Goal: Task Accomplishment & Management: Manage account settings

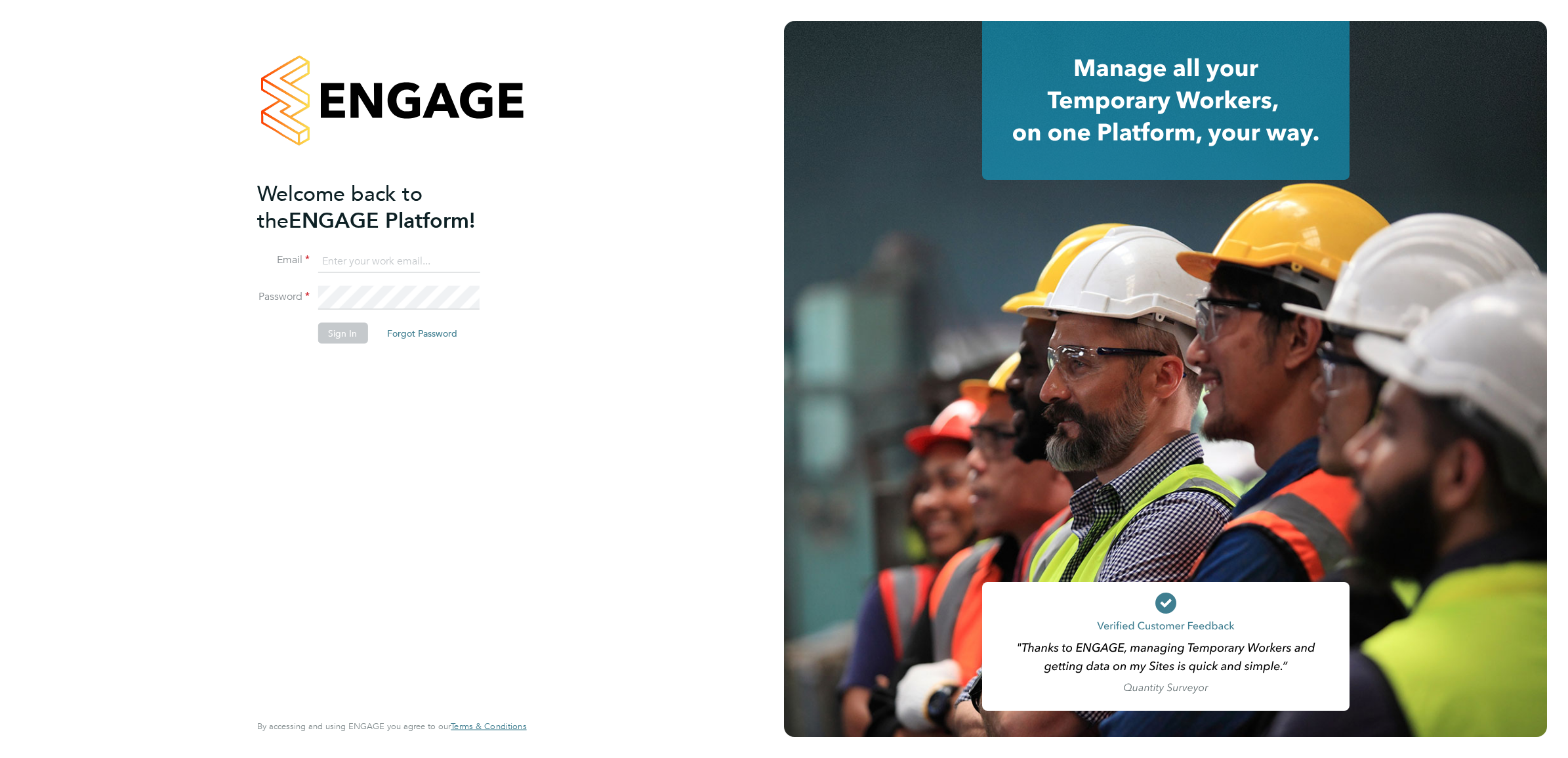
type input "kimberley.heywood@vistry.co.uk"
click at [553, 462] on div "Welcome back to the ENGAGE Platform! Email kimberley.heywood@vistry.co.uk Passw…" at bounding box center [392, 379] width 784 height 758
click at [351, 329] on button "Sign In" at bounding box center [343, 334] width 50 height 21
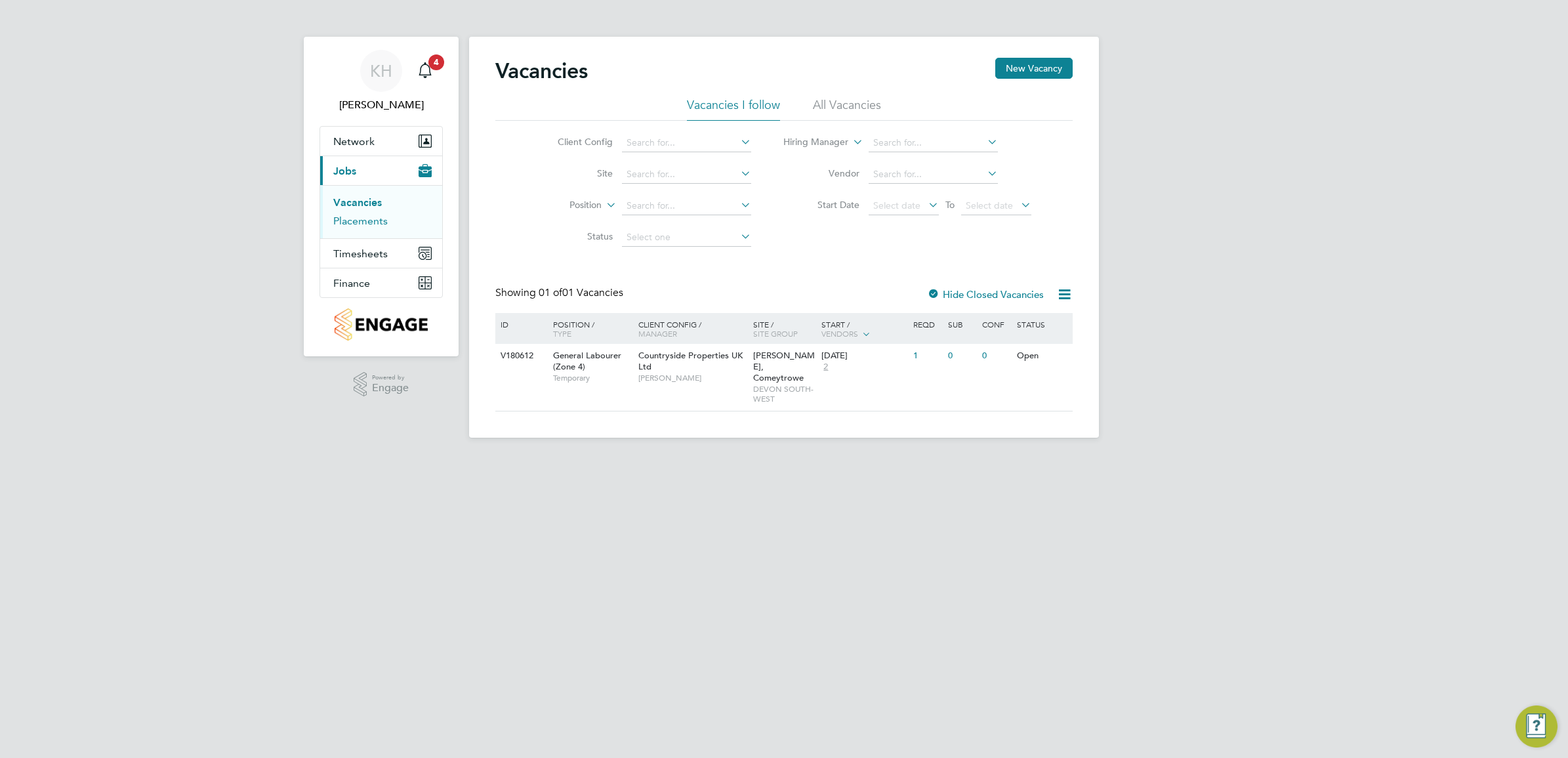
click at [375, 227] on link "Placements" at bounding box center [361, 221] width 54 height 12
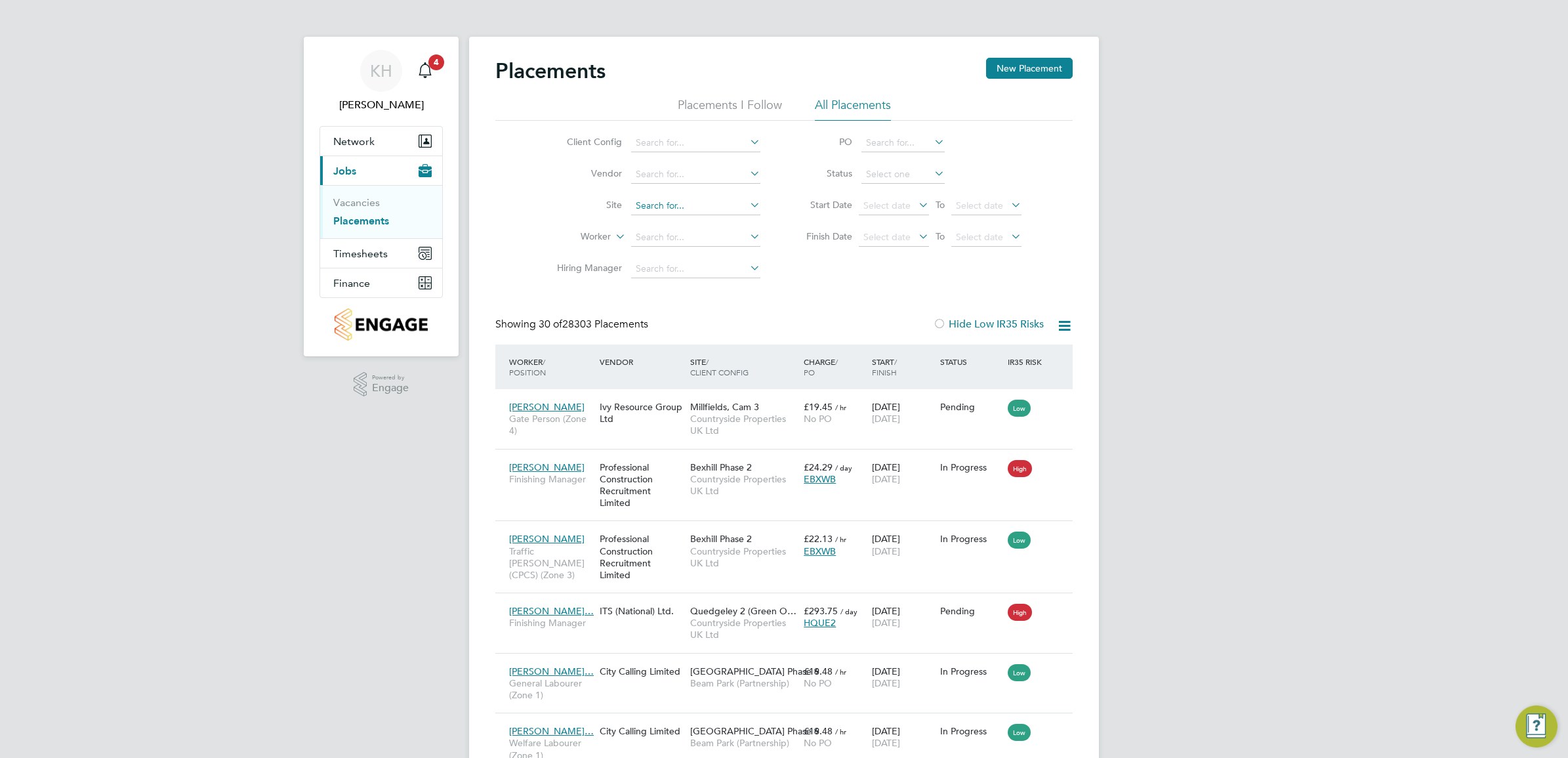
click at [654, 204] on input at bounding box center [696, 206] width 130 height 18
click at [667, 217] on li "[PERSON_NAME] e Barn, Phase 6 ([GEOGRAPHIC_DATA])" at bounding box center [757, 223] width 253 height 18
type input "Tithe Barn, Phase 6 ([GEOGRAPHIC_DATA])"
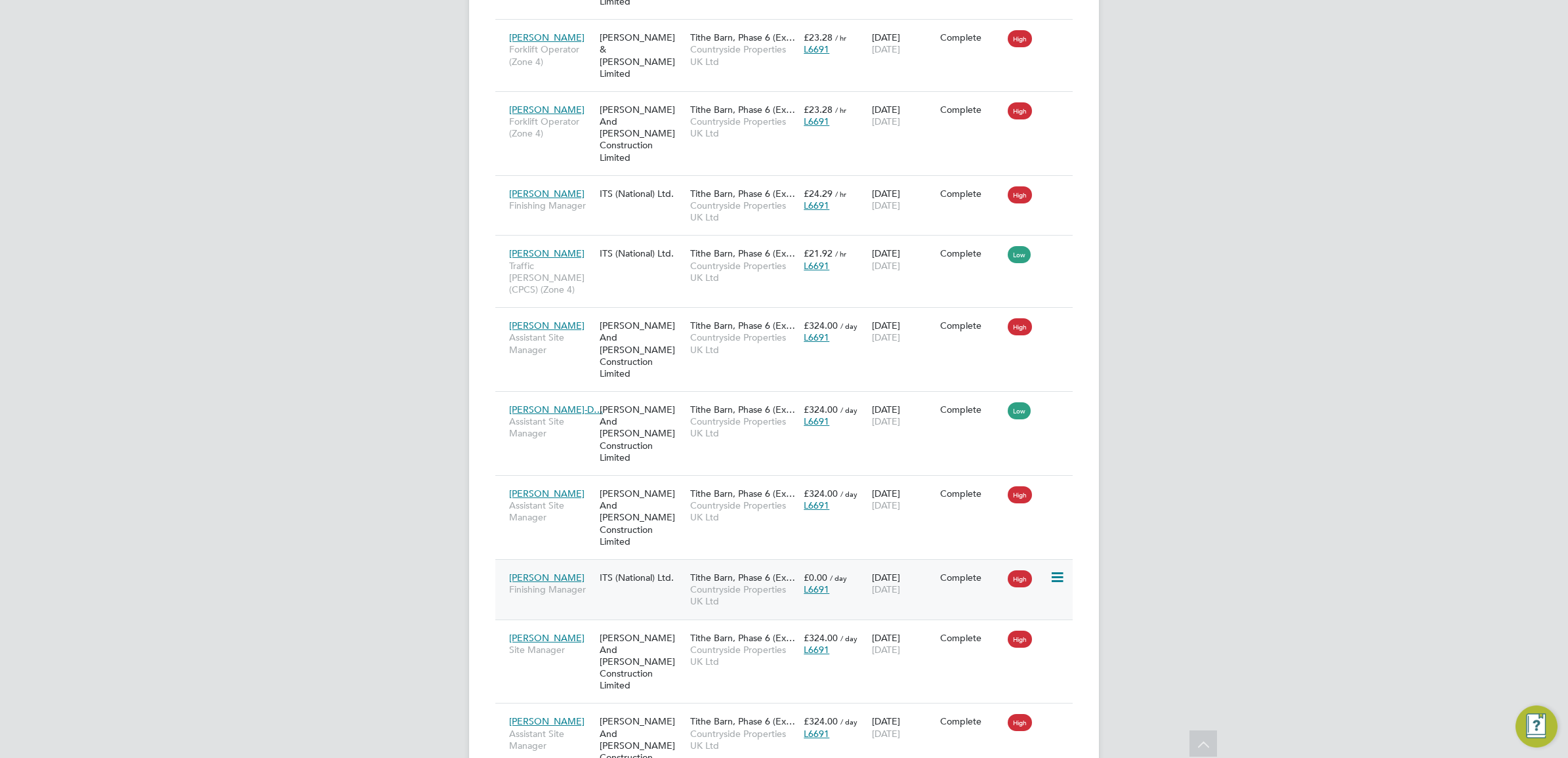
click at [1061, 570] on icon at bounding box center [1056, 577] width 13 height 16
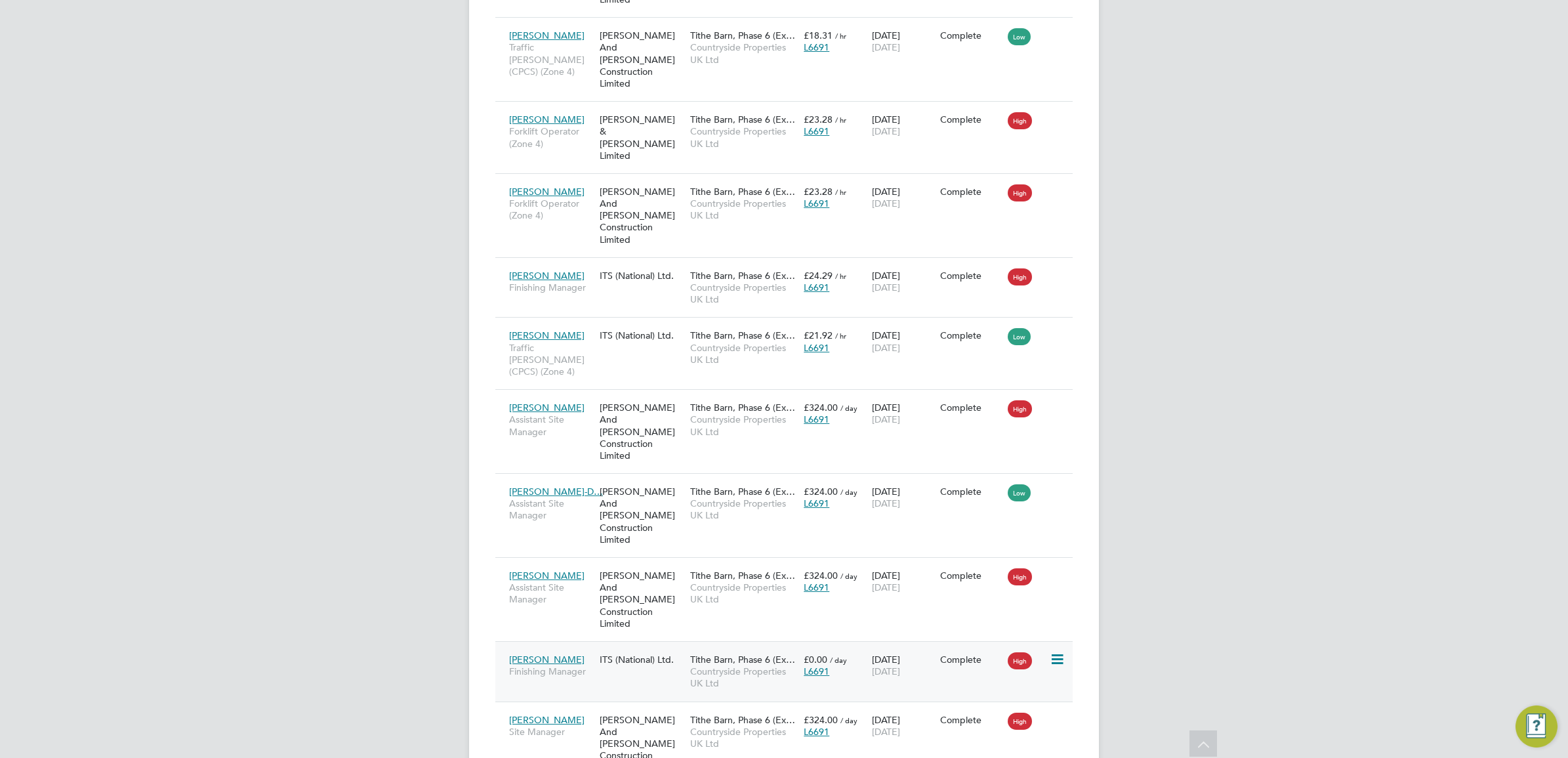
click at [695, 666] on span "Countryside Properties UK Ltd" at bounding box center [744, 677] width 107 height 24
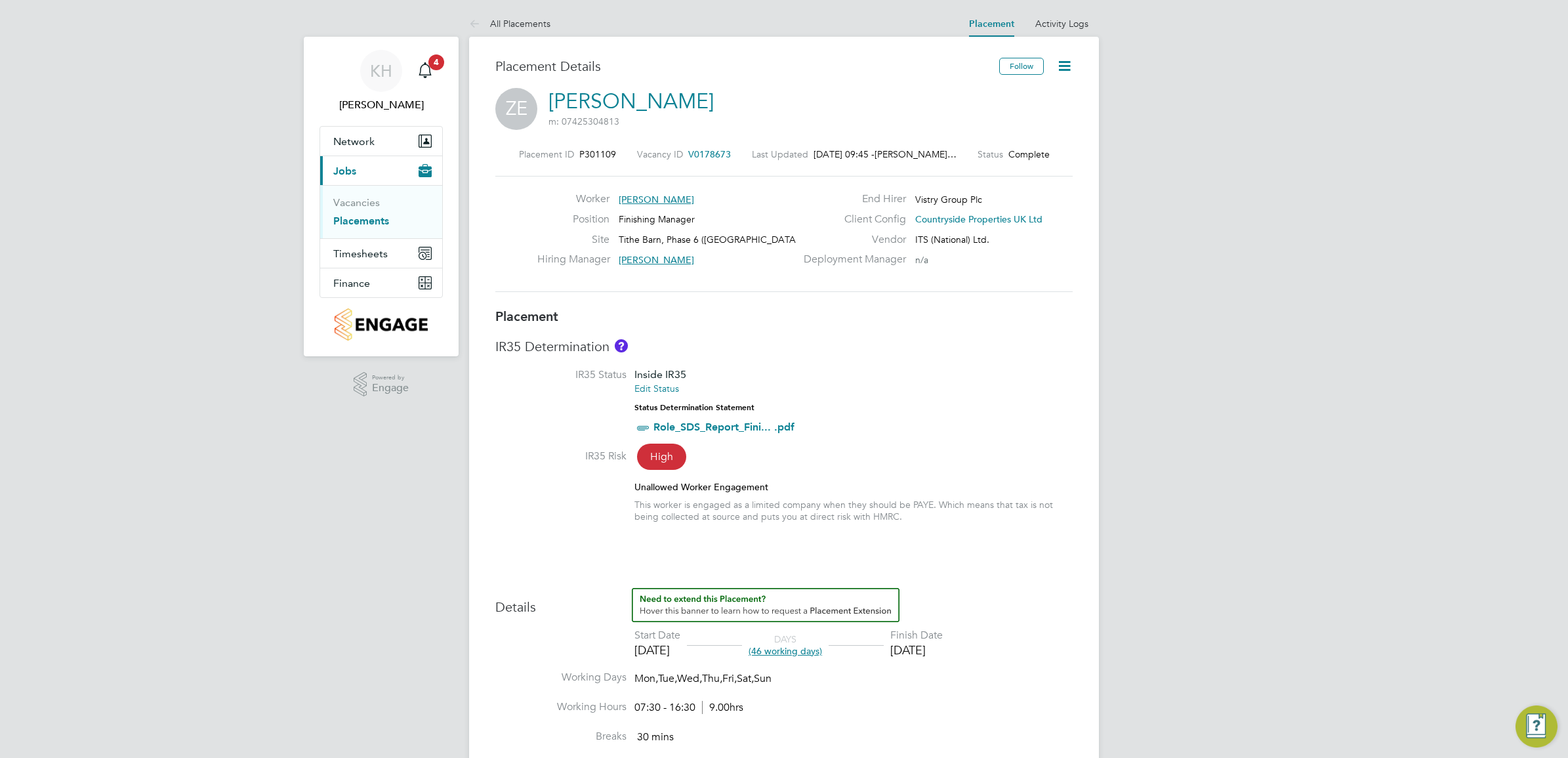
click at [1066, 71] on icon at bounding box center [1064, 66] width 17 height 17
click at [961, 90] on li "Edit Placement e" at bounding box center [1002, 96] width 135 height 18
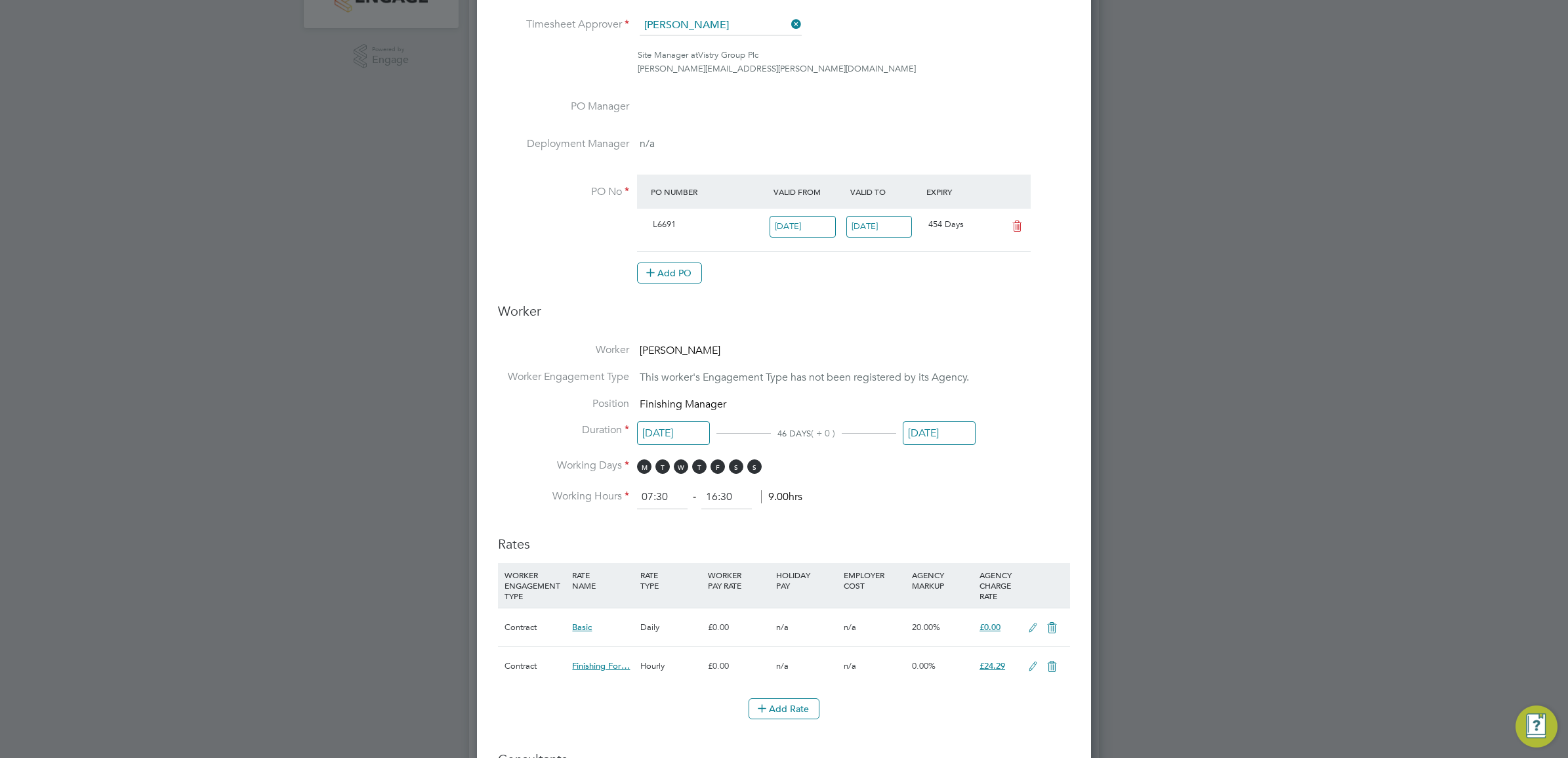
click at [943, 436] on input "[DATE]" at bounding box center [939, 434] width 73 height 25
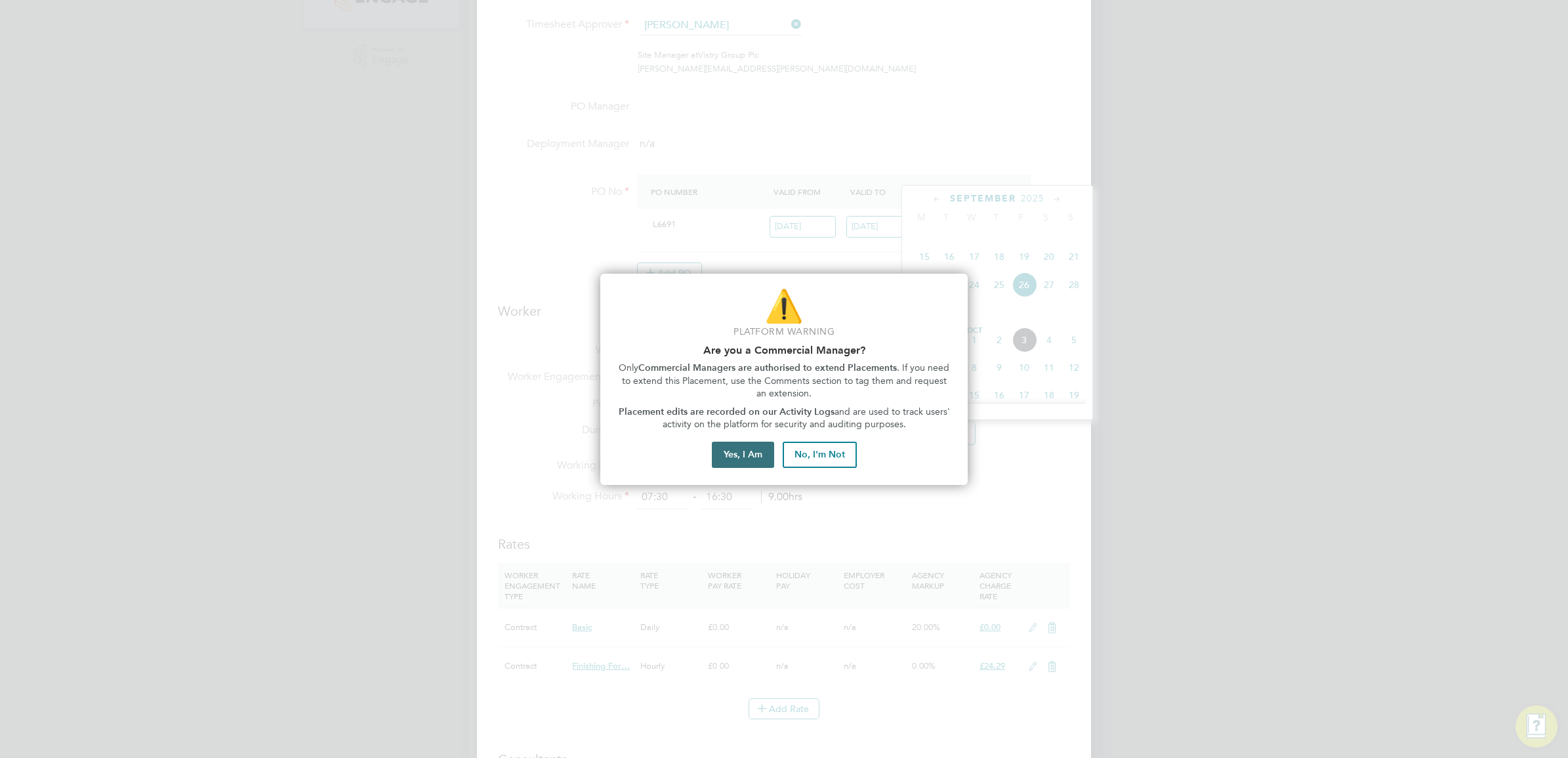
click at [724, 457] on button "Yes, I Am" at bounding box center [743, 455] width 62 height 26
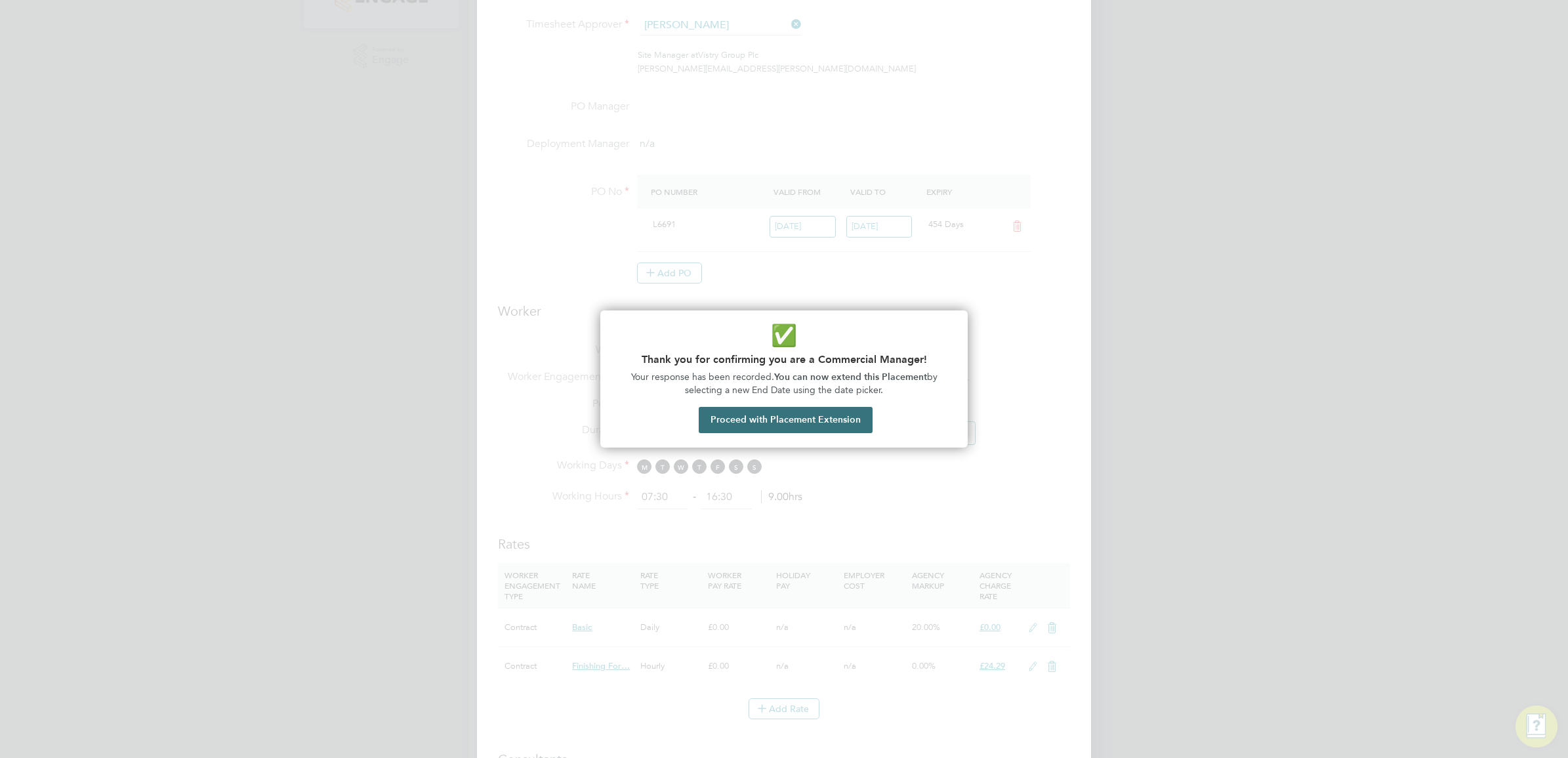
click at [765, 420] on button "Proceed with Placement Extension" at bounding box center [786, 420] width 174 height 26
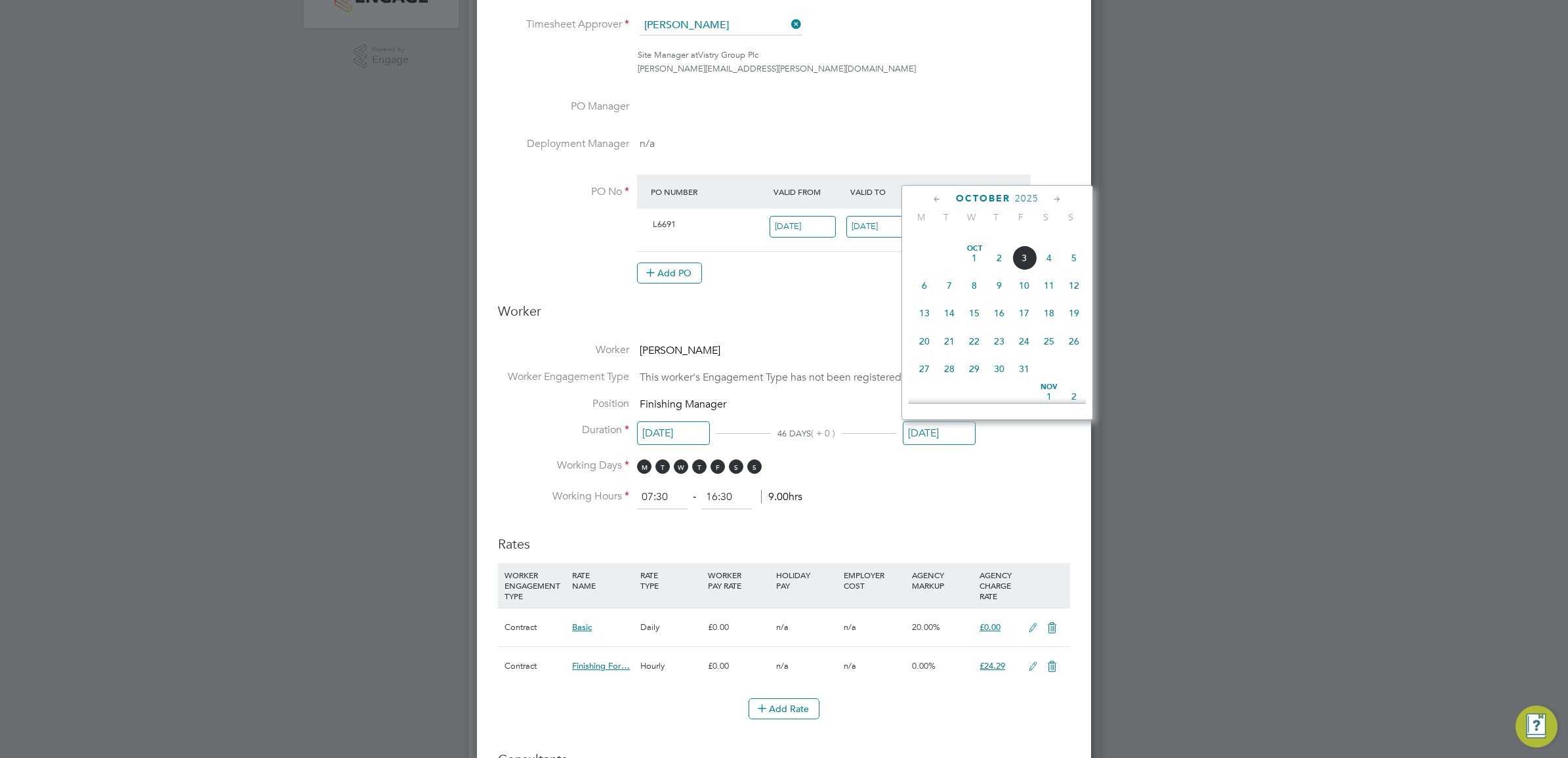
click at [1021, 354] on span "24" at bounding box center [1024, 341] width 25 height 25
type input "[DATE]"
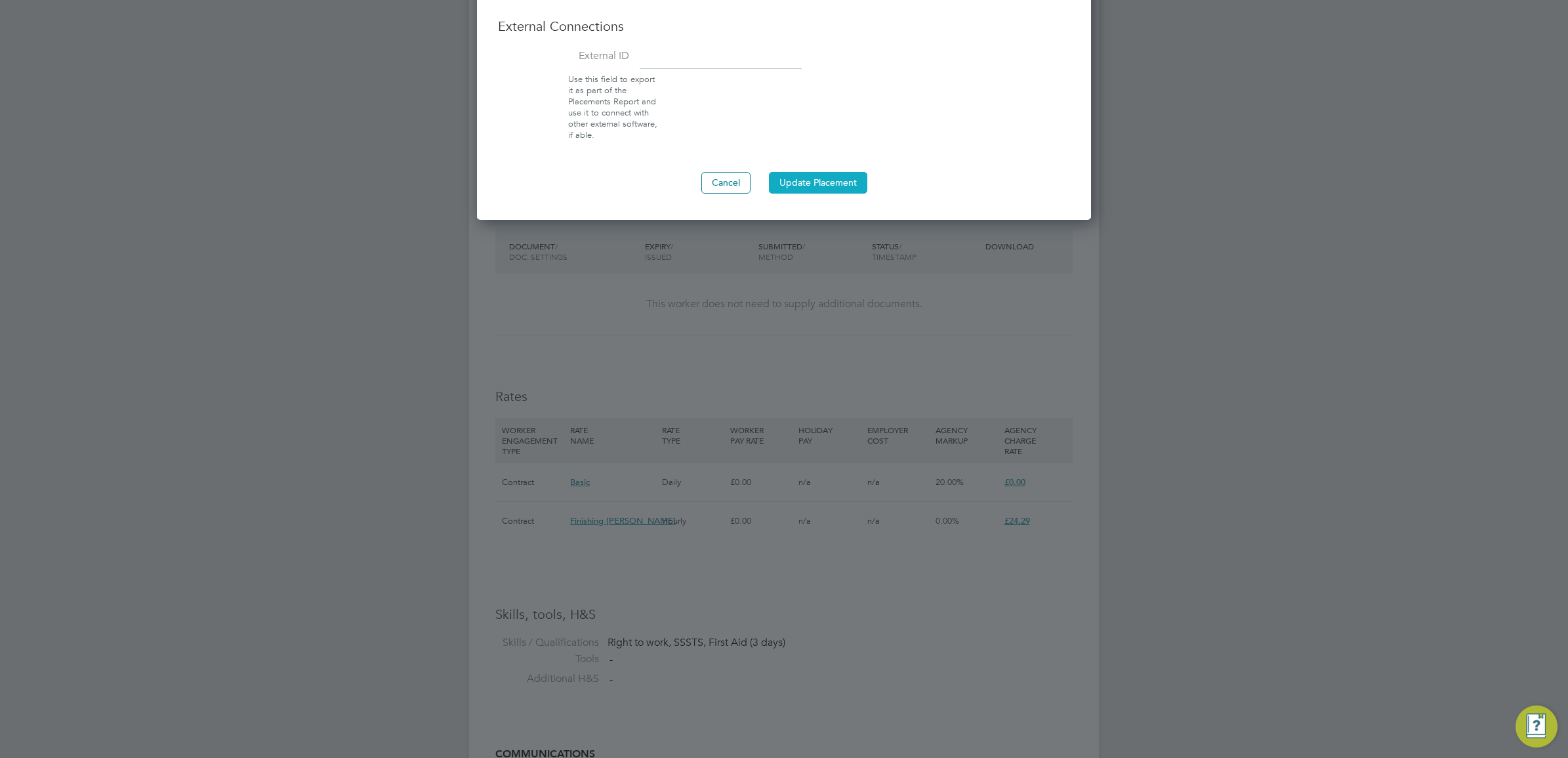
click at [817, 190] on button "Update Placement" at bounding box center [818, 182] width 98 height 21
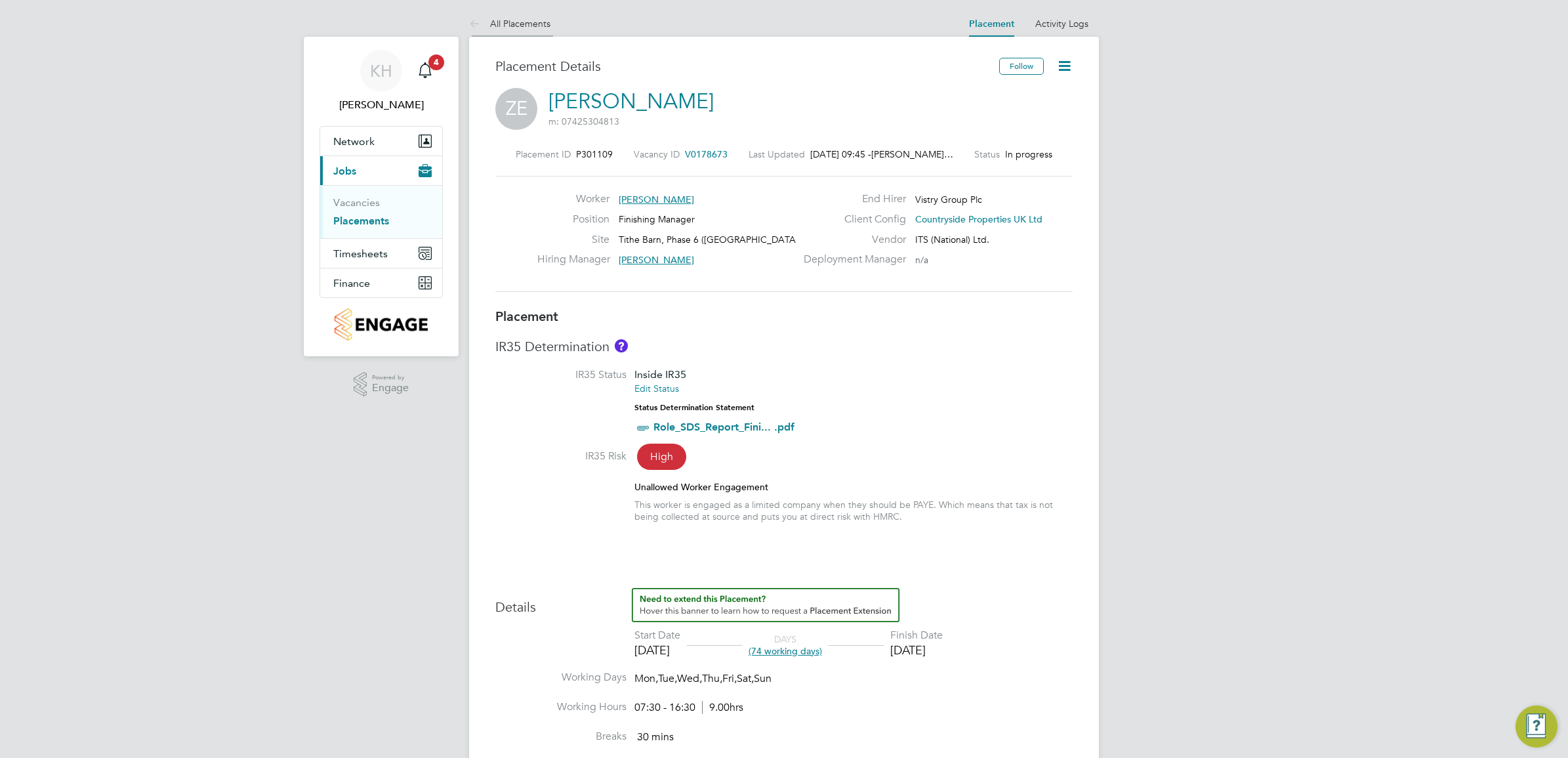
click at [522, 15] on li "All Placements" at bounding box center [510, 24] width 81 height 26
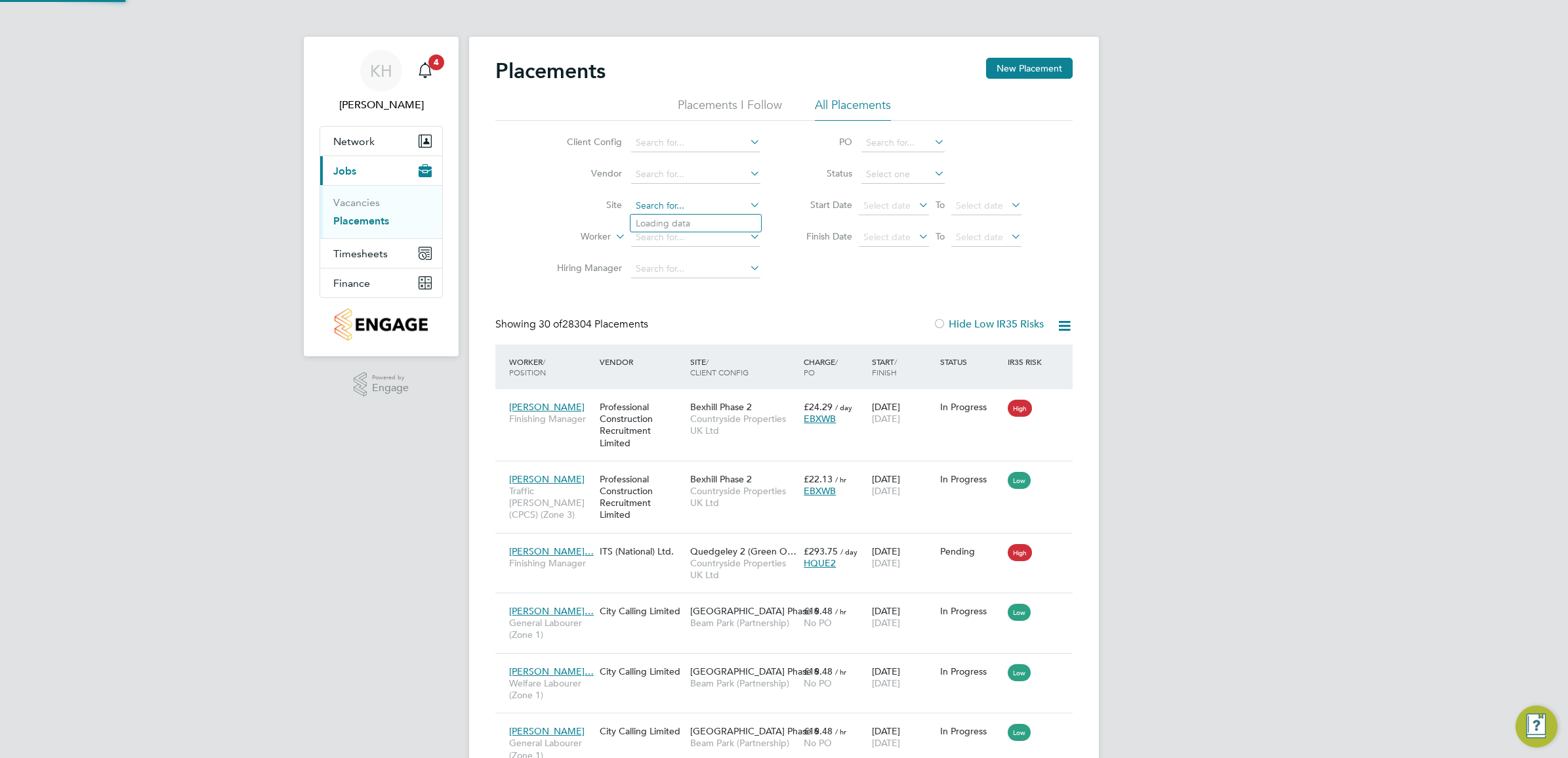
drag, startPoint x: 674, startPoint y: 209, endPoint x: 674, endPoint y: 202, distance: 7.0
click at [674, 202] on input at bounding box center [696, 206] width 130 height 18
click at [678, 221] on li "[PERSON_NAME] e Barn, Phase 6 ([GEOGRAPHIC_DATA])" at bounding box center [757, 223] width 253 height 18
type input "Tithe Barn, Phase 6 ([GEOGRAPHIC_DATA])"
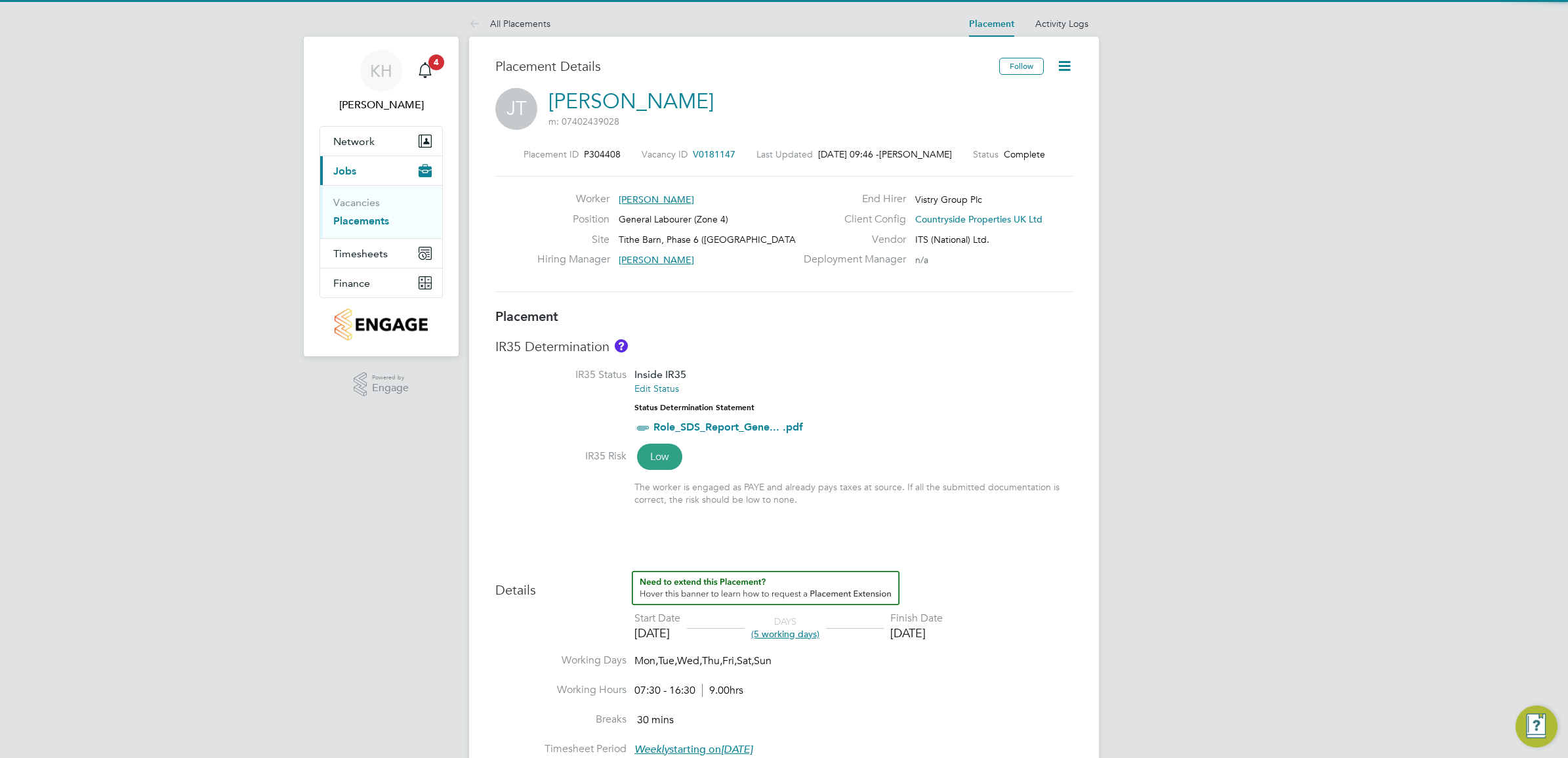
click at [1070, 64] on icon at bounding box center [1064, 66] width 17 height 17
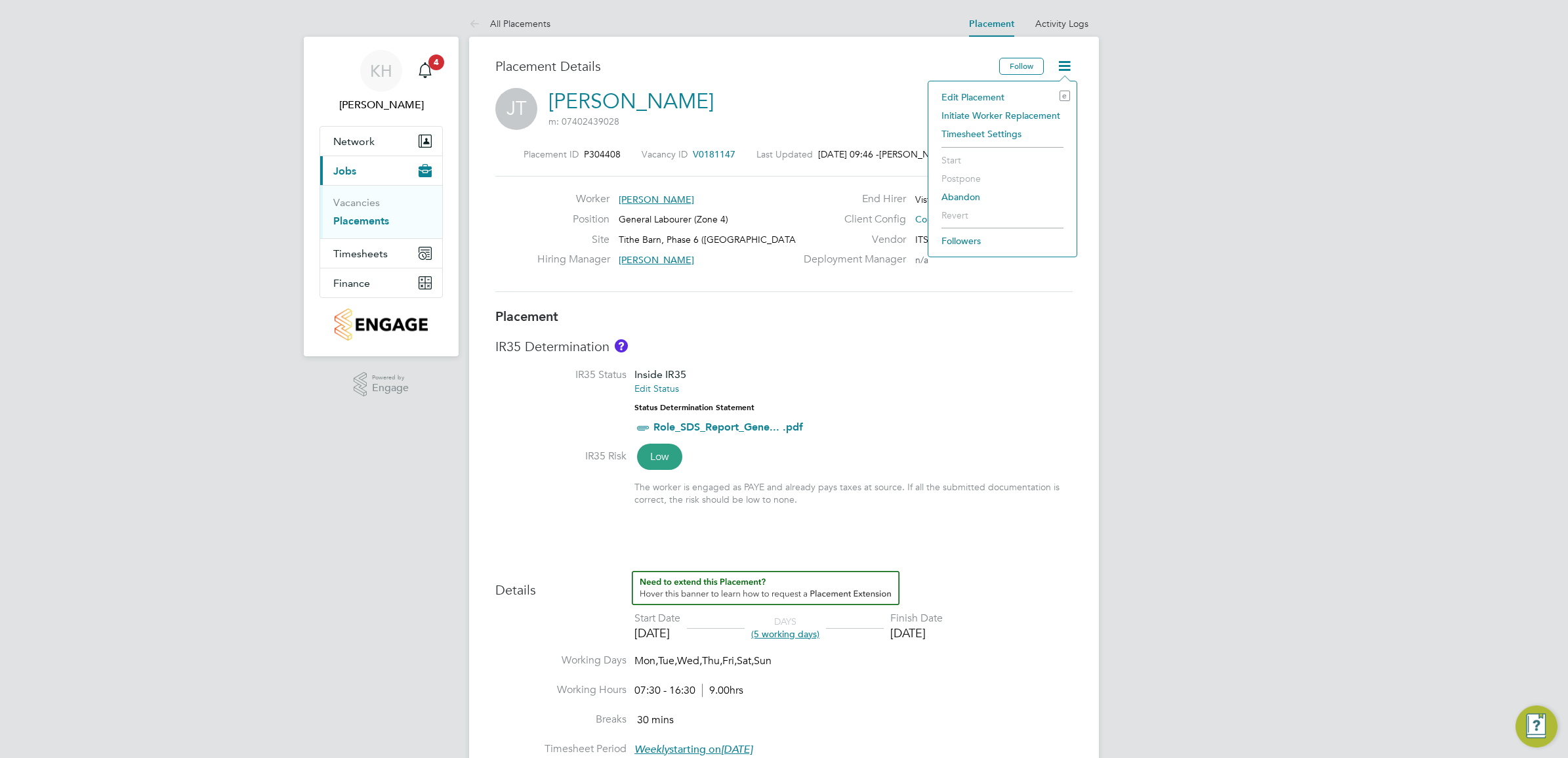
click at [970, 97] on li "Edit Placement e" at bounding box center [1002, 96] width 135 height 18
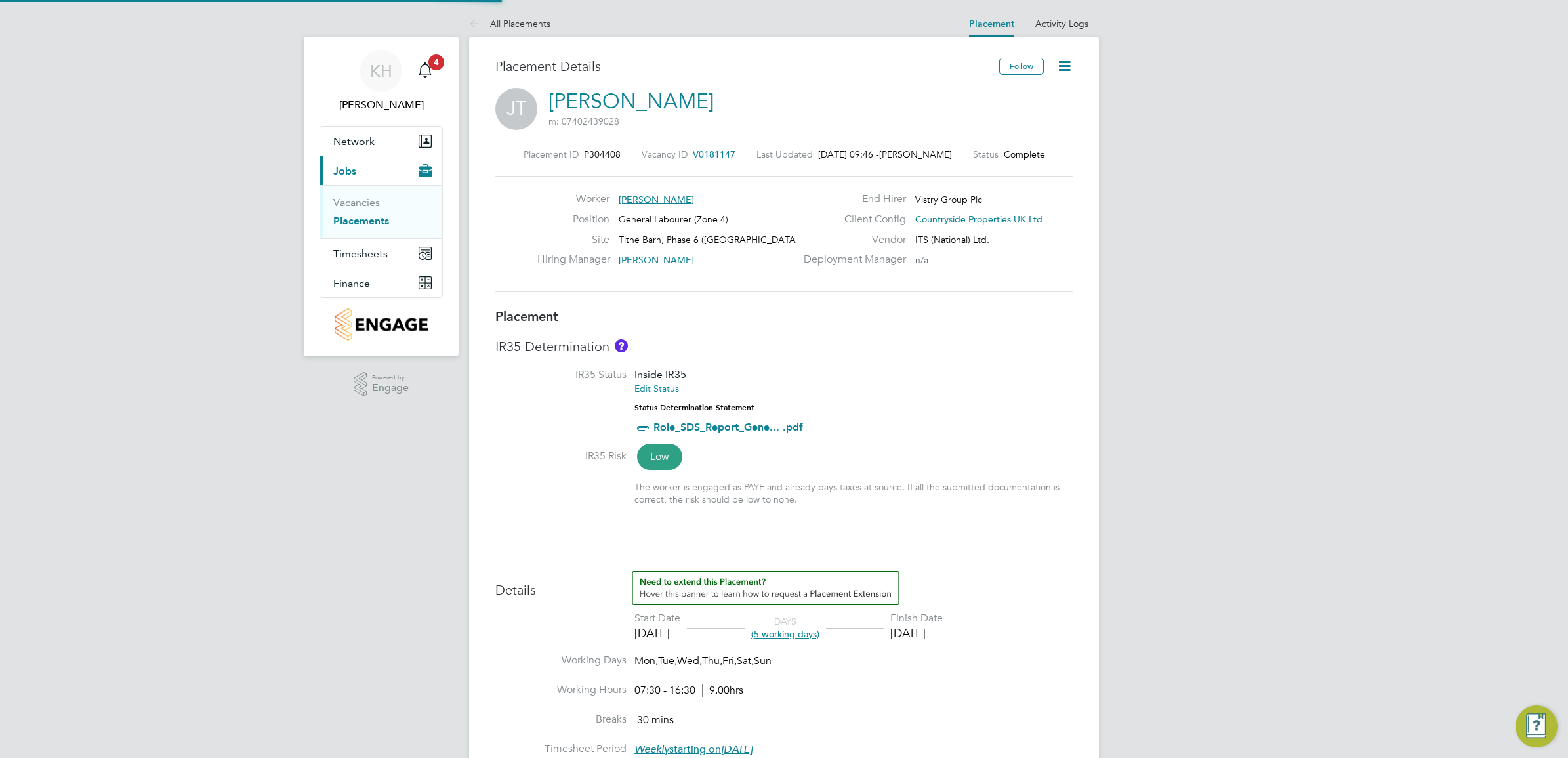
type input "[PERSON_NAME]"
type input "[DATE]"
type input "07:30"
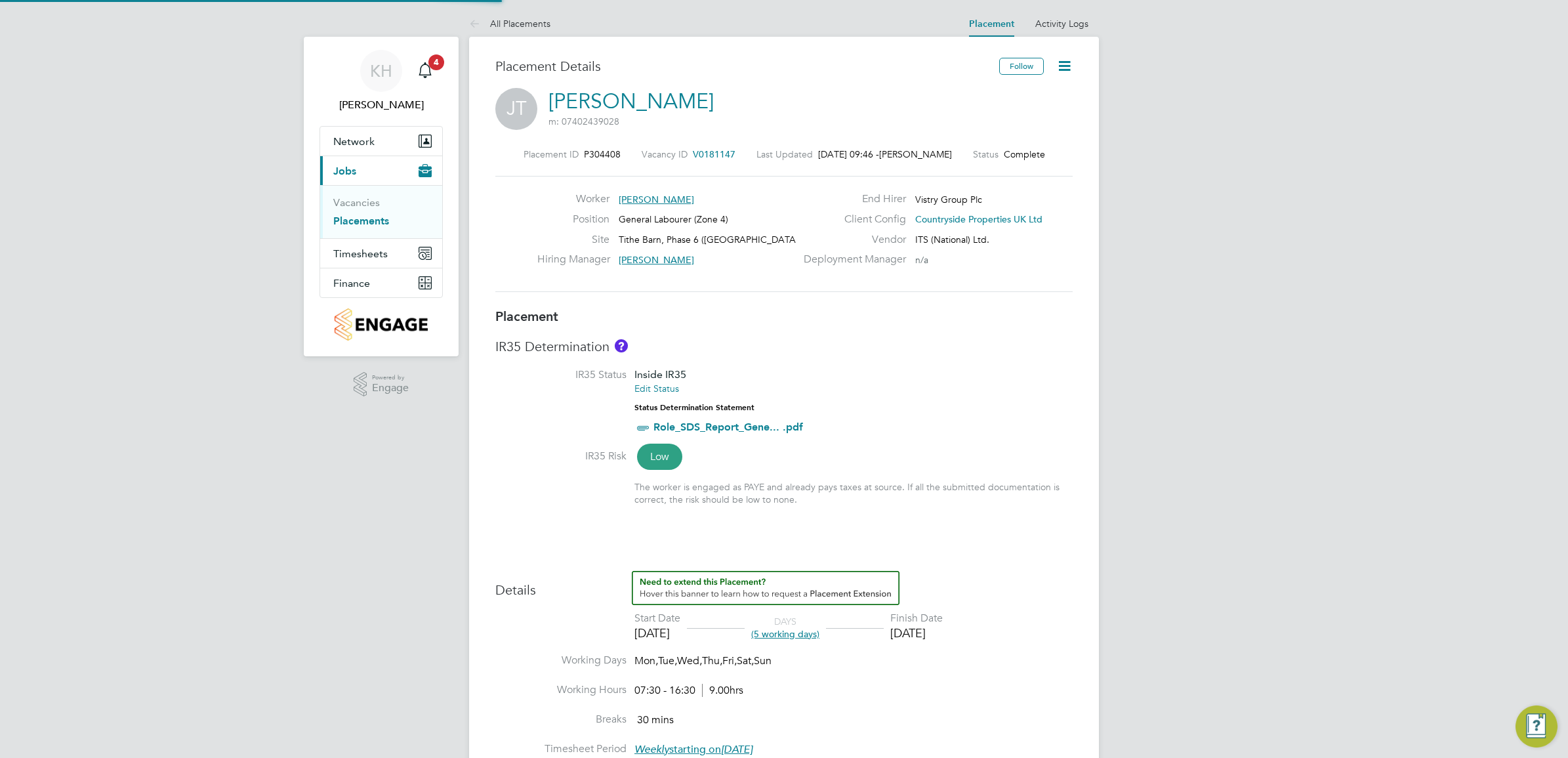
type input "16:30"
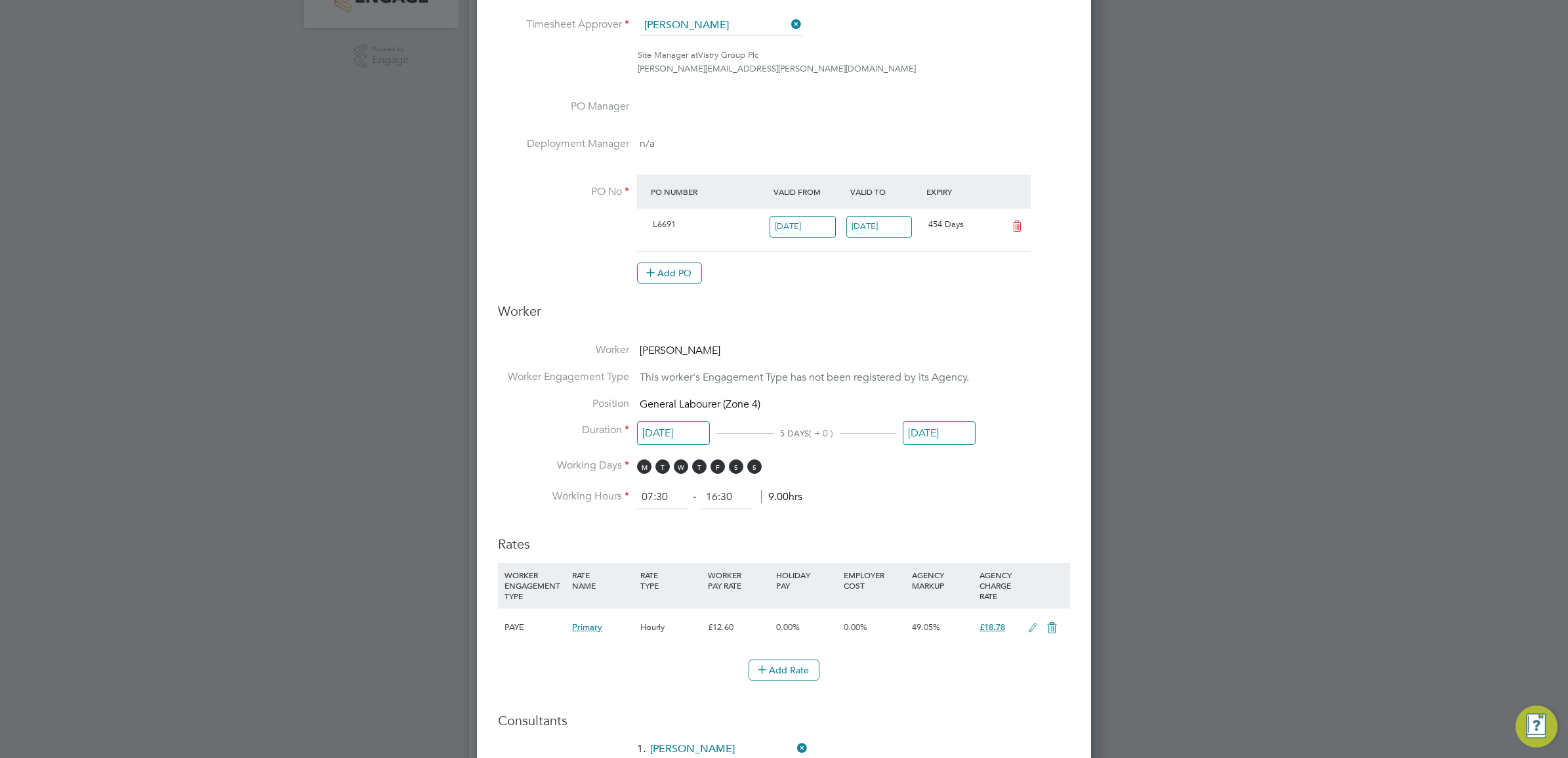
click at [927, 424] on input "[DATE]" at bounding box center [939, 434] width 73 height 25
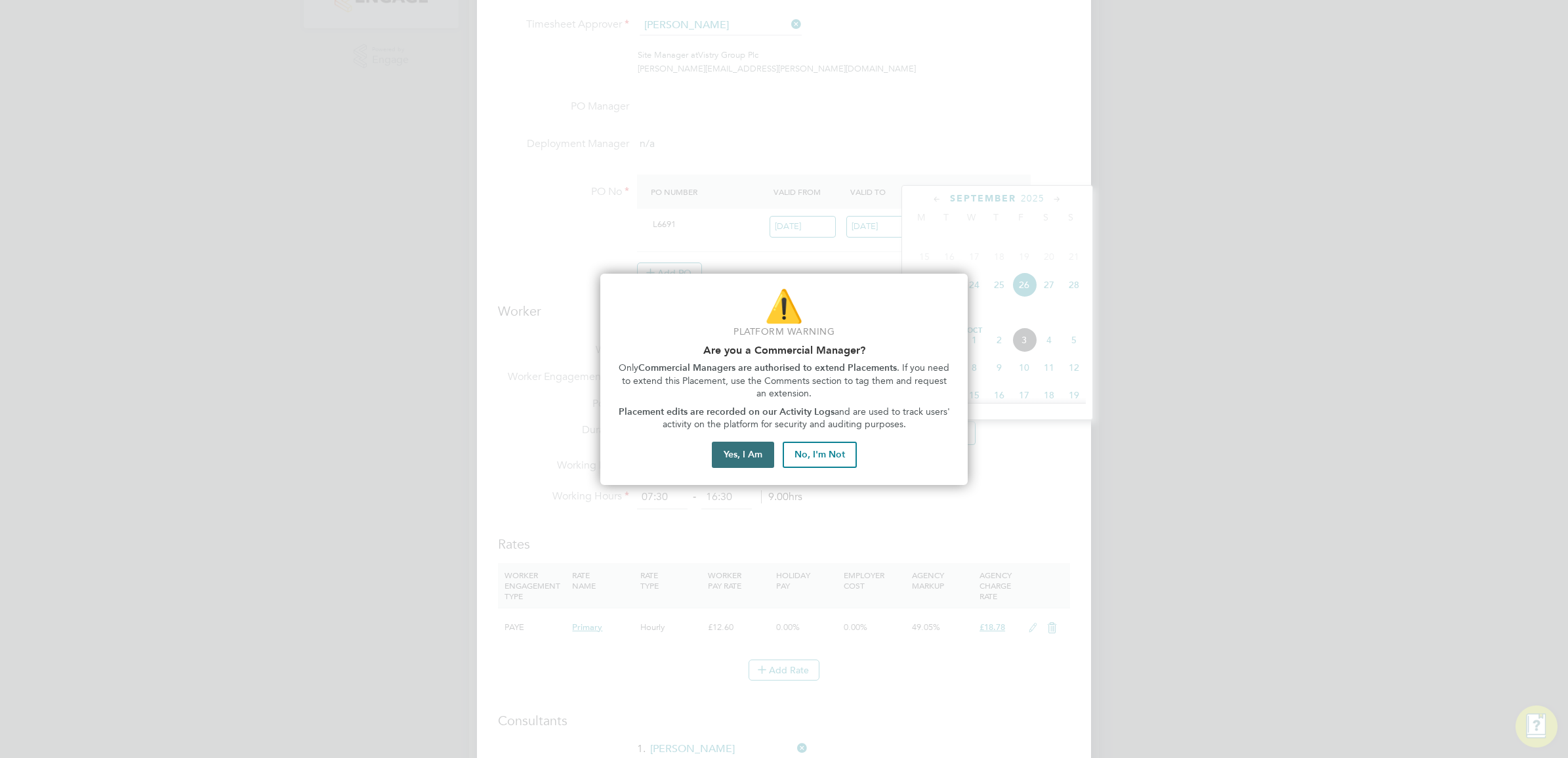
click at [750, 453] on button "Yes, I Am" at bounding box center [743, 455] width 62 height 26
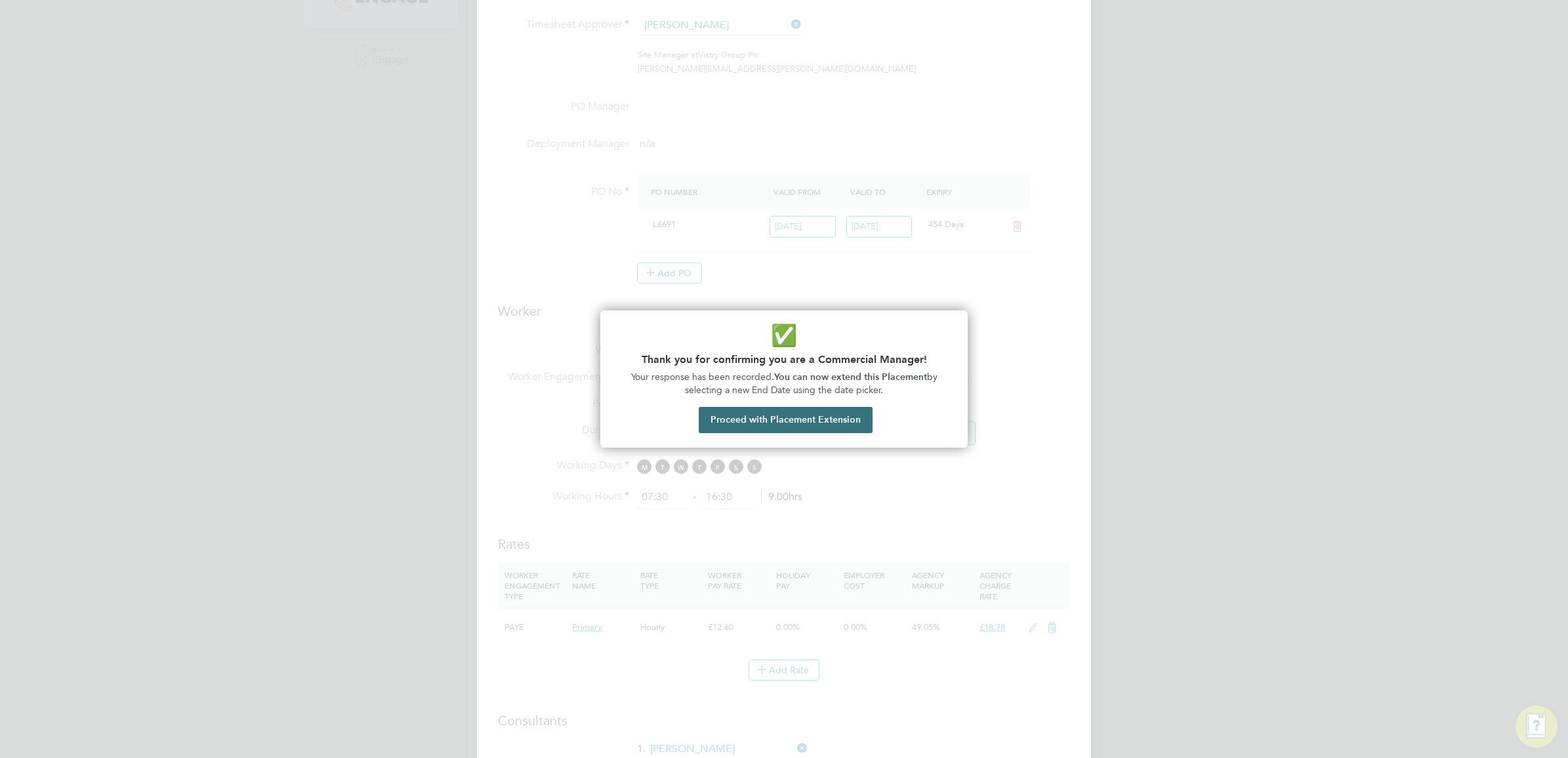
click at [750, 422] on button "Proceed with Placement Extension" at bounding box center [786, 420] width 174 height 26
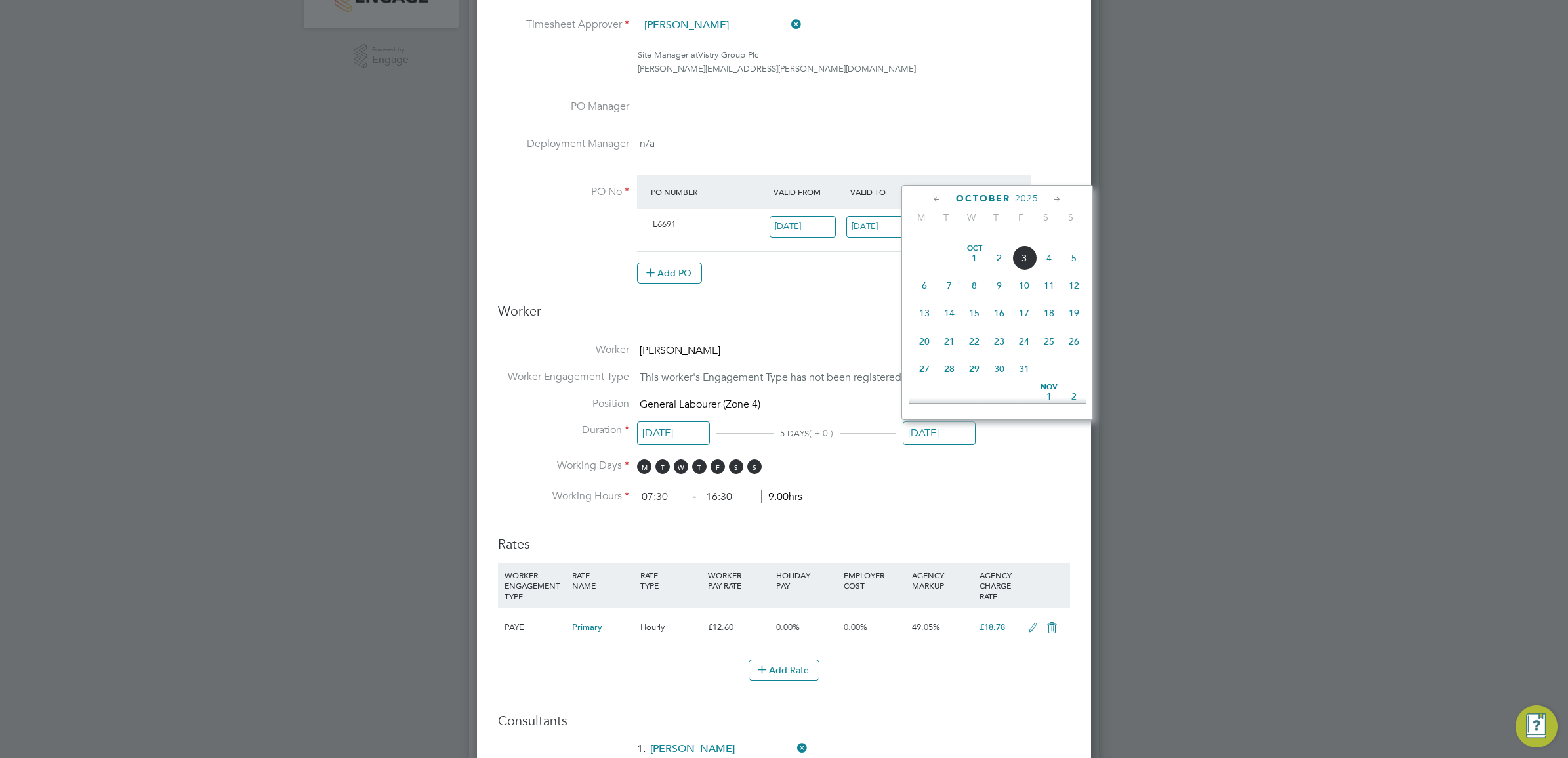
click at [1028, 271] on span "3" at bounding box center [1024, 258] width 25 height 25
type input "[DATE]"
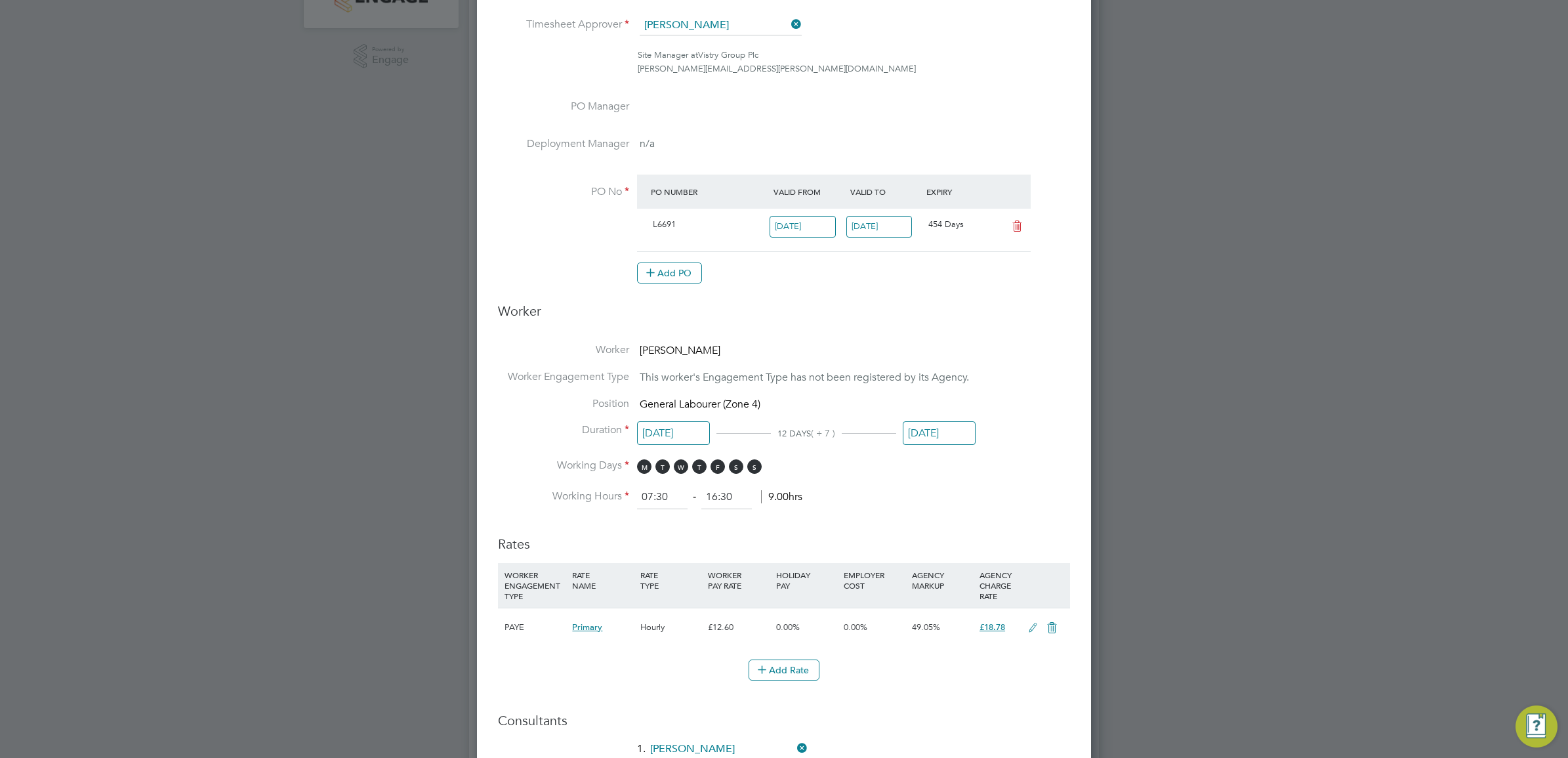
click at [1016, 294] on li "PO No PO Number Valid From Valid To Expiry L6691 02 Sep 2024 31 Dec 2026 454 Da…" at bounding box center [784, 236] width 572 height 123
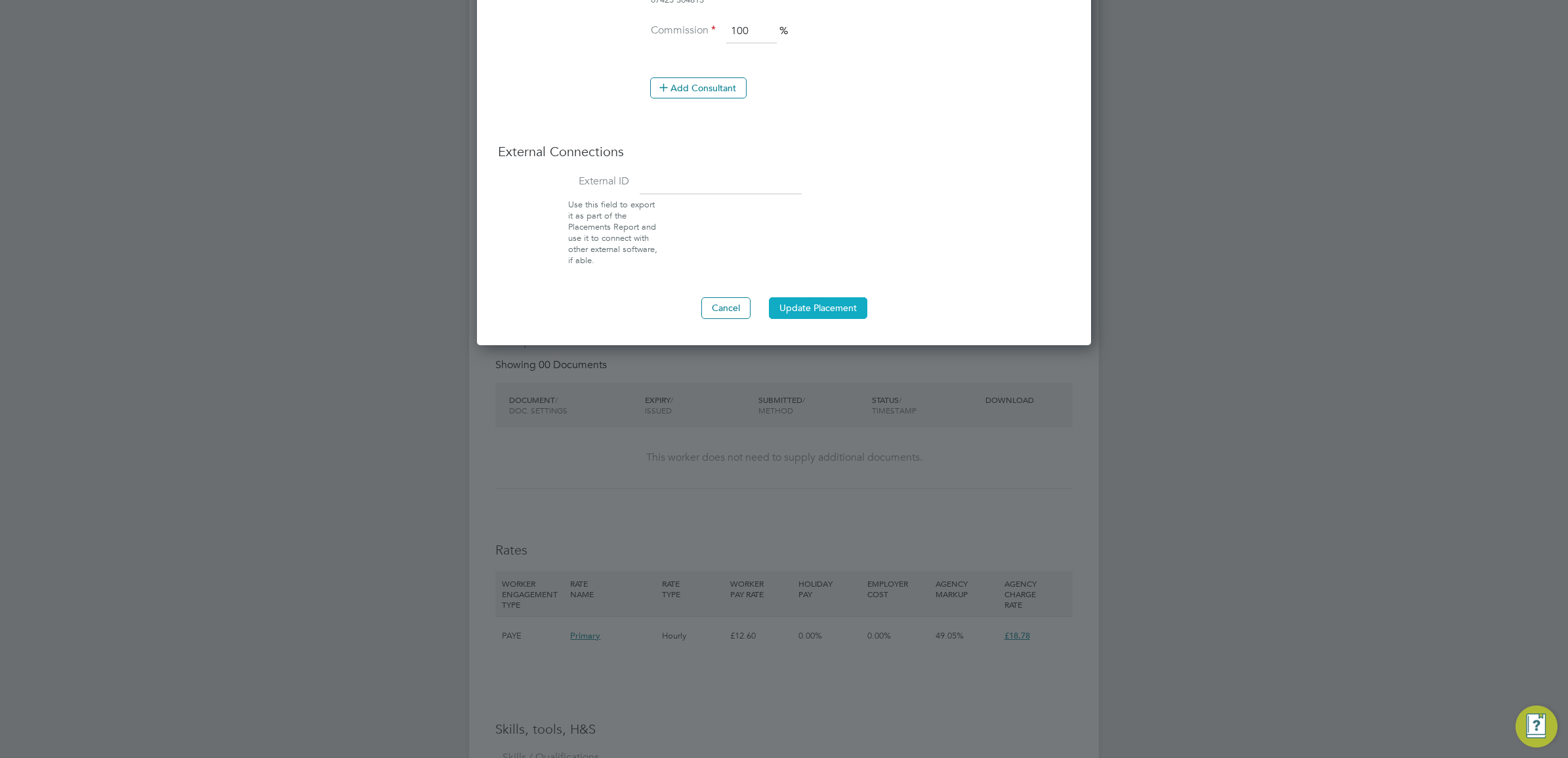
click at [816, 314] on button "Update Placement" at bounding box center [818, 308] width 98 height 21
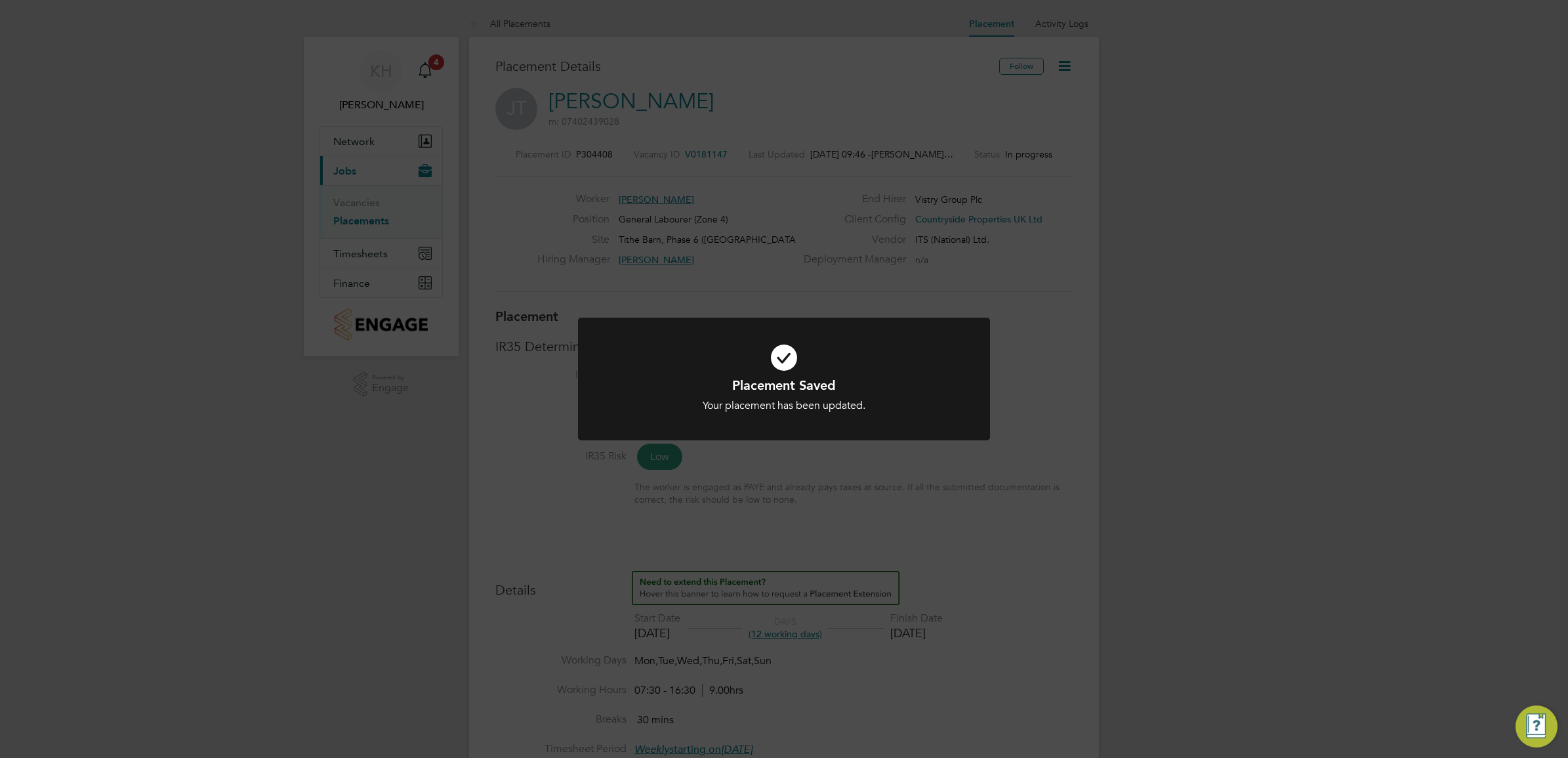
click at [1071, 355] on div "Placement Saved Your placement has been updated. Cancel Okay" at bounding box center [784, 379] width 1568 height 758
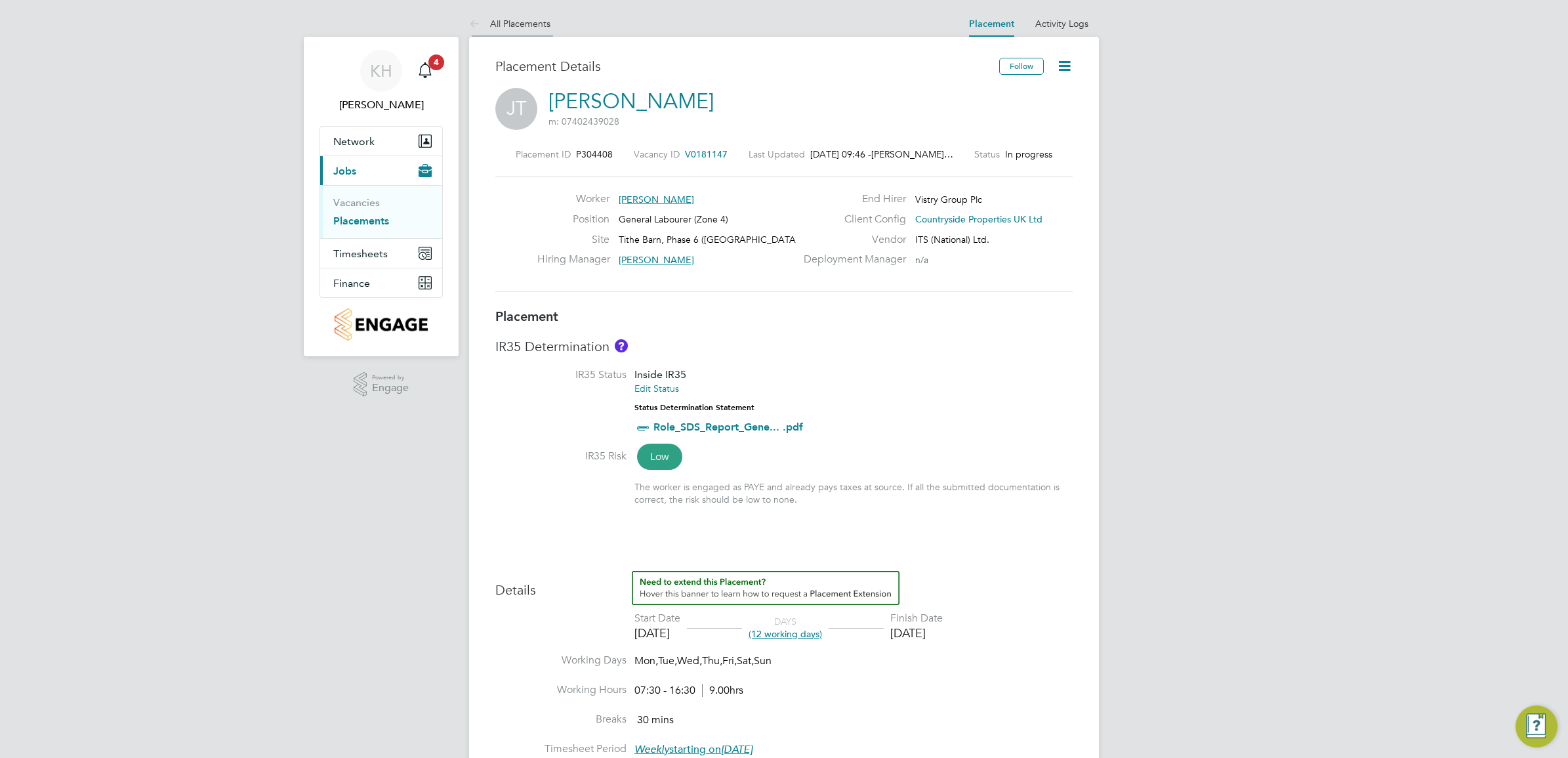
click at [507, 18] on link "All Placements" at bounding box center [510, 23] width 81 height 11
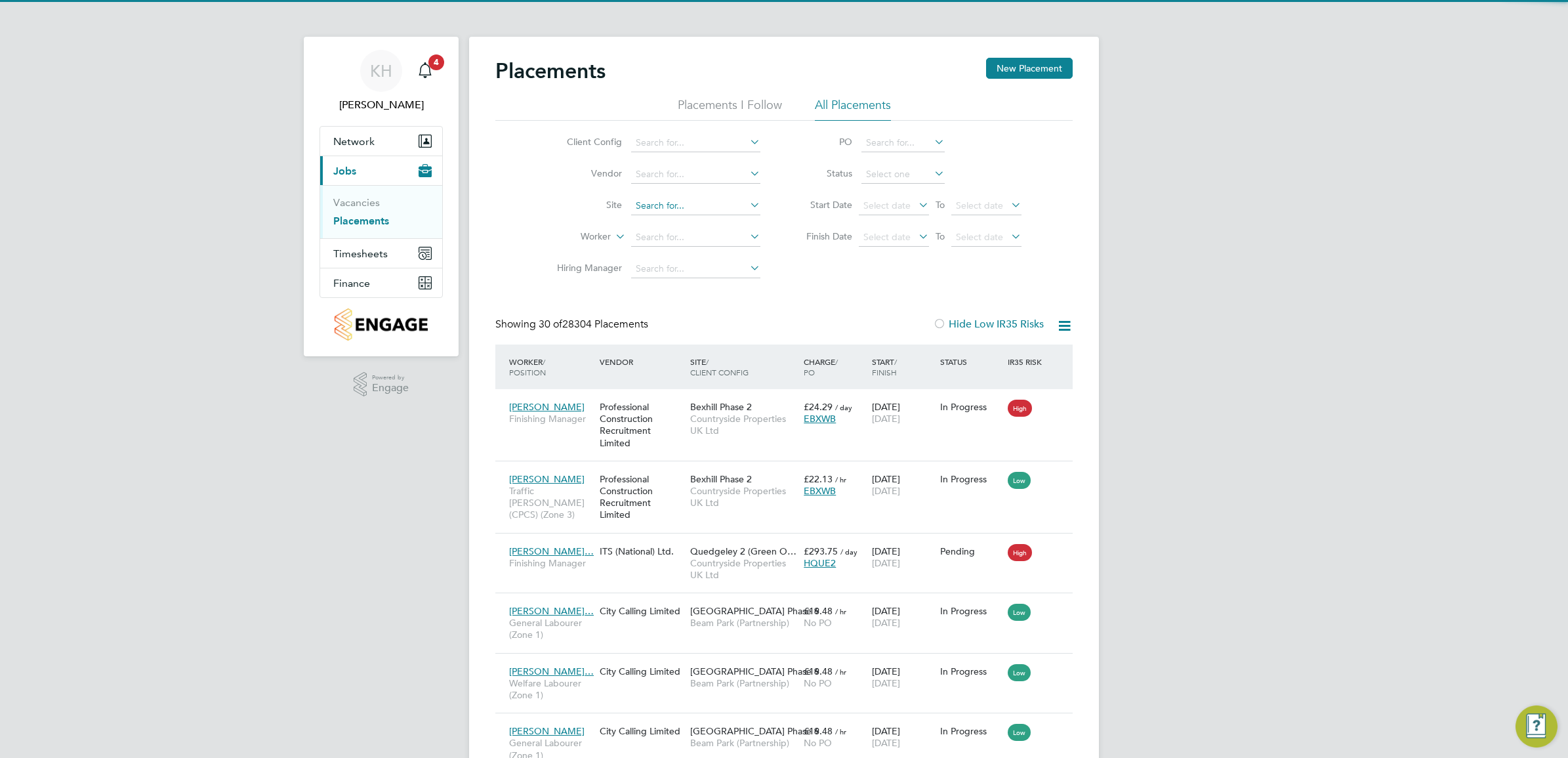
drag, startPoint x: 648, startPoint y: 203, endPoint x: 648, endPoint y: 195, distance: 8.0
click at [648, 202] on input at bounding box center [696, 206] width 130 height 18
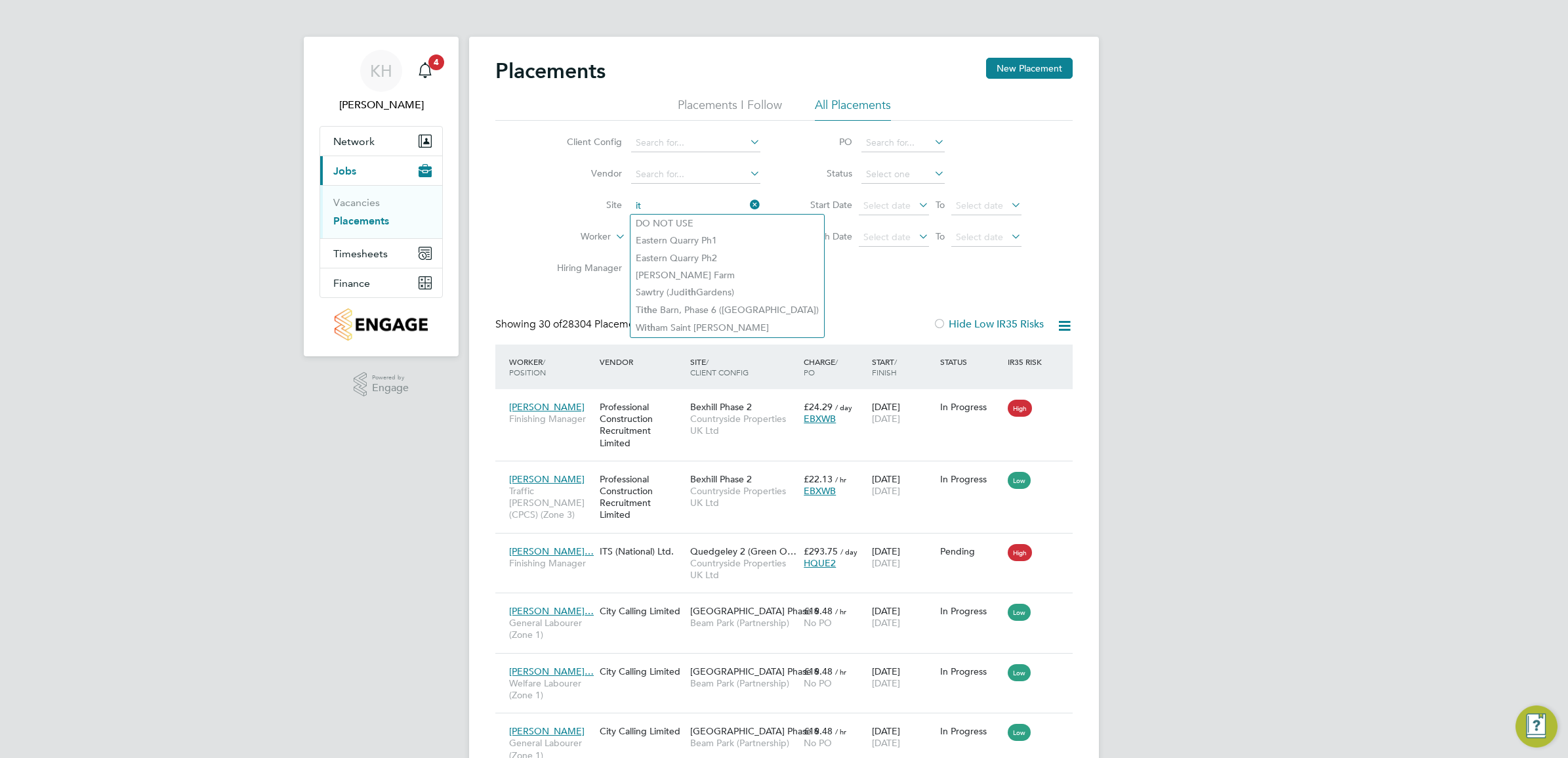
type input "i"
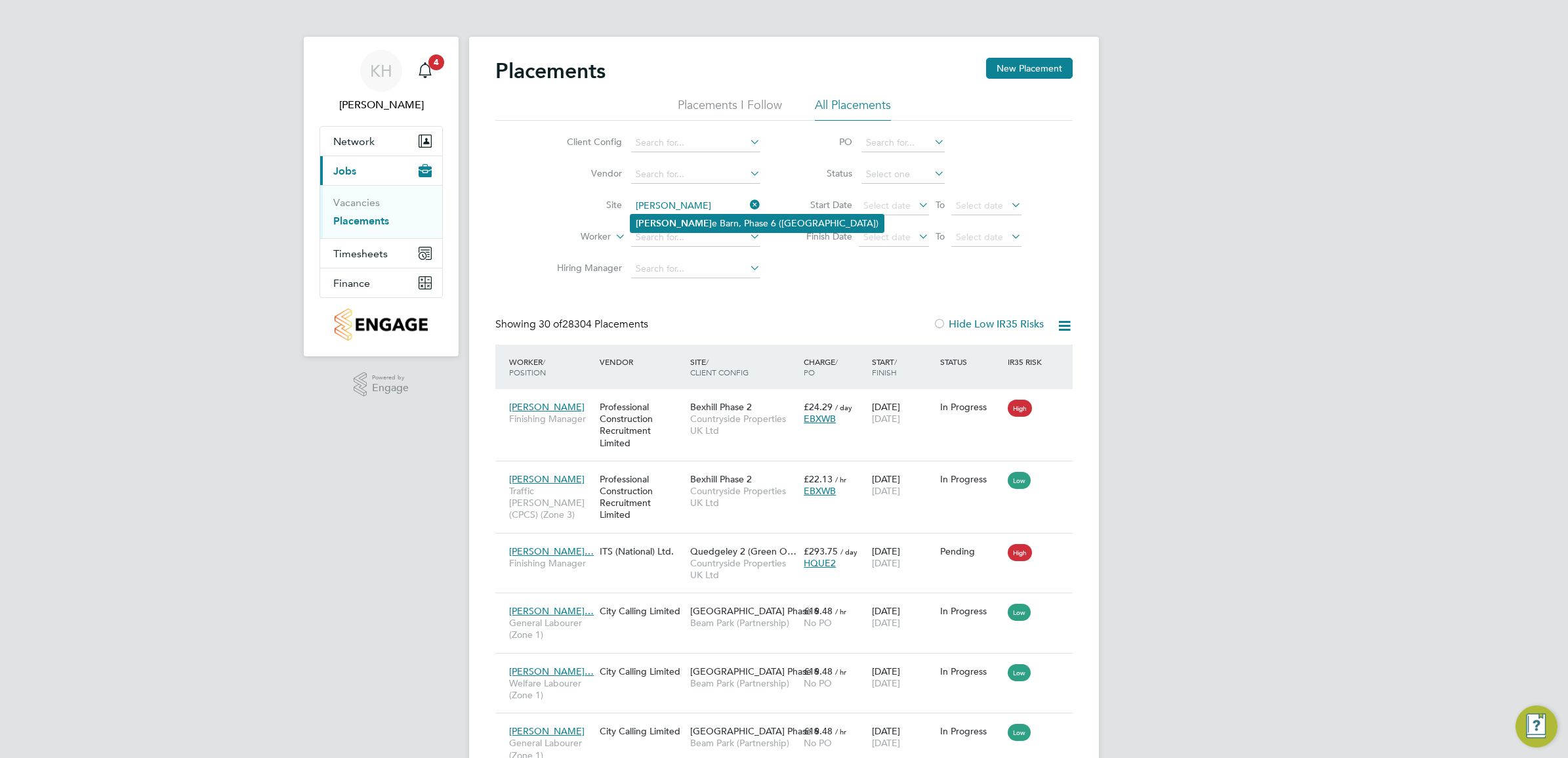
click at [653, 217] on li "[PERSON_NAME] e Barn, Phase 6 ([GEOGRAPHIC_DATA])" at bounding box center [757, 223] width 253 height 18
type input "Tithe Barn, Phase 6 ([GEOGRAPHIC_DATA])"
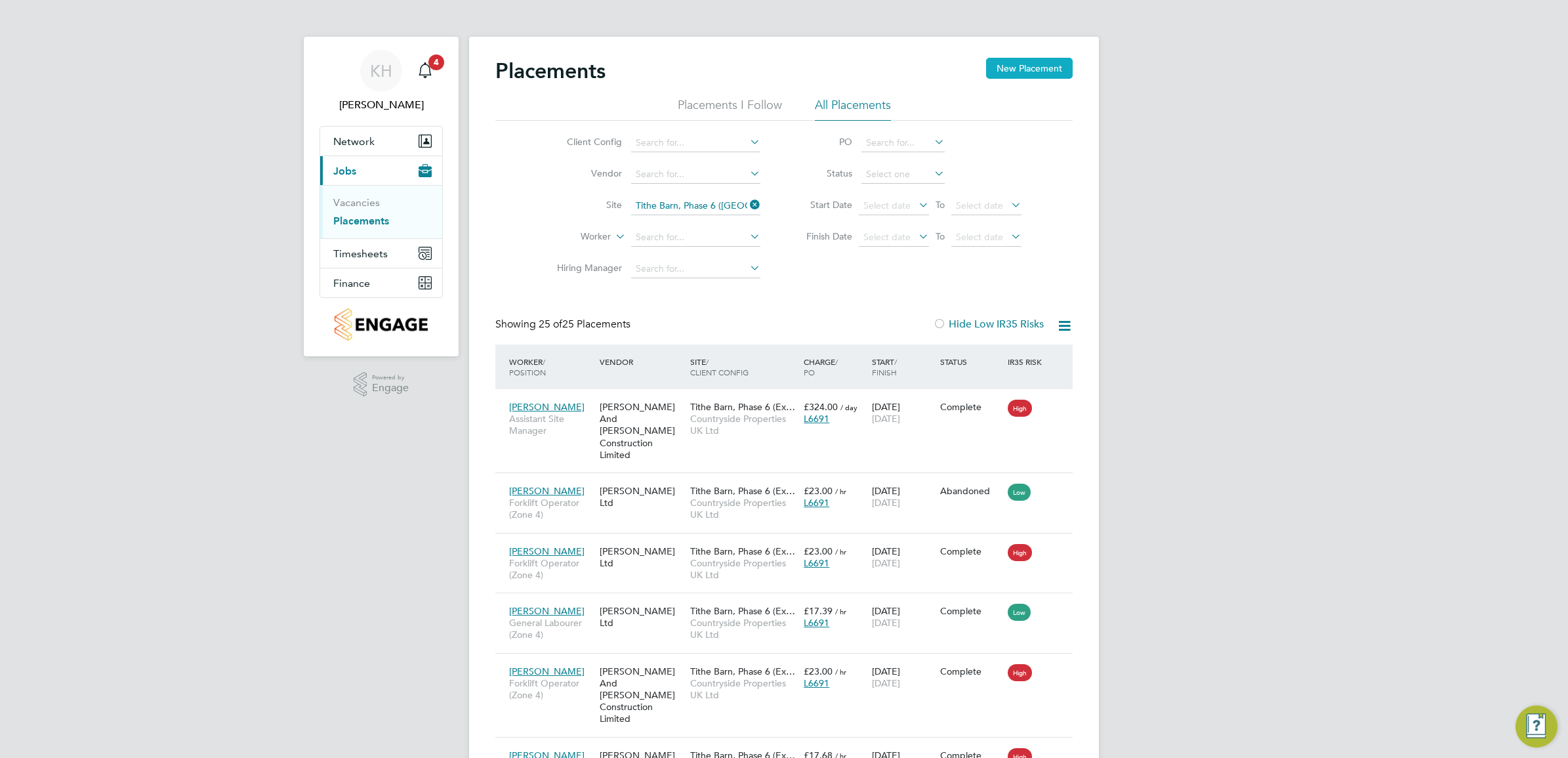
click at [1024, 67] on button "New Placement" at bounding box center [1029, 68] width 87 height 21
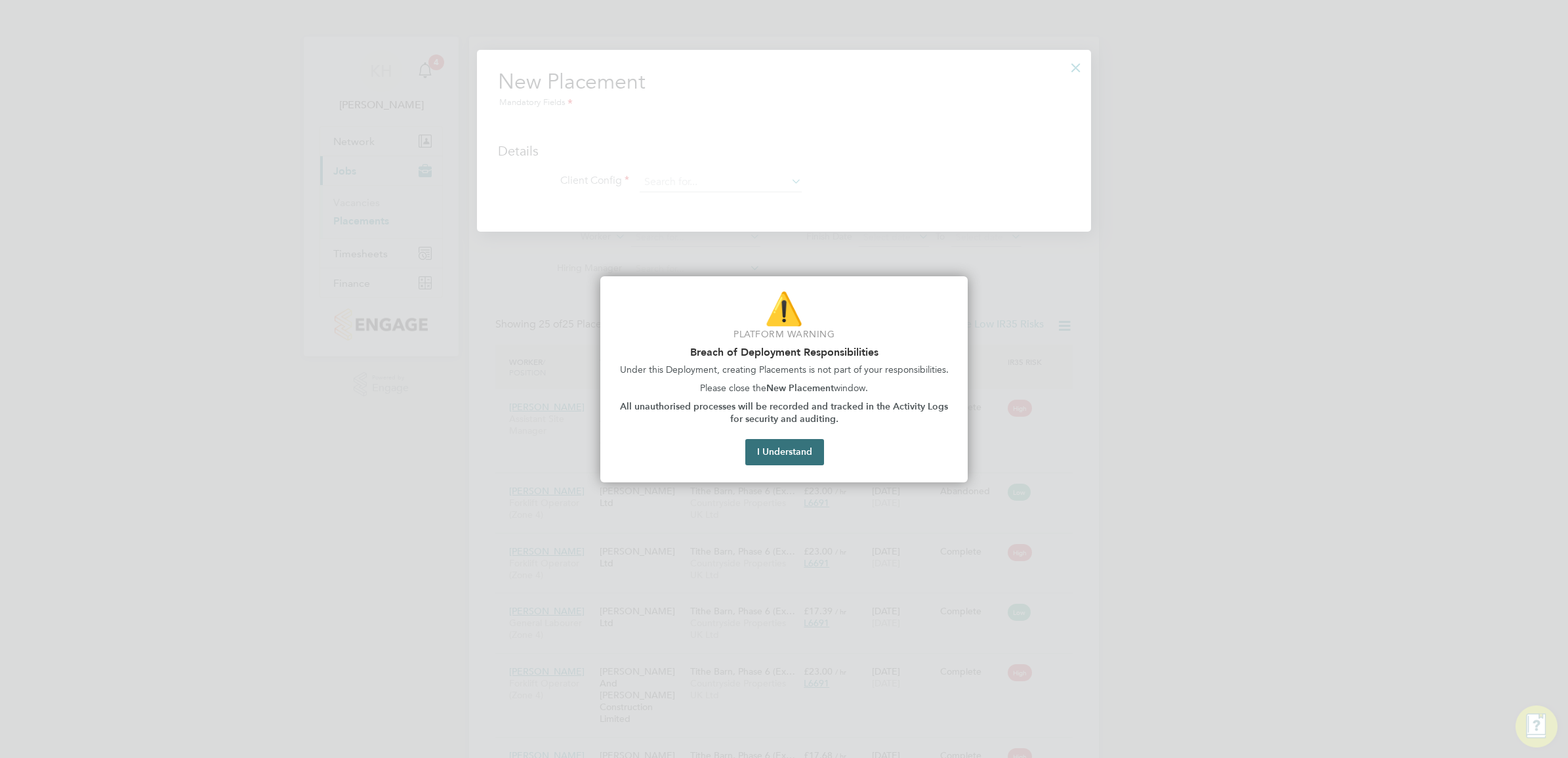
click at [792, 450] on button "I Understand" at bounding box center [785, 452] width 79 height 26
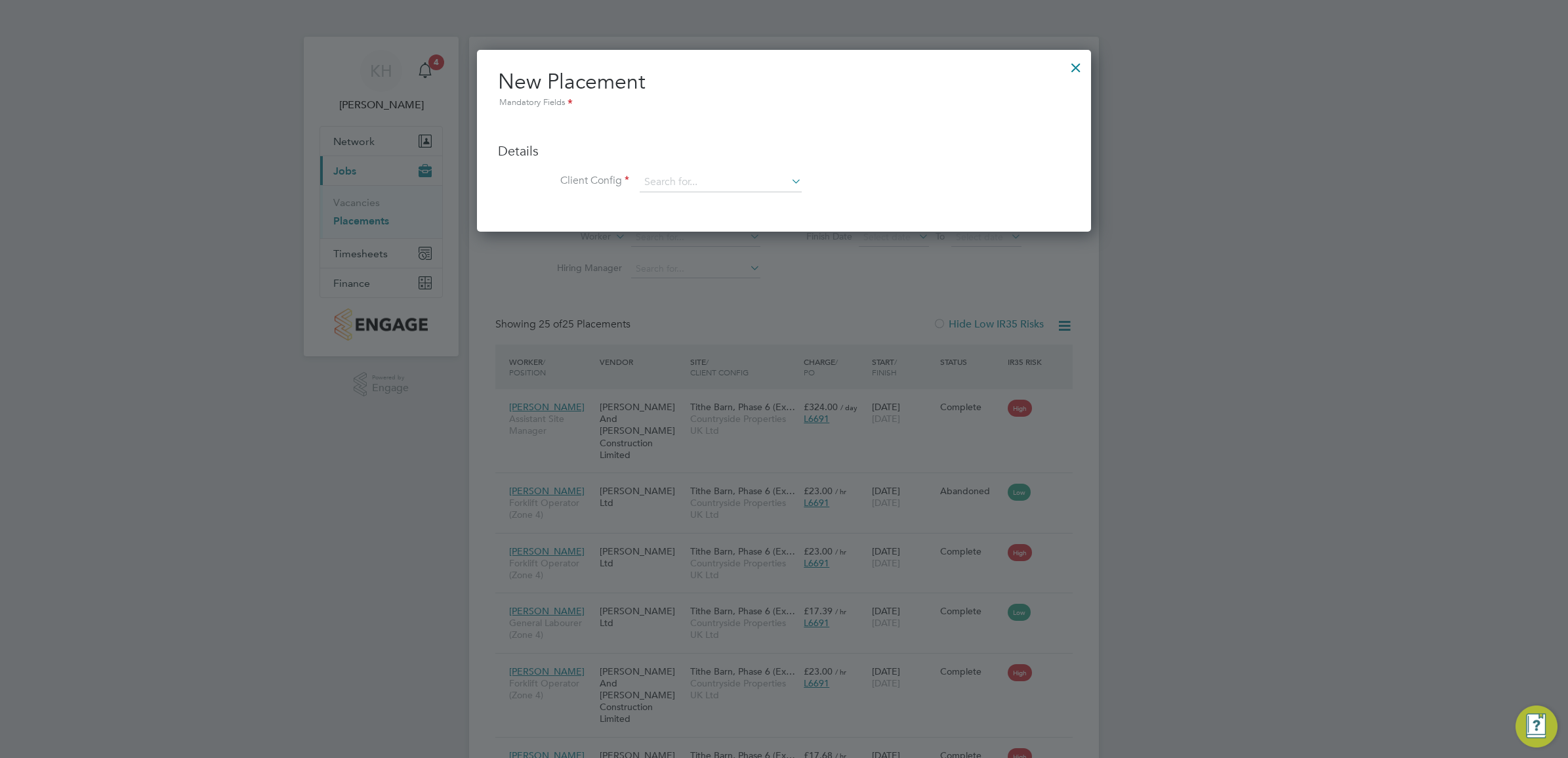
click at [1074, 62] on div at bounding box center [1076, 64] width 24 height 24
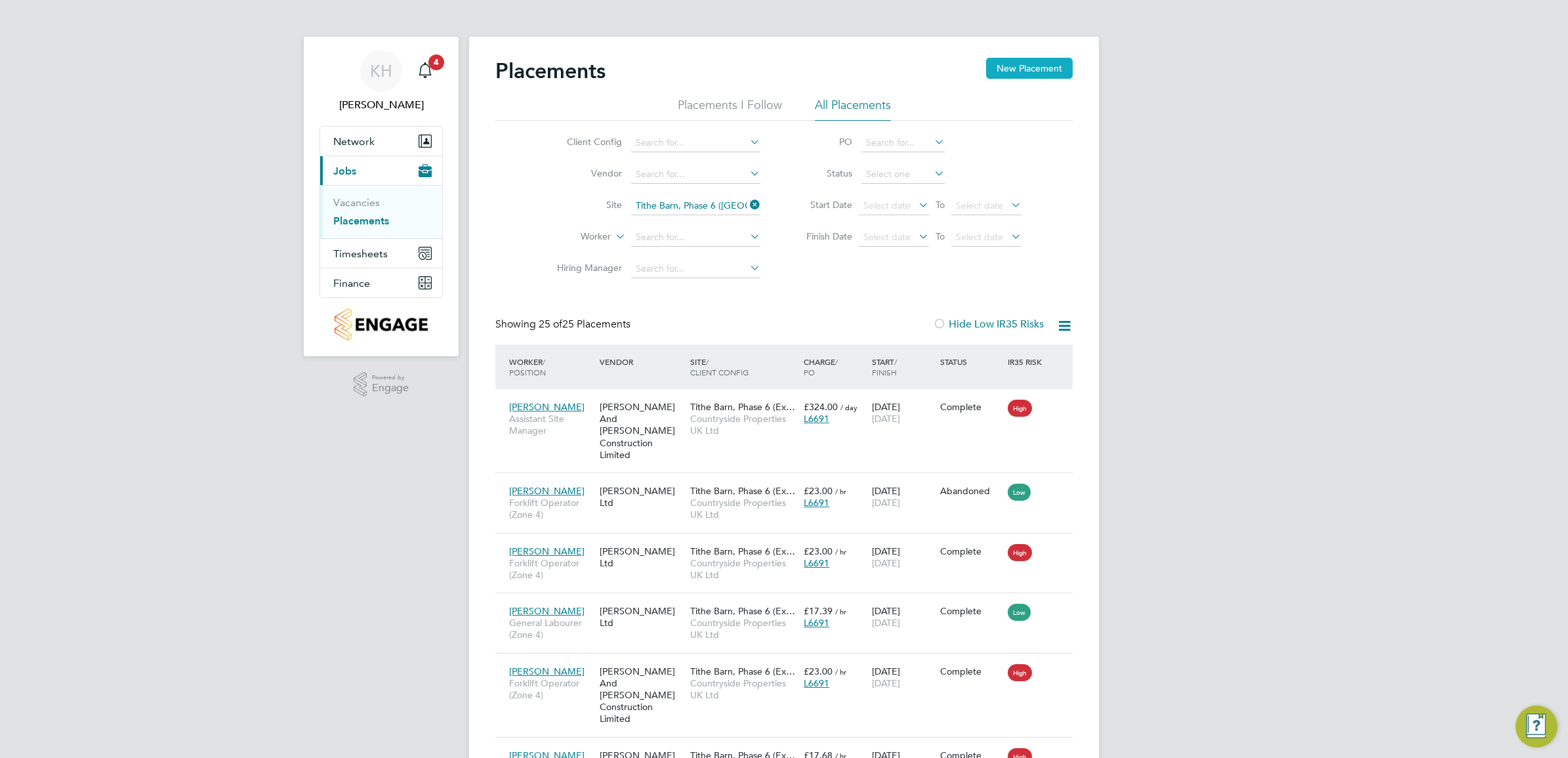
click at [1032, 67] on button "New Placement" at bounding box center [1029, 68] width 87 height 21
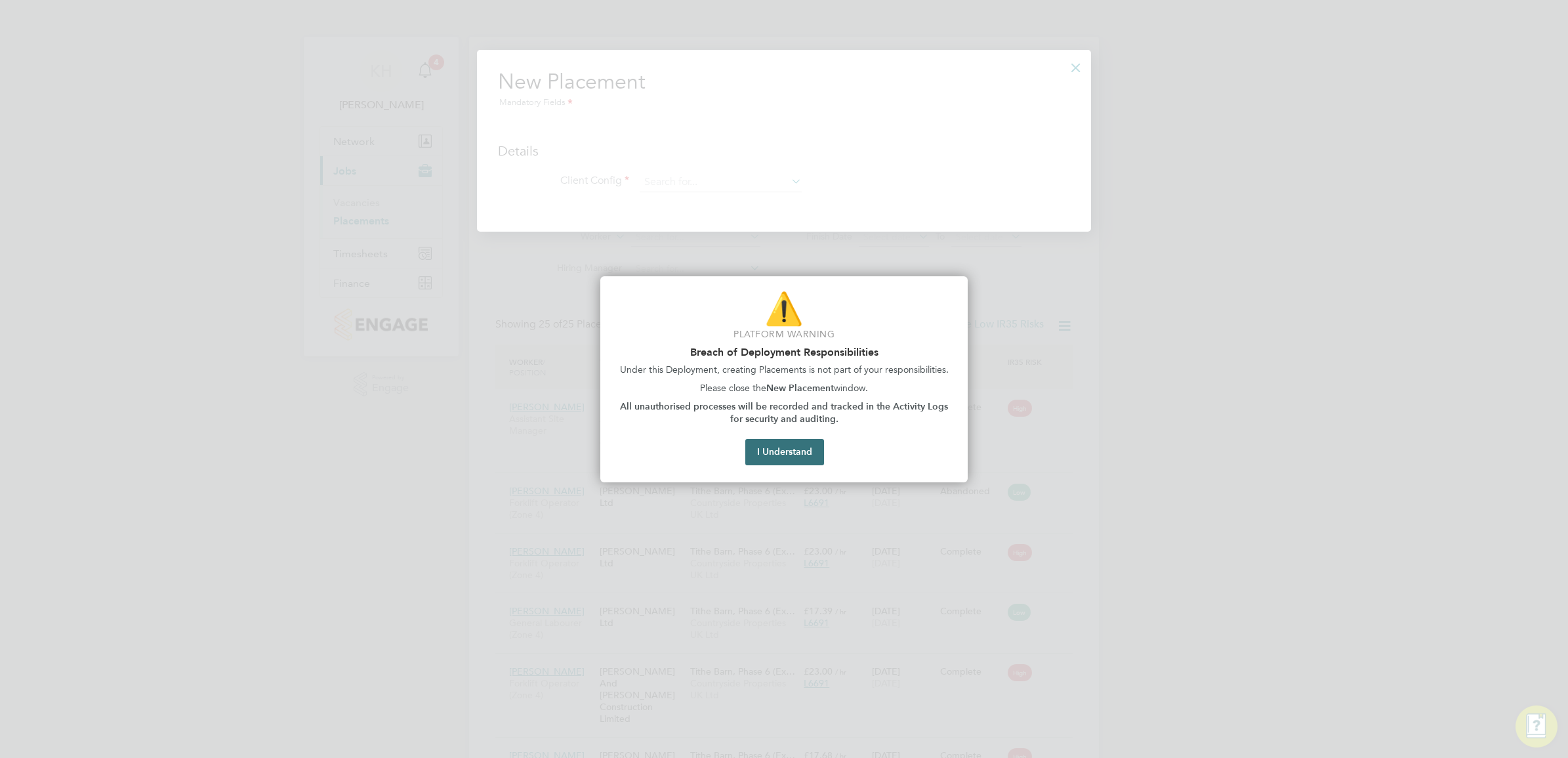
click at [786, 458] on button "I Understand" at bounding box center [785, 452] width 79 height 26
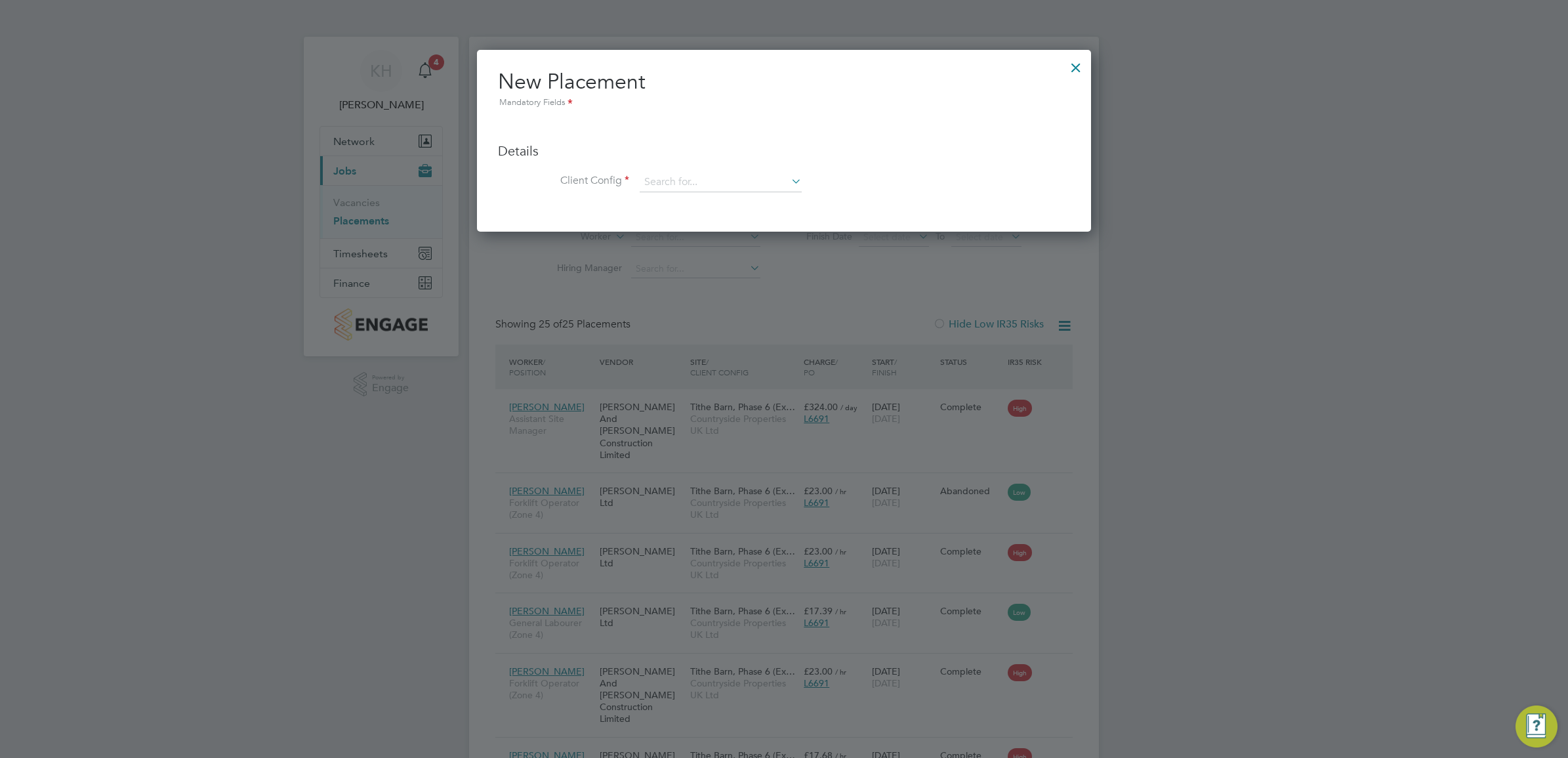
click at [1077, 64] on div at bounding box center [1076, 64] width 24 height 24
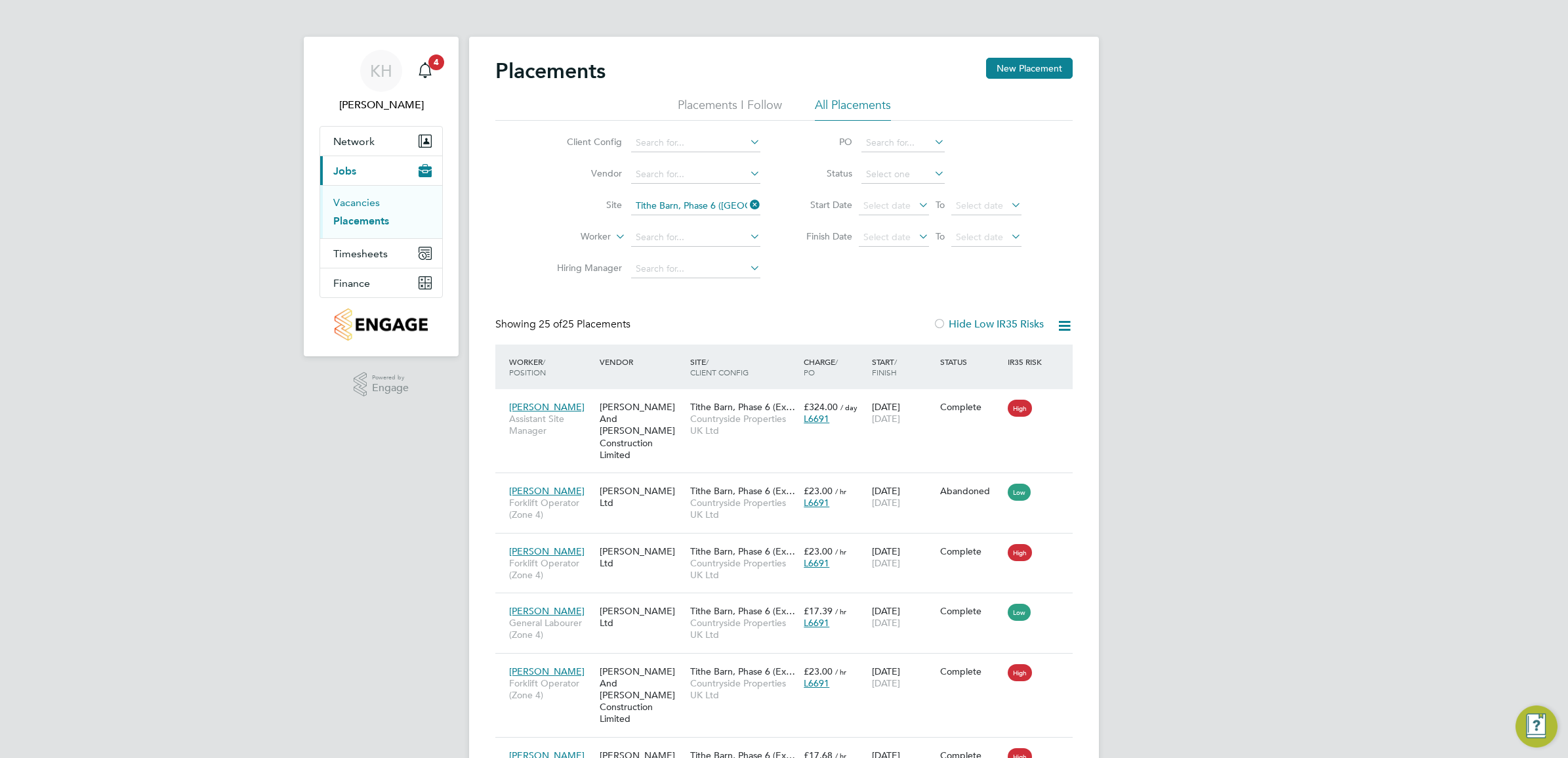
click at [369, 209] on link "Vacancies" at bounding box center [357, 202] width 46 height 12
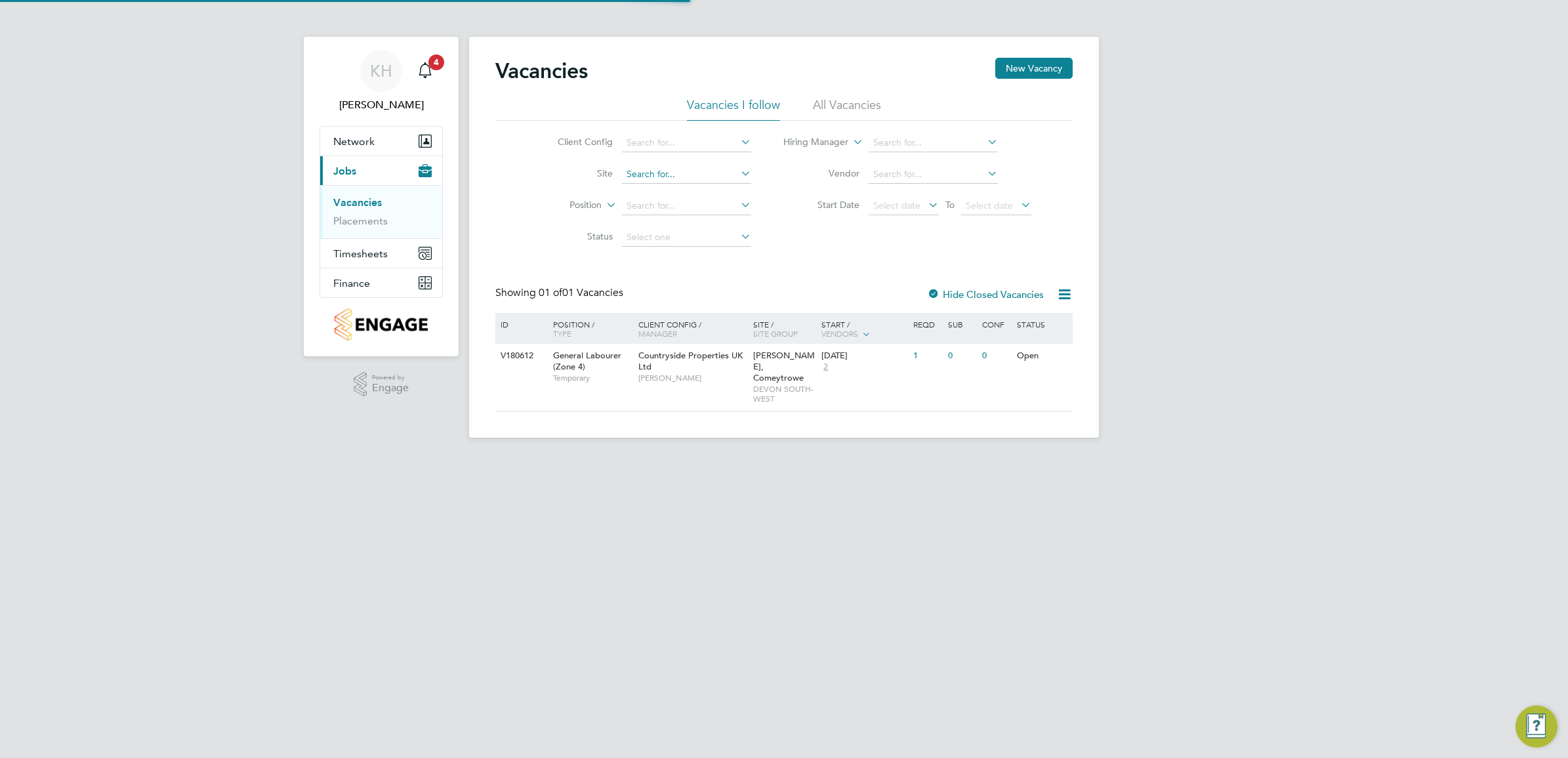
click at [682, 177] on input at bounding box center [687, 174] width 130 height 18
type input "i"
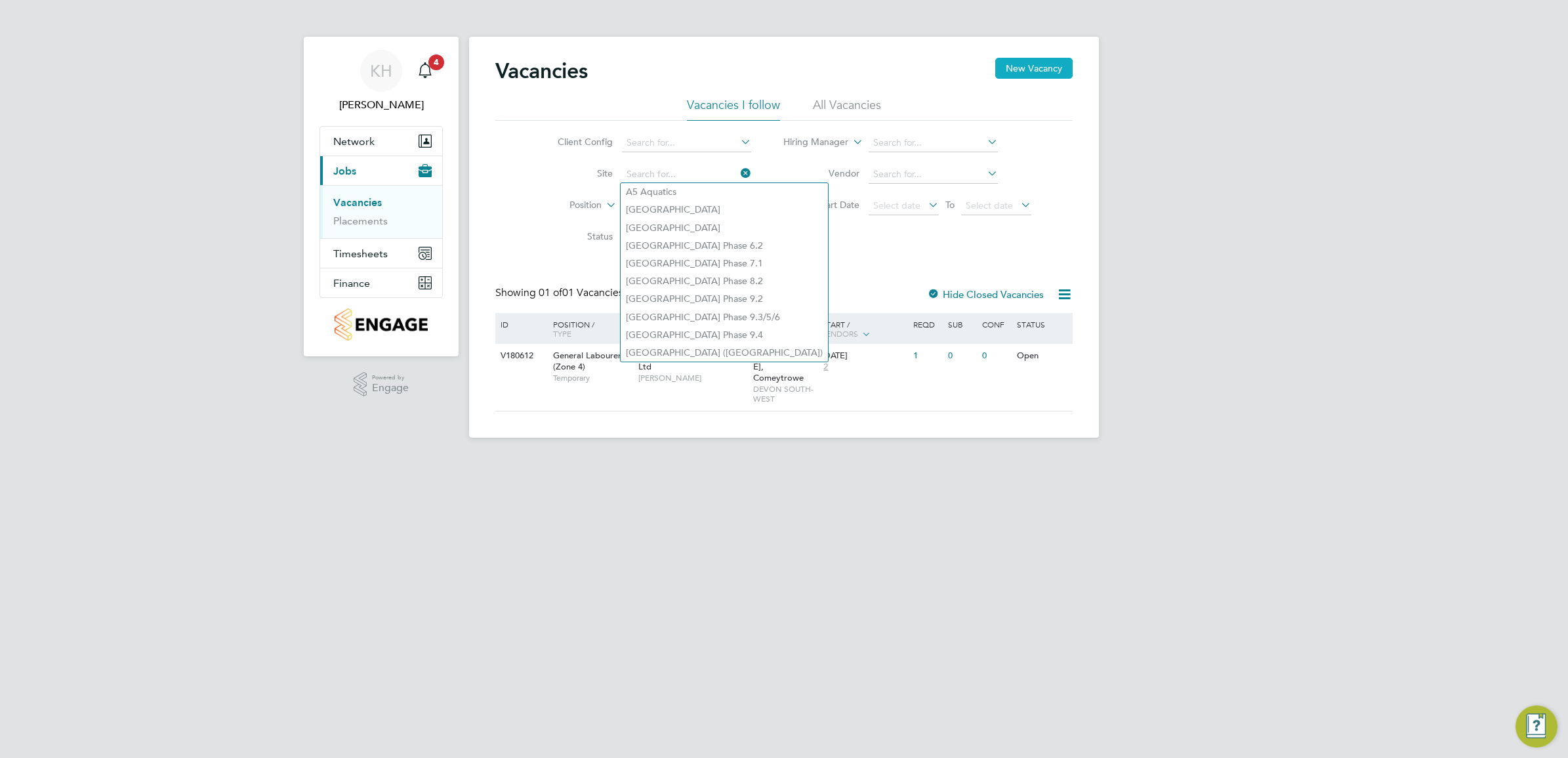
click at [1021, 67] on button "New Vacancy" at bounding box center [1034, 68] width 77 height 21
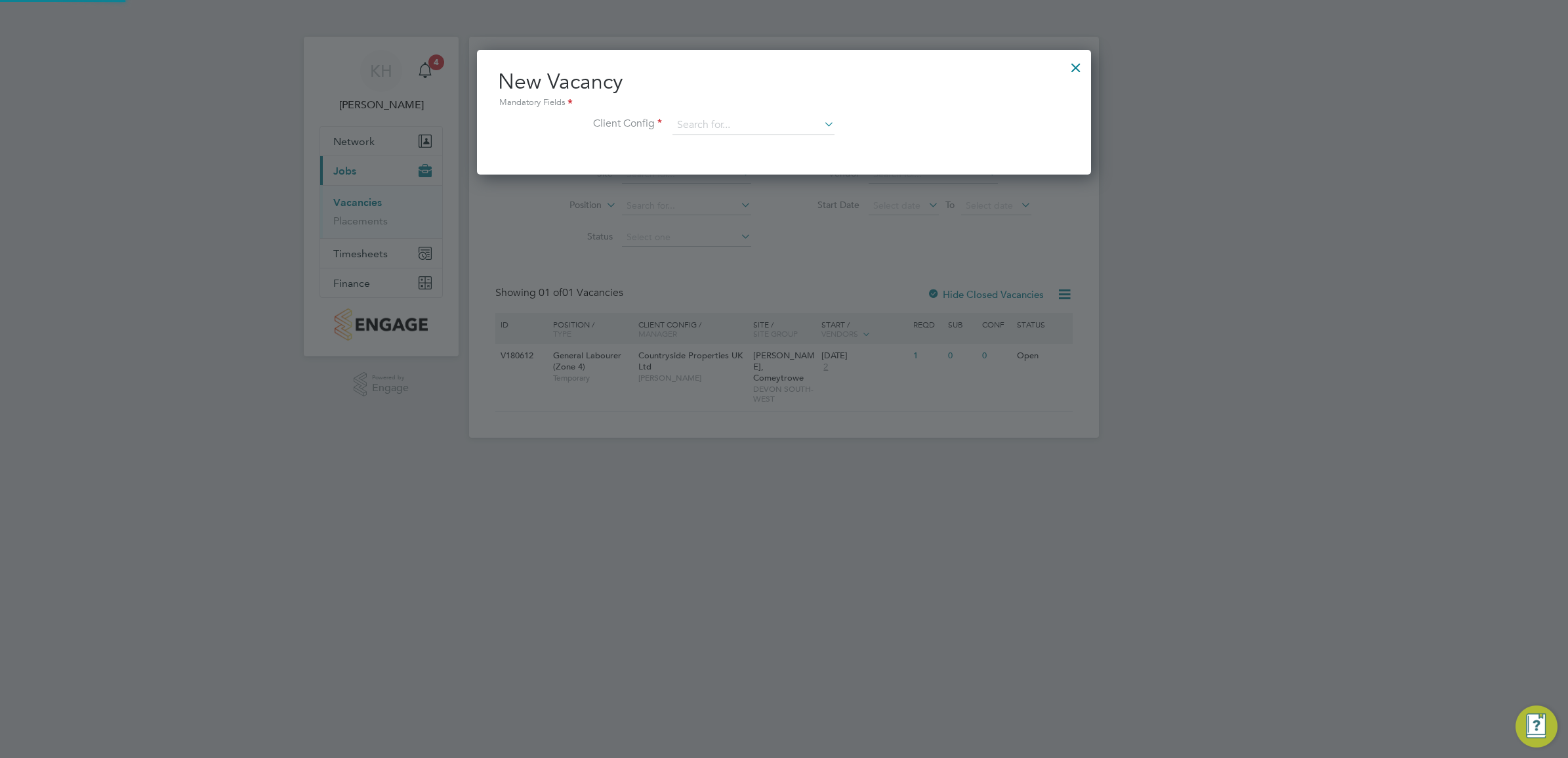
scroll to position [124, 614]
click at [718, 128] on input at bounding box center [753, 125] width 162 height 19
click at [745, 286] on li "Countryside Properties UK Ltd" at bounding box center [840, 287] width 336 height 18
type input "Countryside Properties UK Ltd"
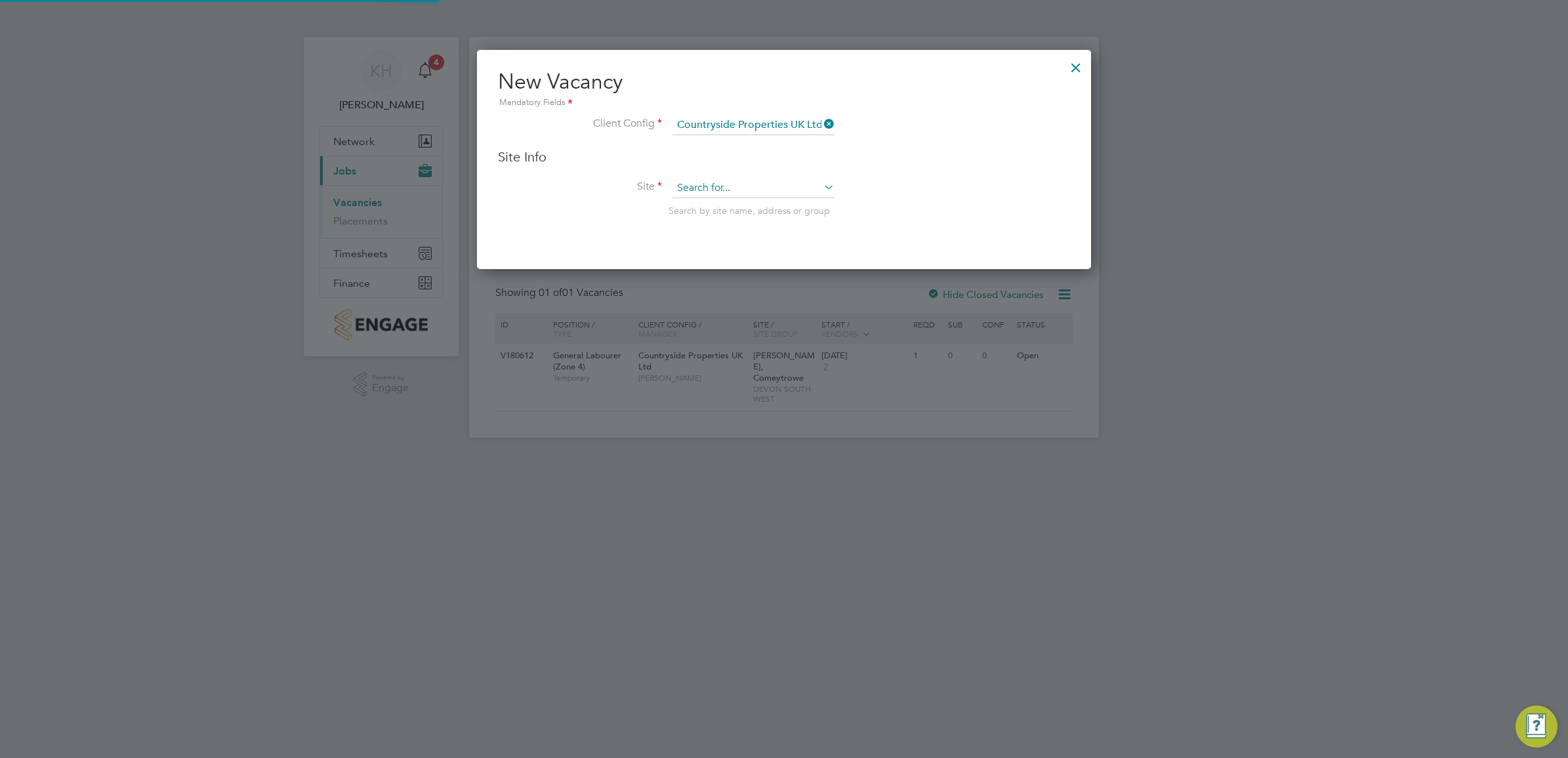
click at [700, 184] on input at bounding box center [753, 188] width 162 height 19
click at [722, 204] on li "Tithe Barn, Phase 6 (Exeter)" at bounding box center [767, 207] width 191 height 18
type input "Tithe Barn, Phase 6 ([GEOGRAPHIC_DATA])"
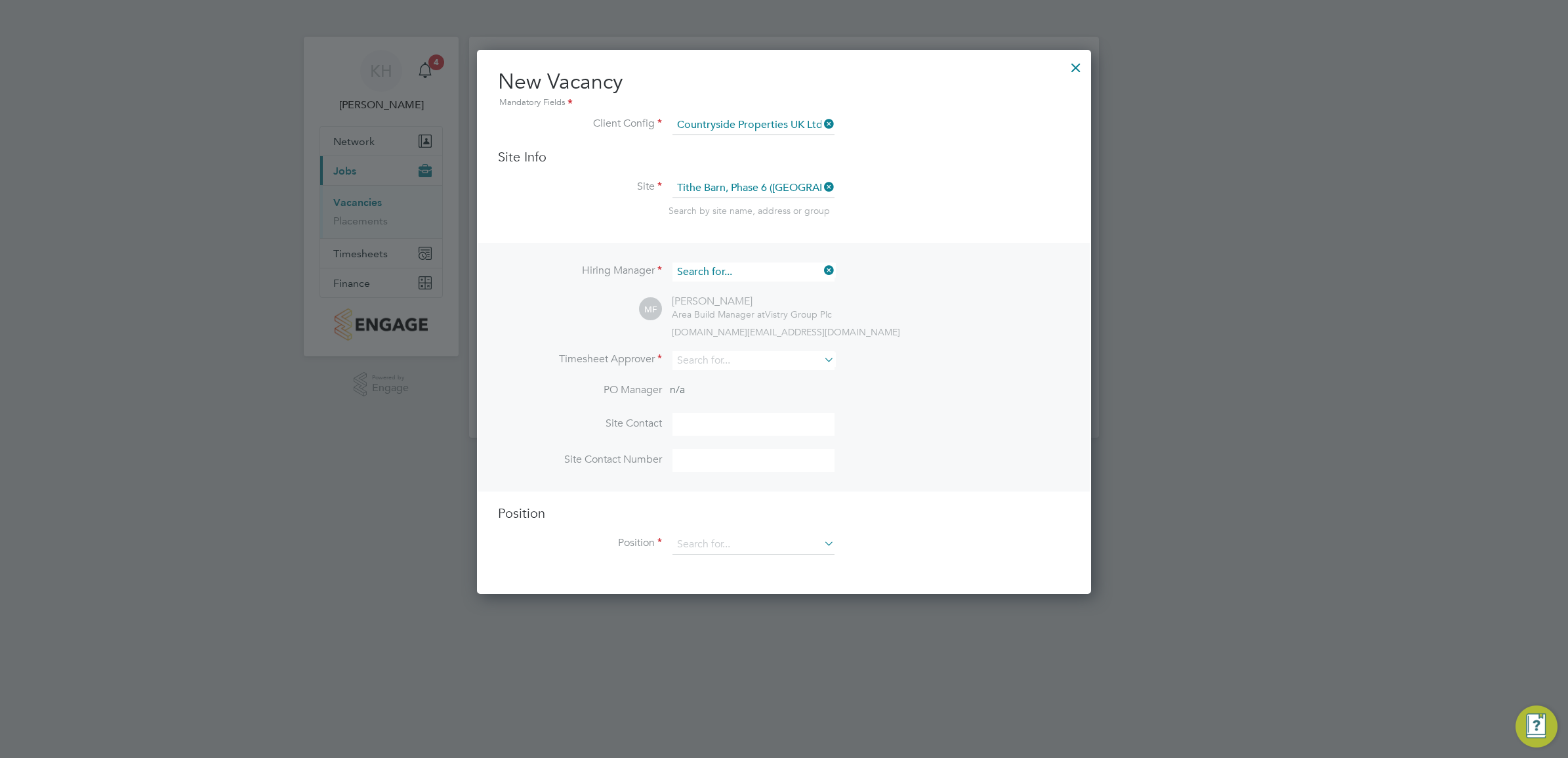
scroll to position [6, 6]
click at [732, 273] on input at bounding box center [753, 273] width 162 height 19
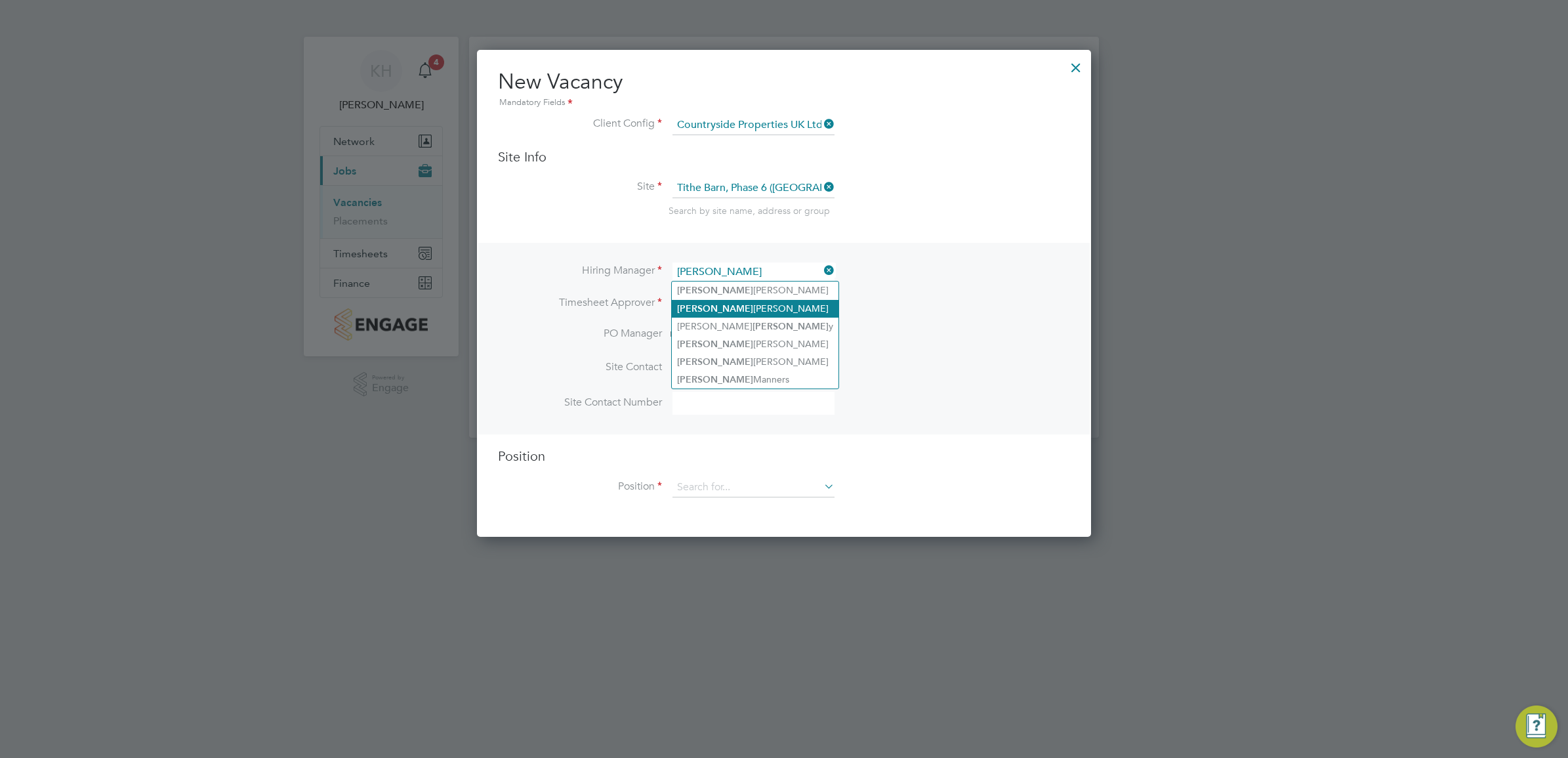
click at [736, 315] on li "Dave Smith" at bounding box center [755, 308] width 166 height 18
type input "[PERSON_NAME]"
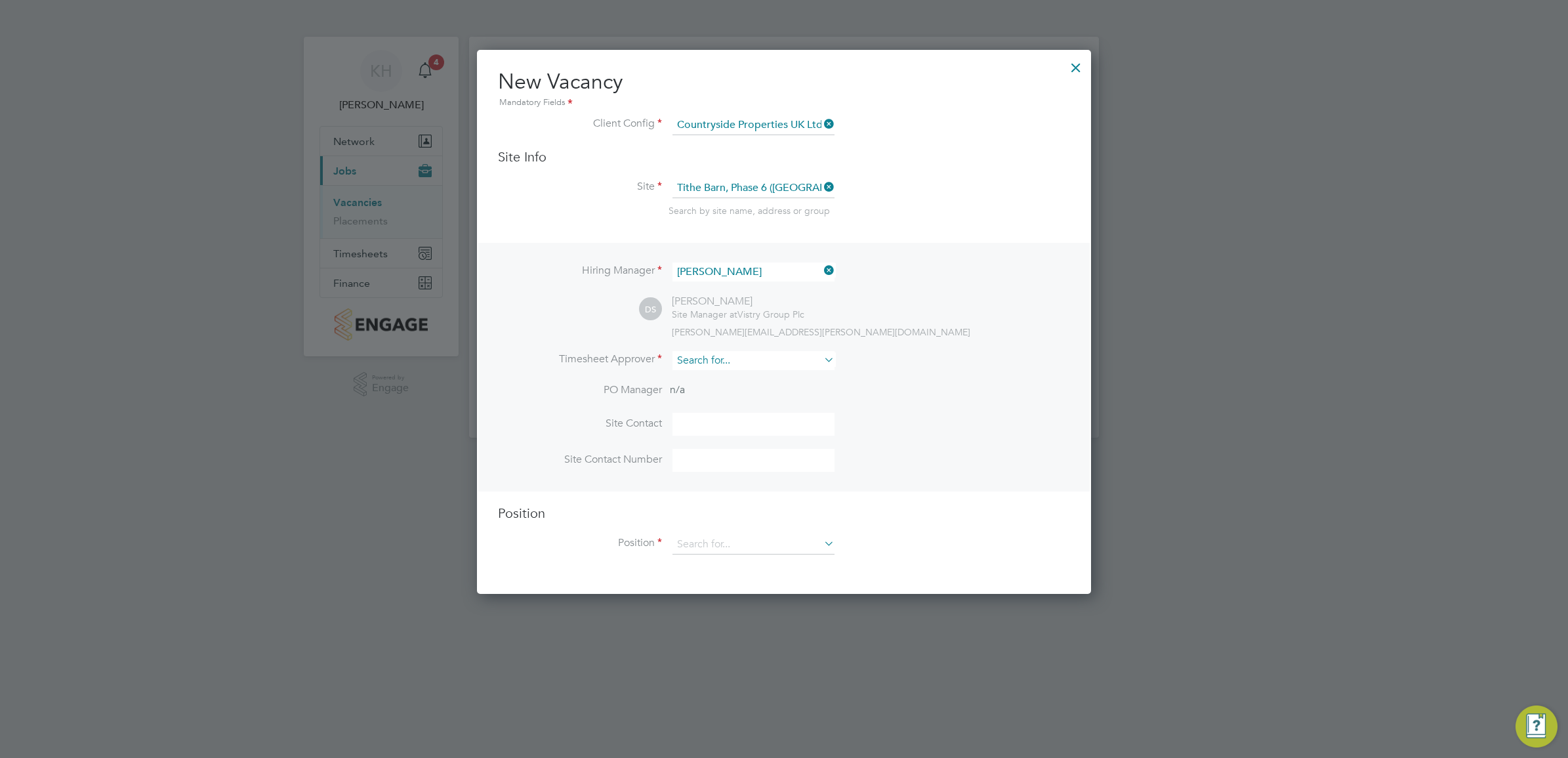
click at [697, 361] on input at bounding box center [753, 361] width 162 height 19
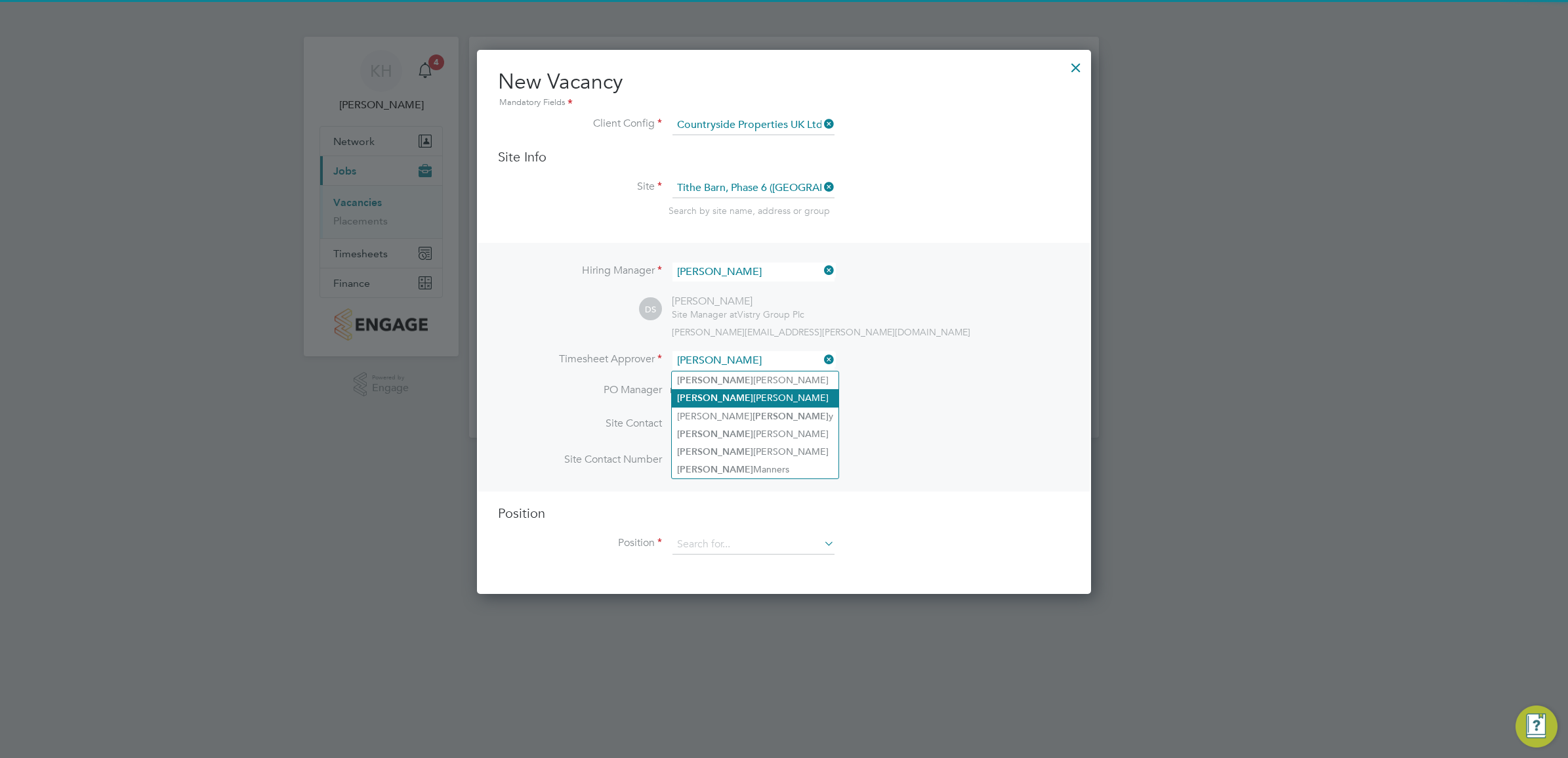
click at [736, 393] on li "Dave Smith" at bounding box center [755, 398] width 166 height 18
type input "[PERSON_NAME]"
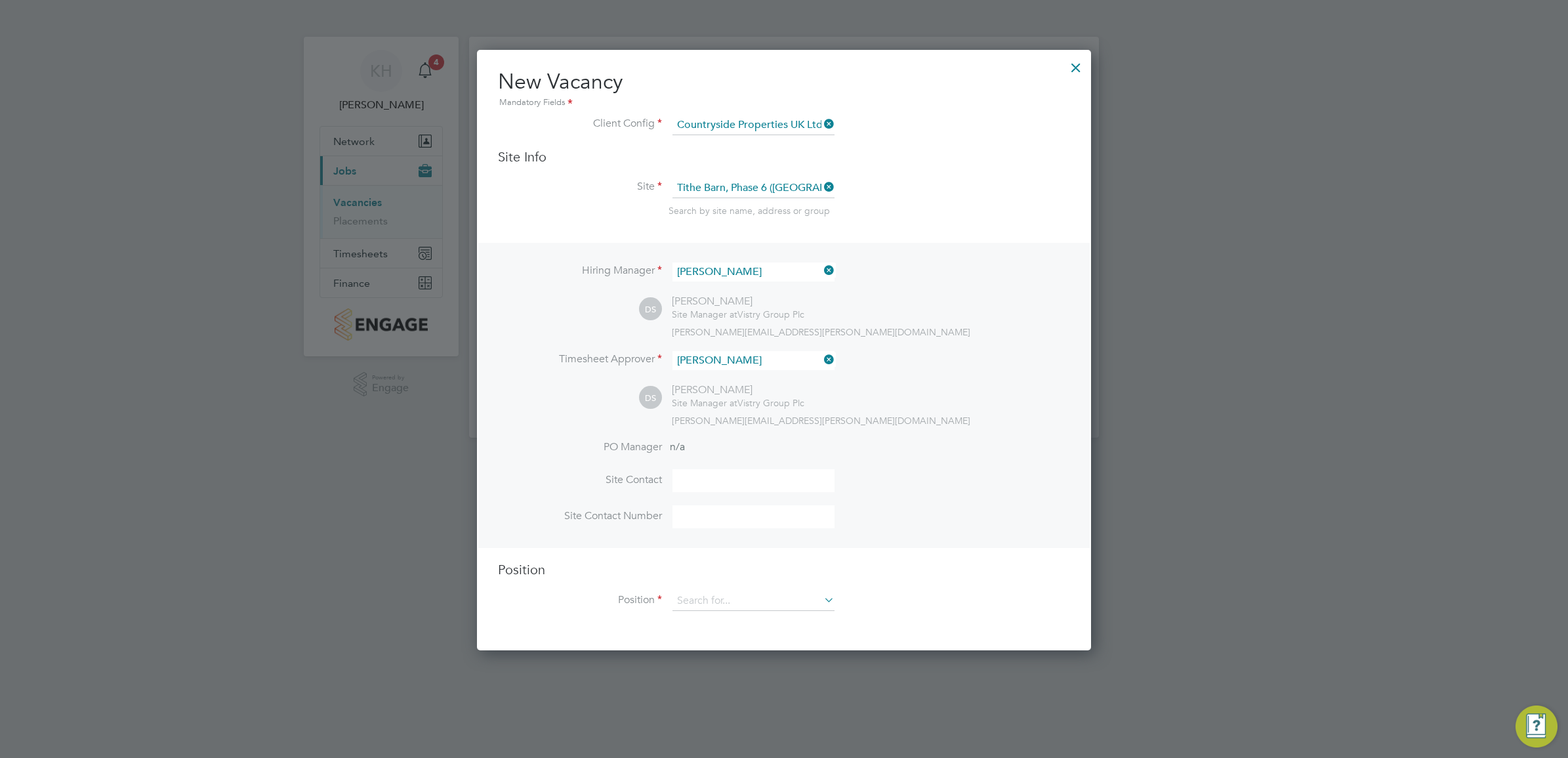
scroll to position [603, 614]
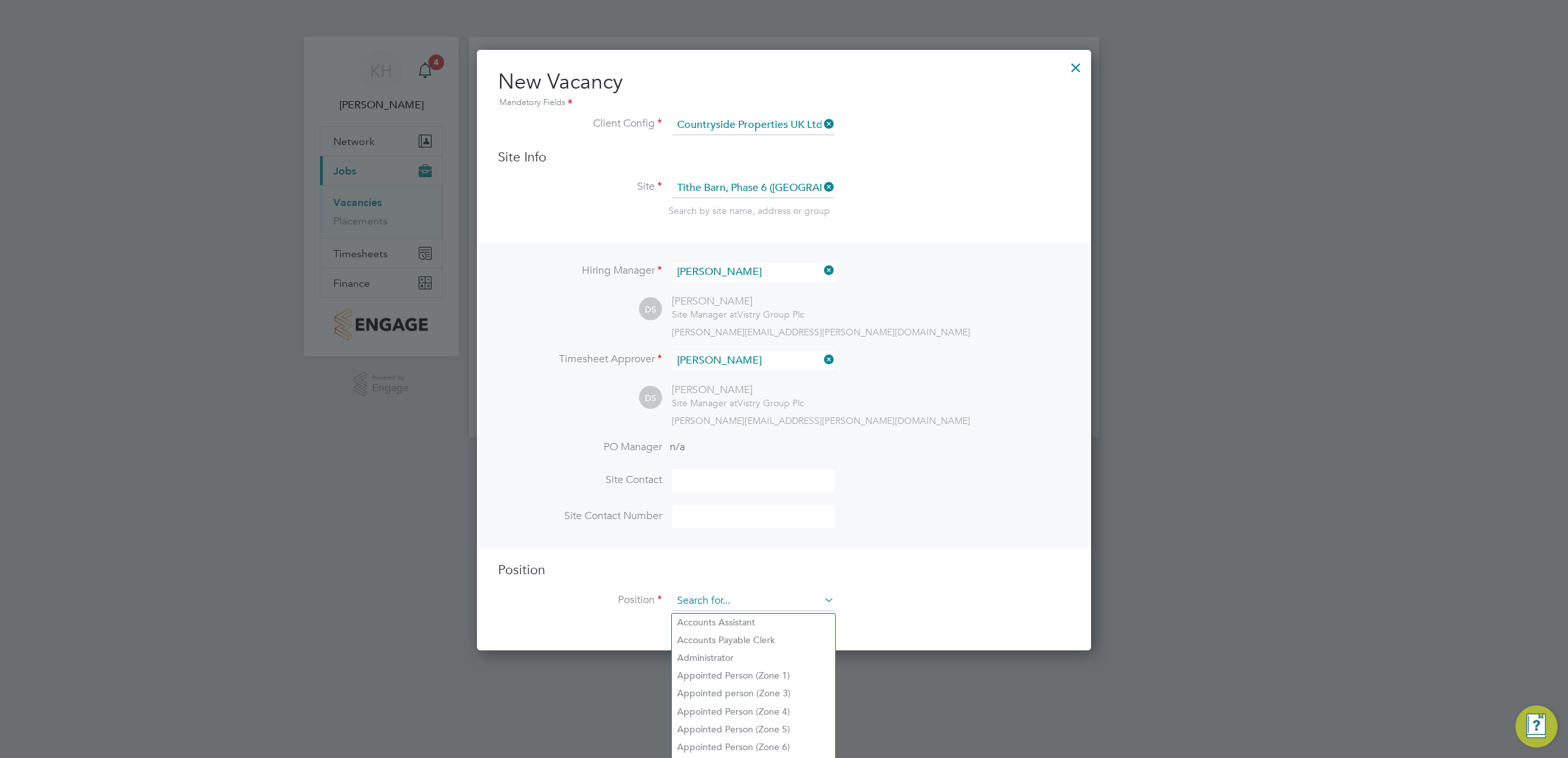
click at [743, 598] on input at bounding box center [753, 601] width 162 height 19
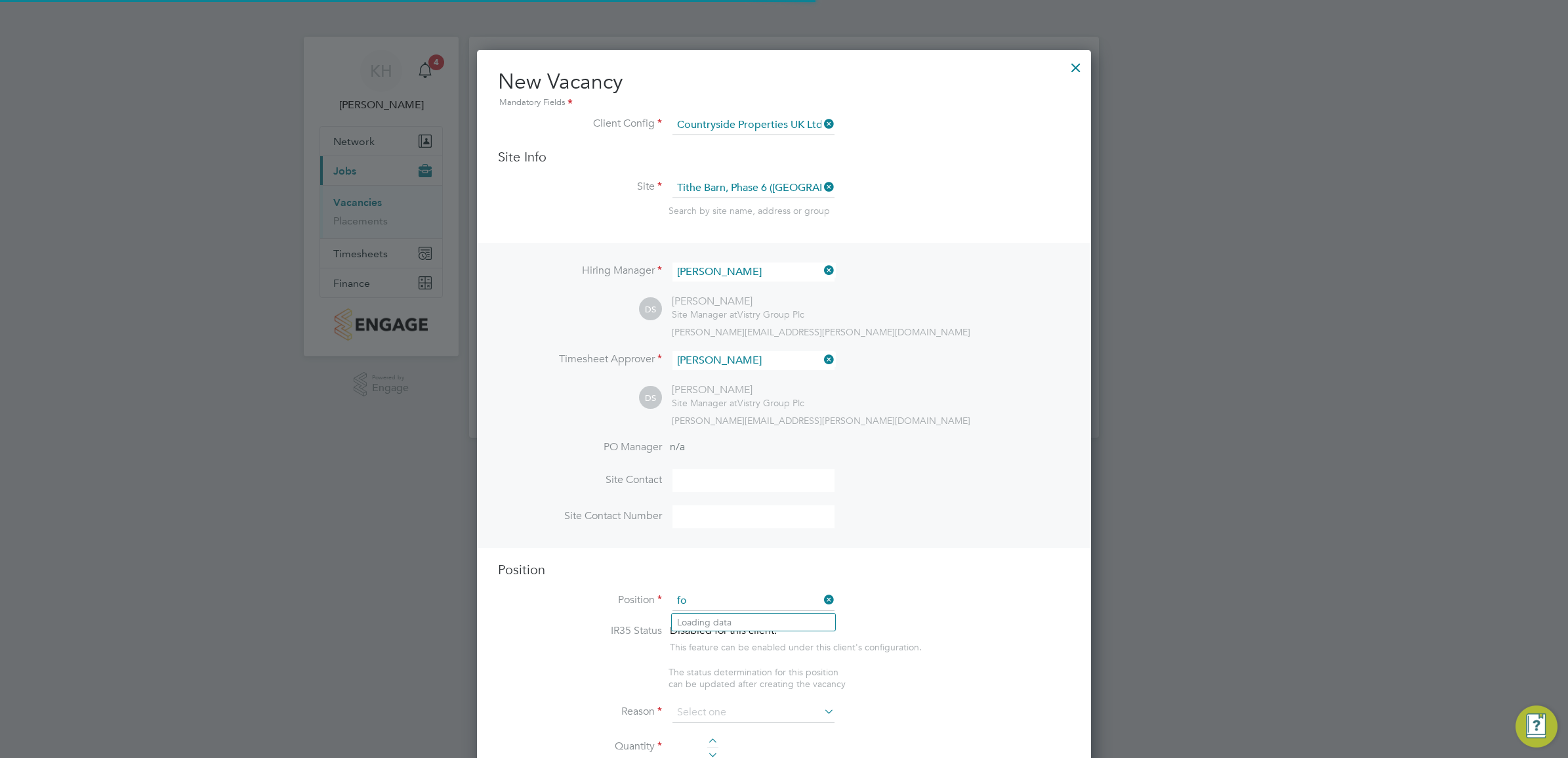
scroll to position [1890, 614]
click at [776, 705] on li "Forklift Operator (Zone 4)" at bounding box center [753, 712] width 164 height 18
type input "Forklift Operator (Zone 4)"
type textarea "Operate construction machinery and plant, including, but not limited to telesco…"
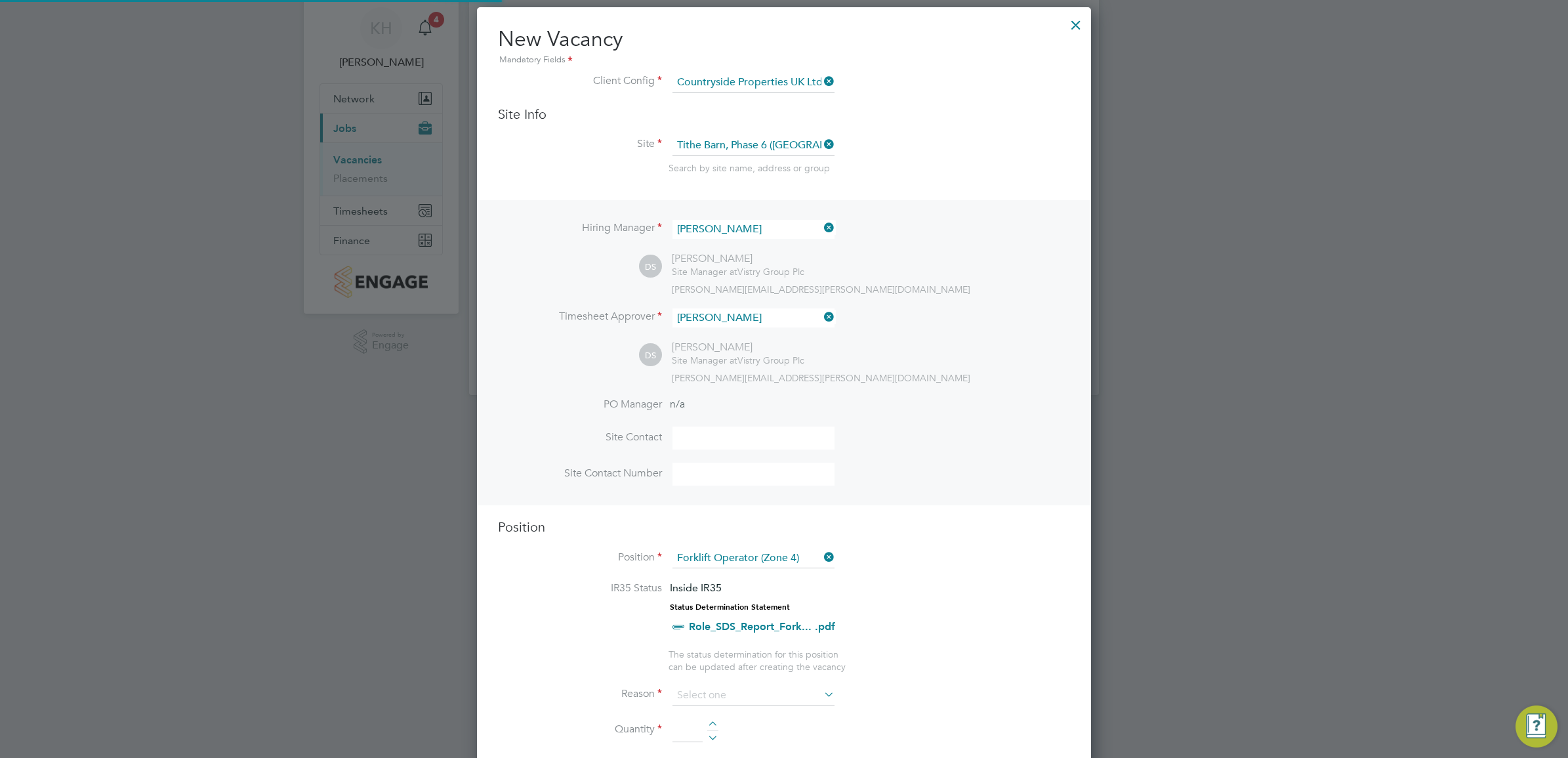
scroll to position [38, 67]
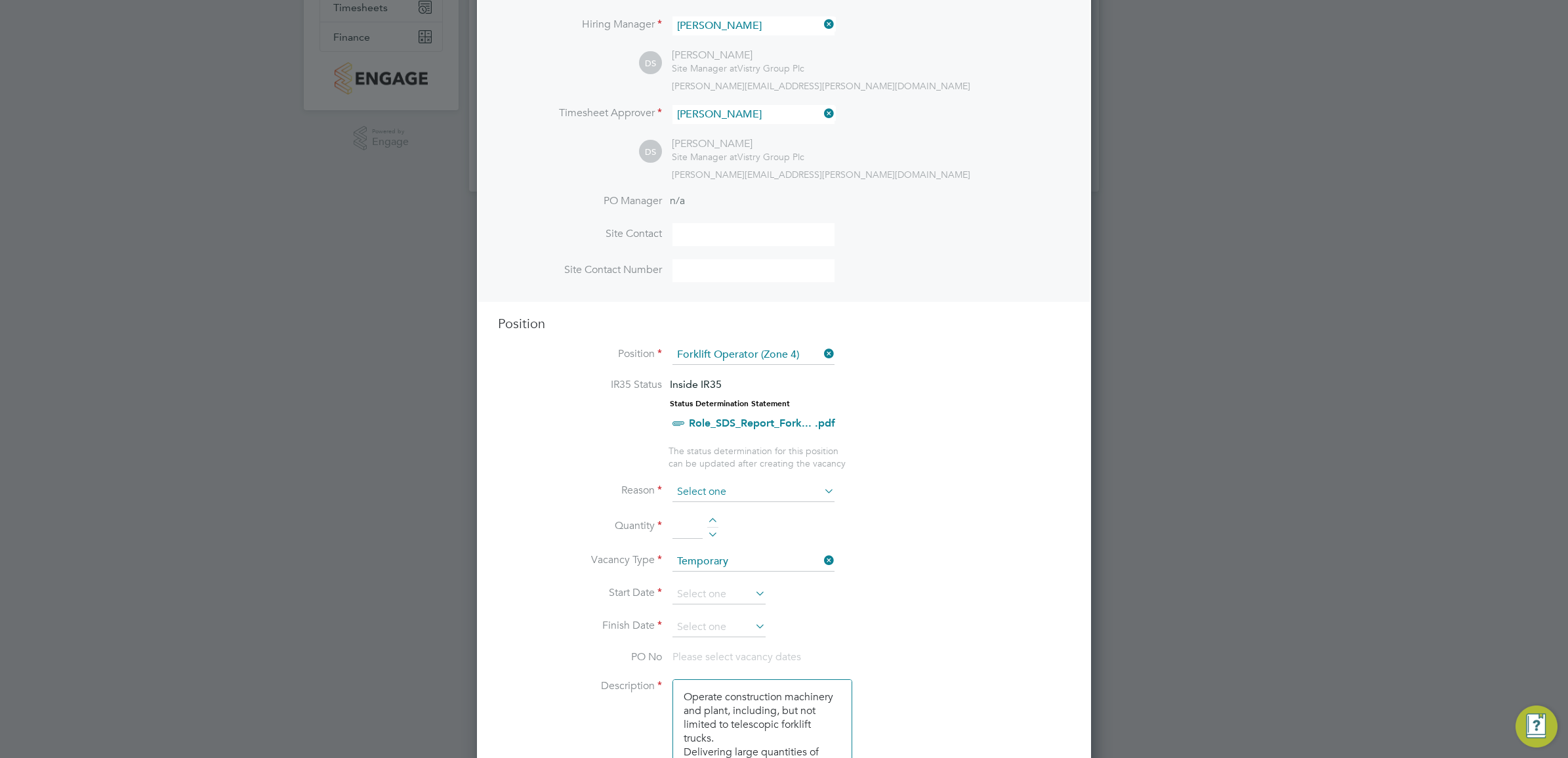
click at [775, 496] on input at bounding box center [753, 492] width 162 height 19
click at [724, 535] on li "Holiday" at bounding box center [753, 529] width 164 height 17
type input "Holiday"
click at [713, 522] on div at bounding box center [713, 522] width 11 height 9
type input "1"
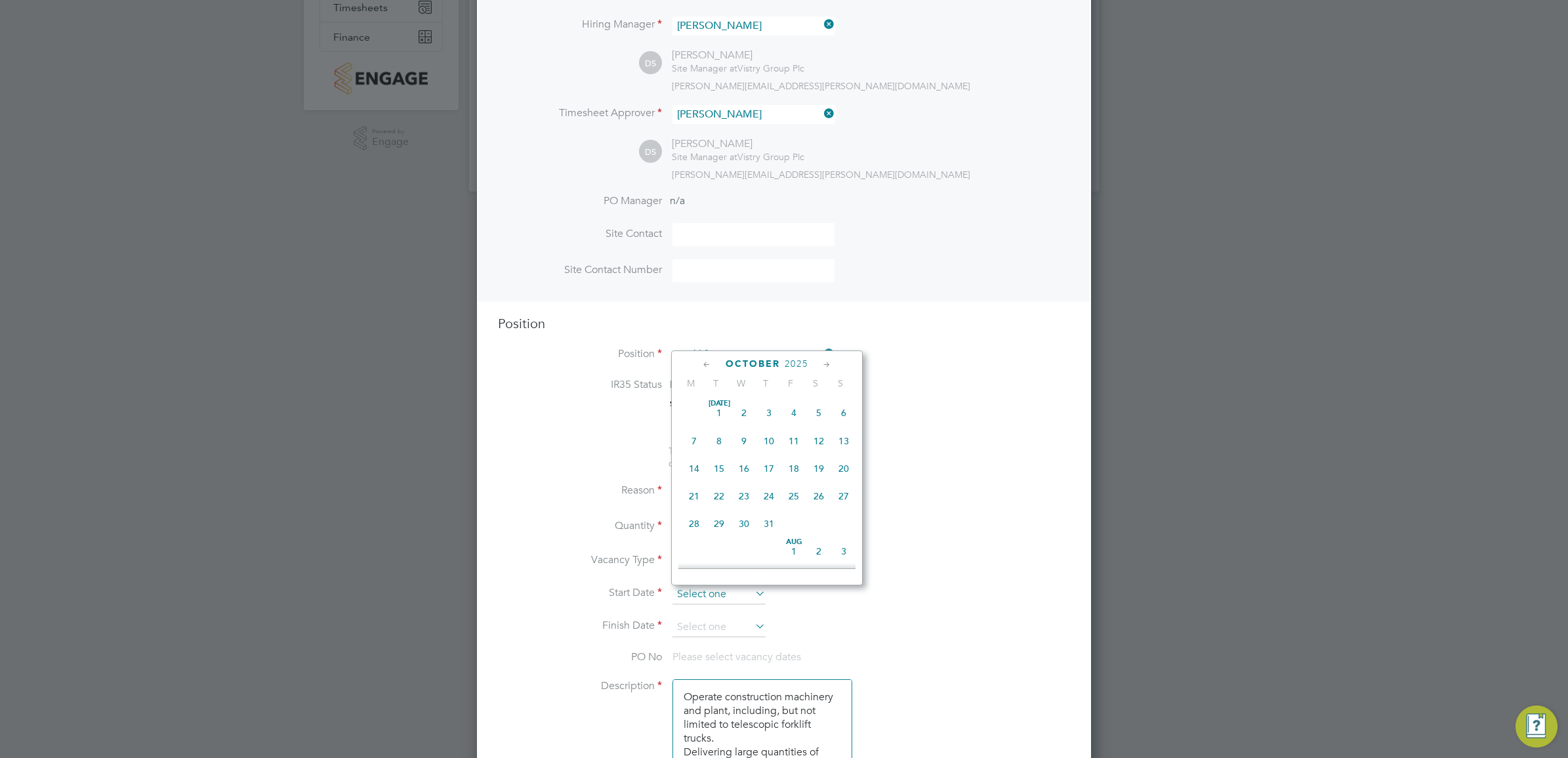
click at [721, 594] on input at bounding box center [719, 594] width 93 height 19
click at [694, 439] on span "29" at bounding box center [694, 427] width 25 height 25
type input "[DATE]"
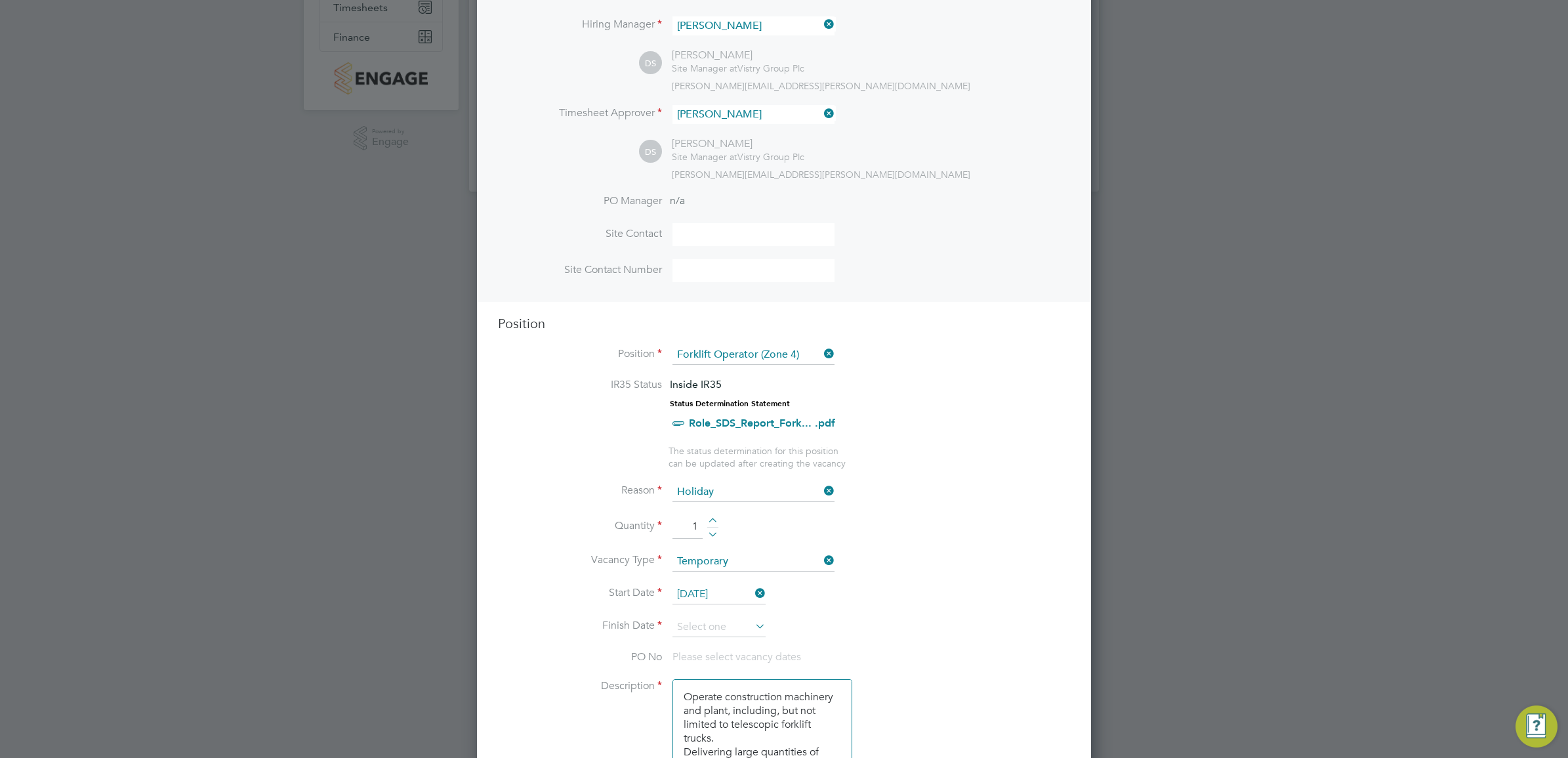
click at [752, 628] on icon at bounding box center [752, 626] width 0 height 18
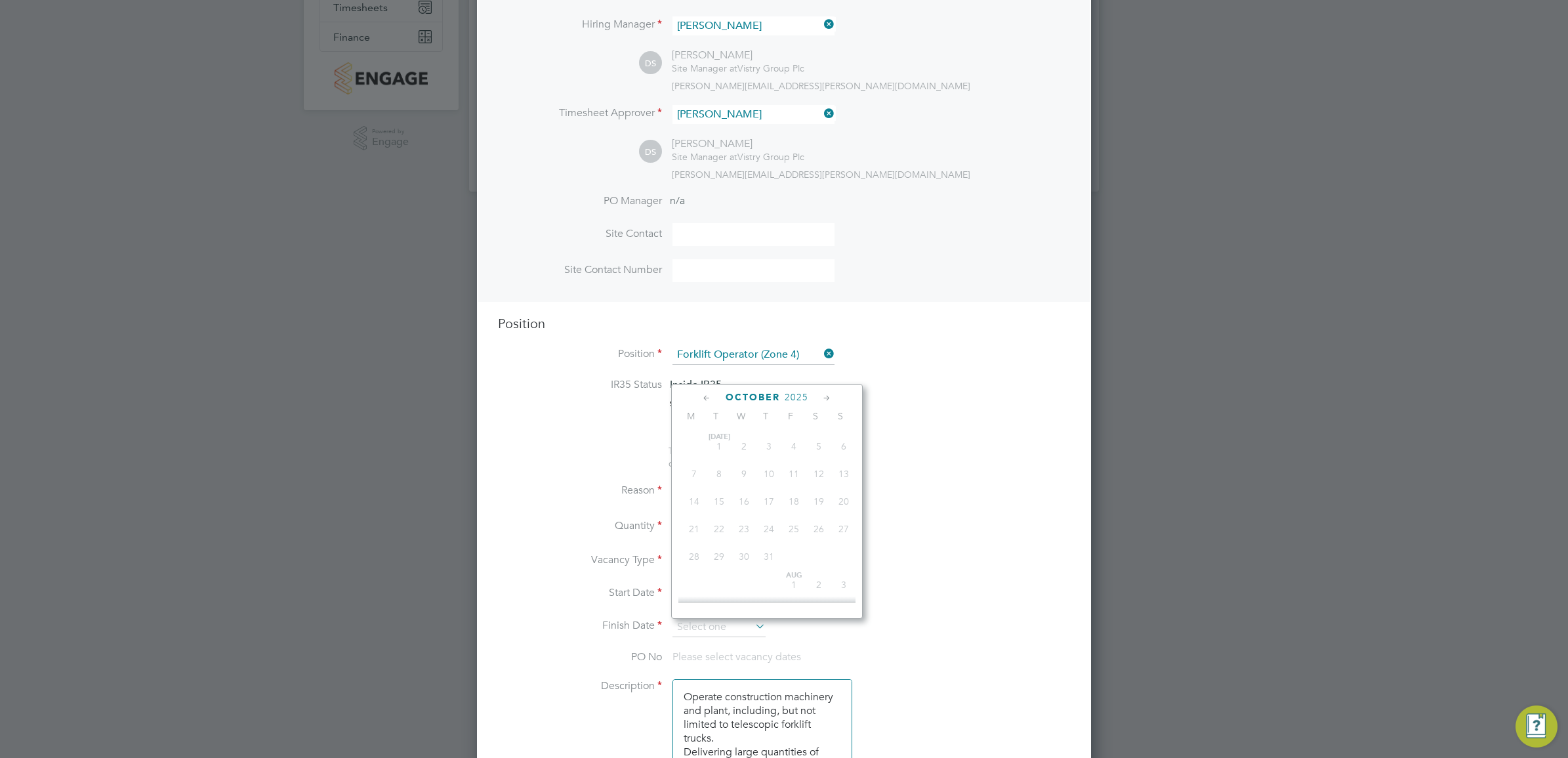
scroll to position [374, 0]
click at [794, 499] on span "3" at bounding box center [794, 487] width 25 height 25
type input "[DATE]"
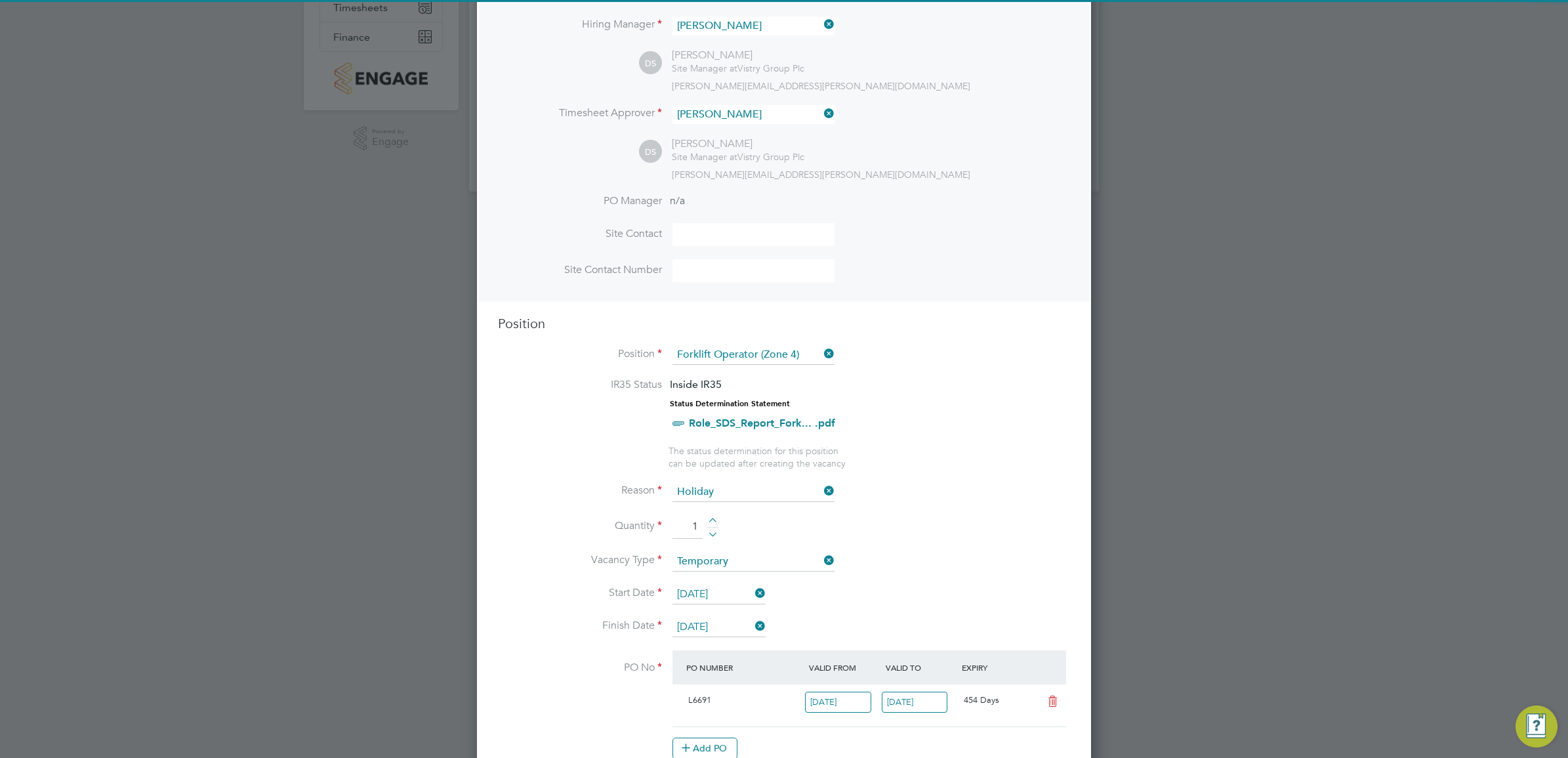
click at [949, 529] on li "Quantity 1" at bounding box center [784, 534] width 572 height 37
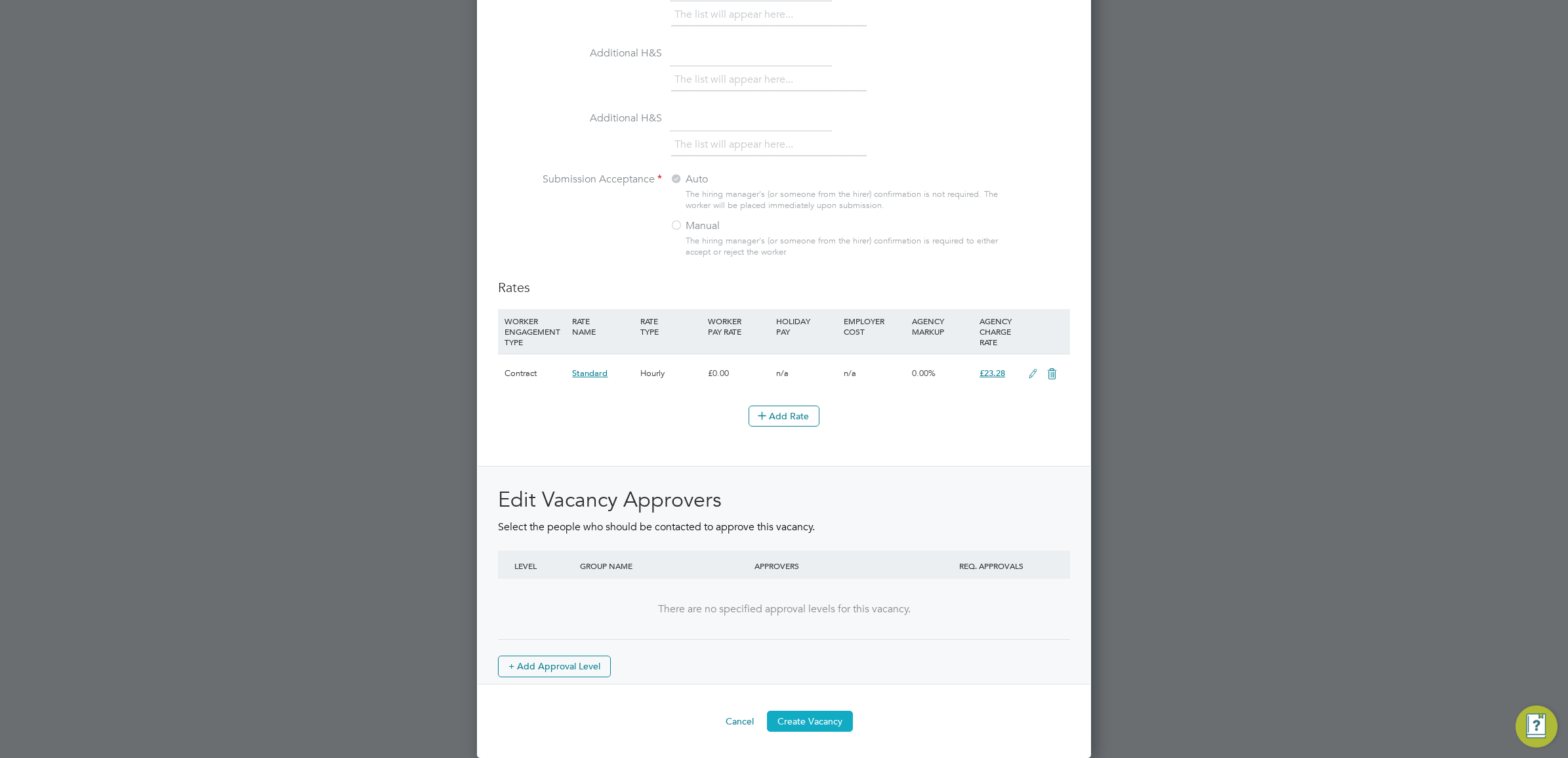
drag, startPoint x: 841, startPoint y: 716, endPoint x: 841, endPoint y: 708, distance: 8.0
click at [841, 714] on button "Create Vacancy" at bounding box center [810, 721] width 86 height 21
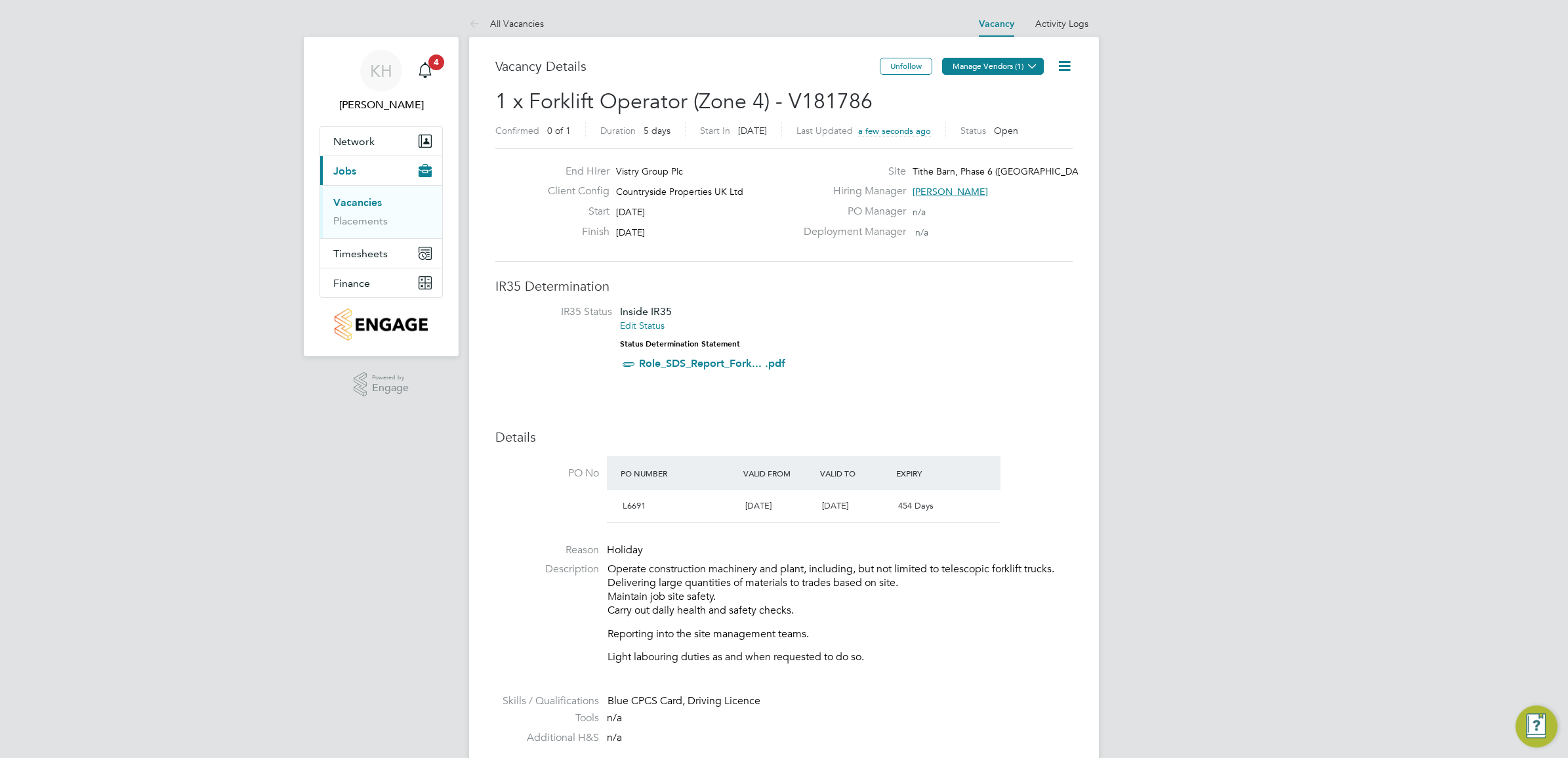
click at [1011, 67] on button "Manage Vendors (1)" at bounding box center [993, 66] width 102 height 17
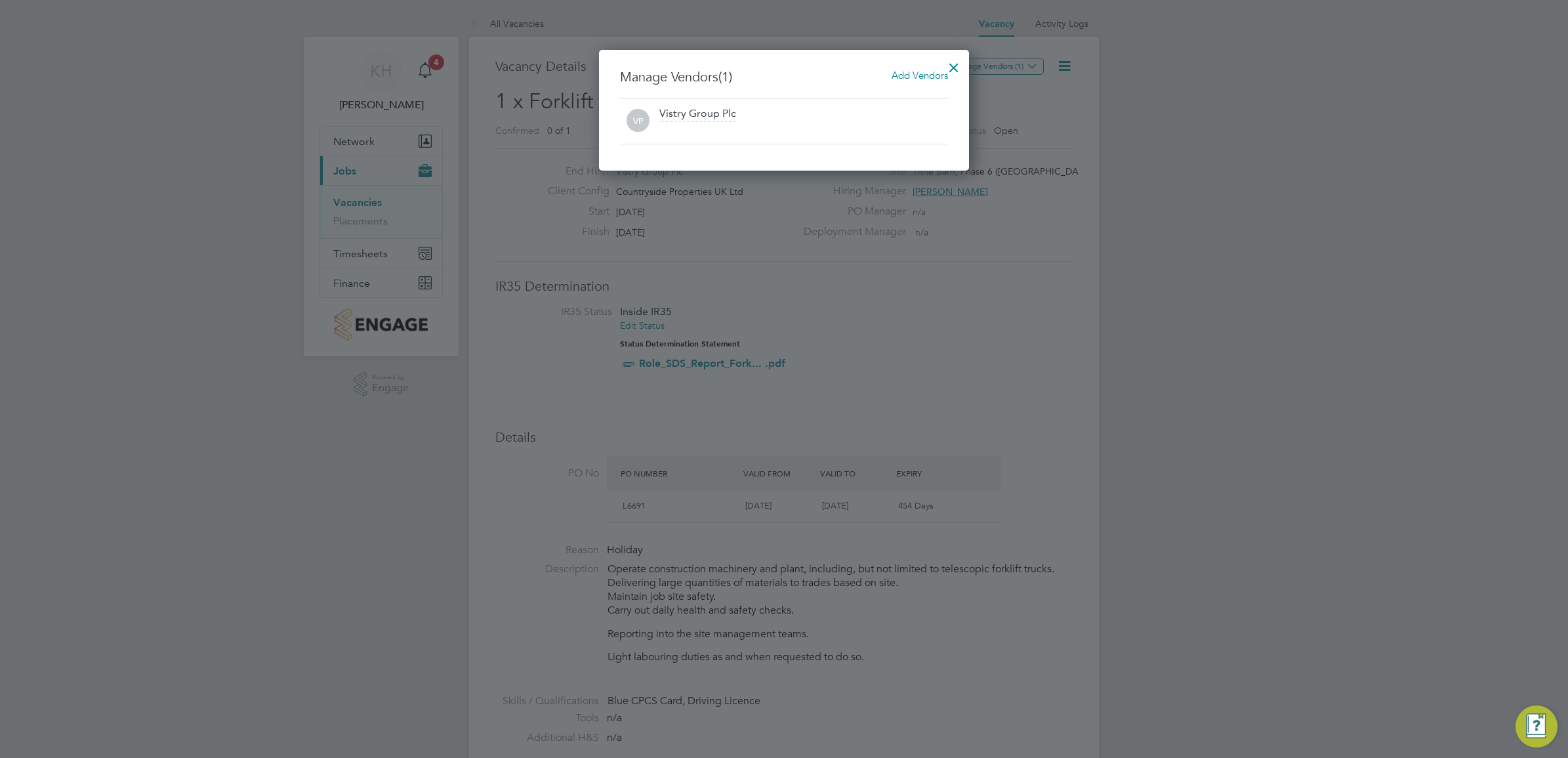
click at [915, 77] on span "Add Vendors" at bounding box center [920, 75] width 56 height 12
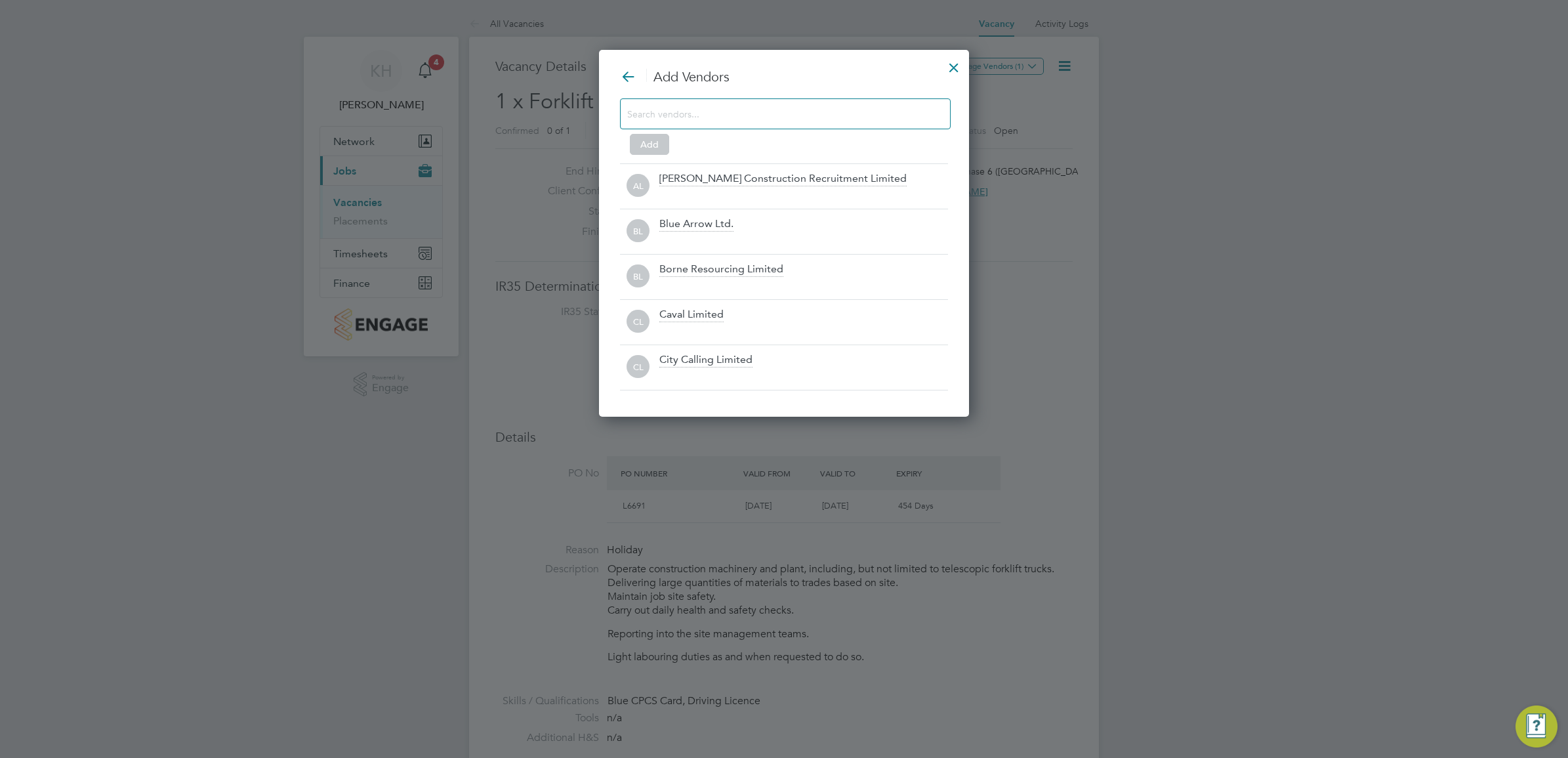
click at [903, 120] on input at bounding box center [774, 113] width 295 height 17
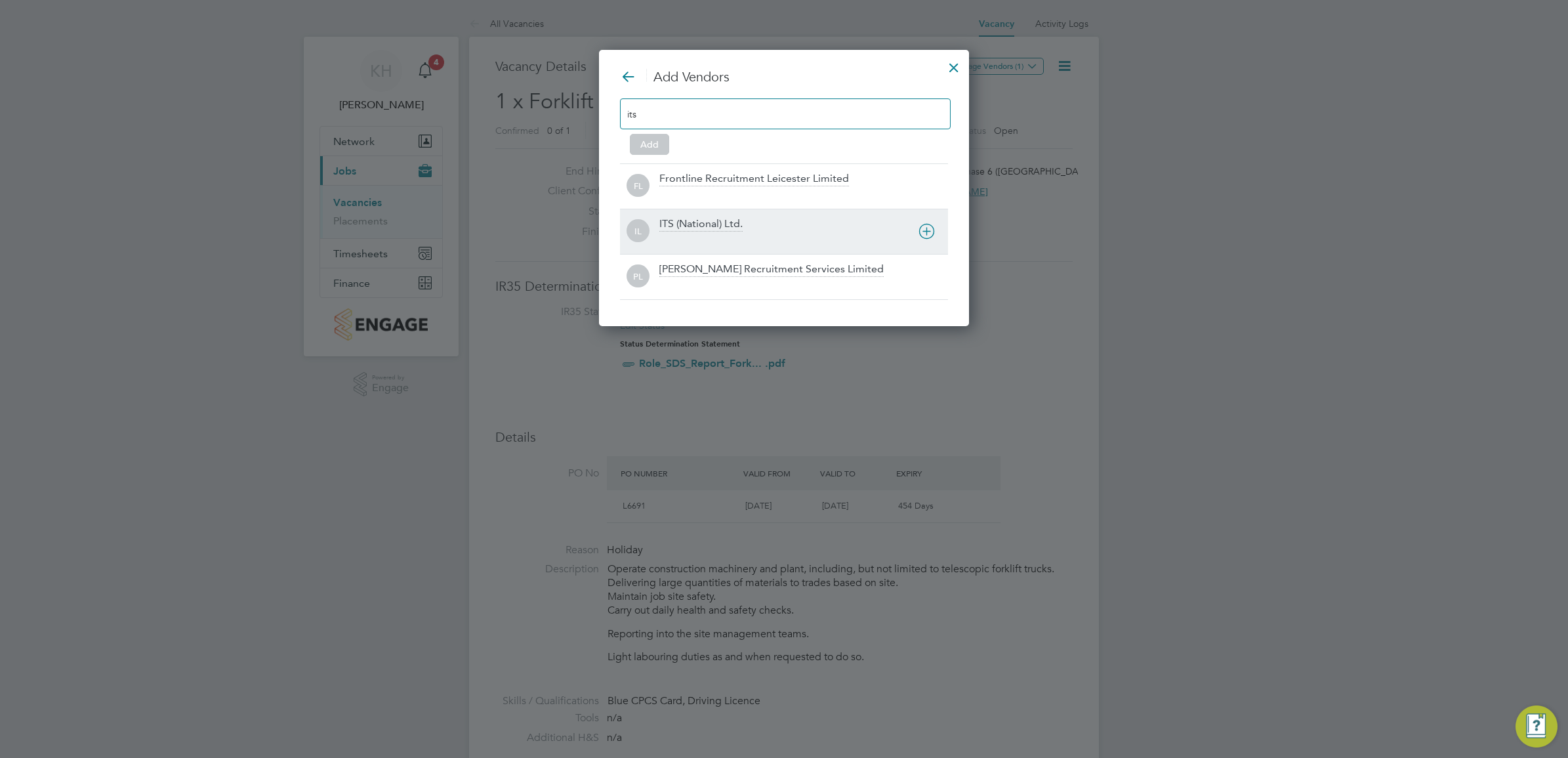
type input "its"
click at [710, 222] on div "ITS (National) Ltd." at bounding box center [701, 224] width 83 height 14
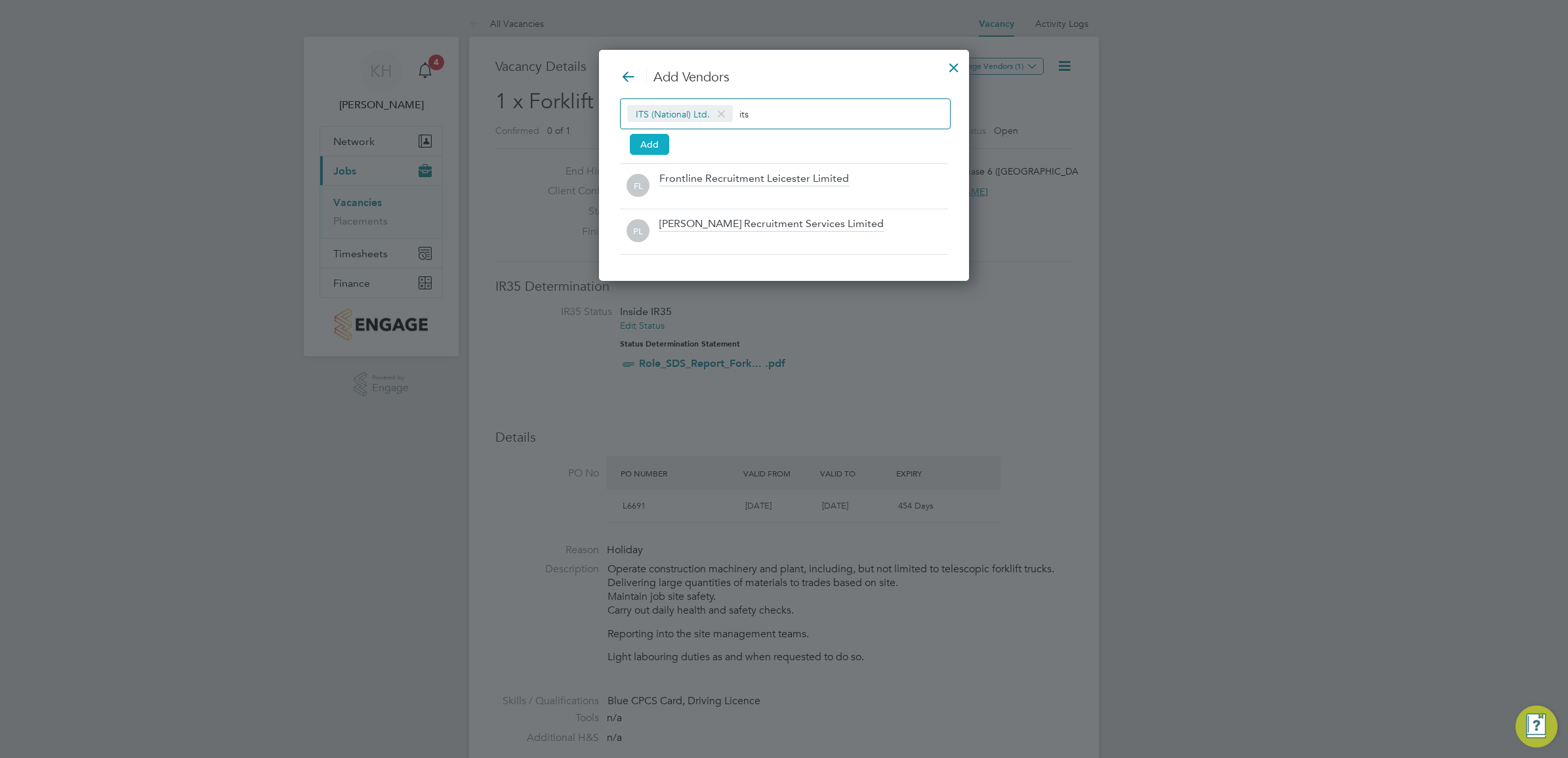
click at [645, 148] on button "Add" at bounding box center [649, 145] width 39 height 21
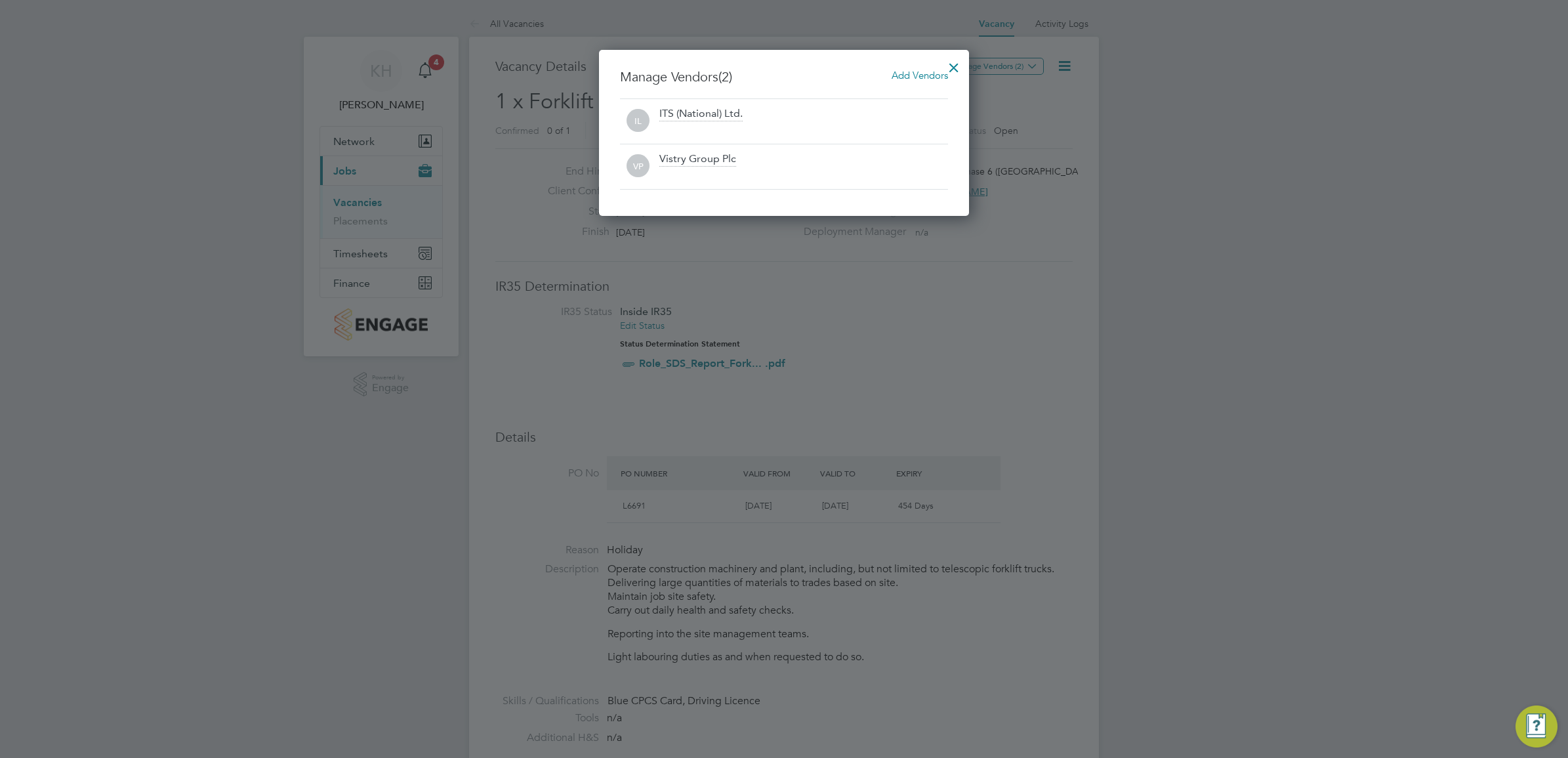
click at [950, 67] on div at bounding box center [954, 64] width 24 height 24
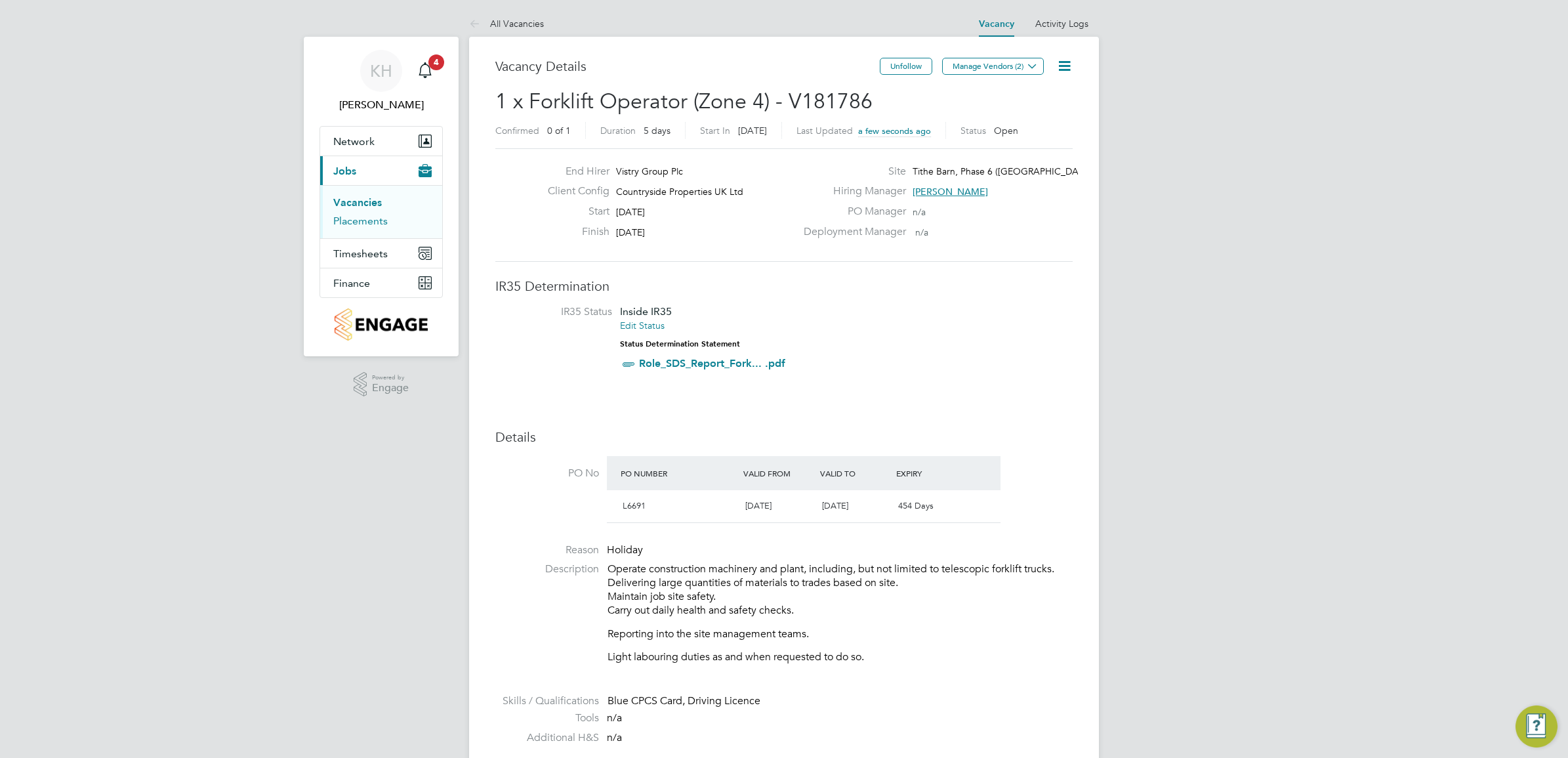
click at [378, 227] on link "Placements" at bounding box center [361, 221] width 54 height 12
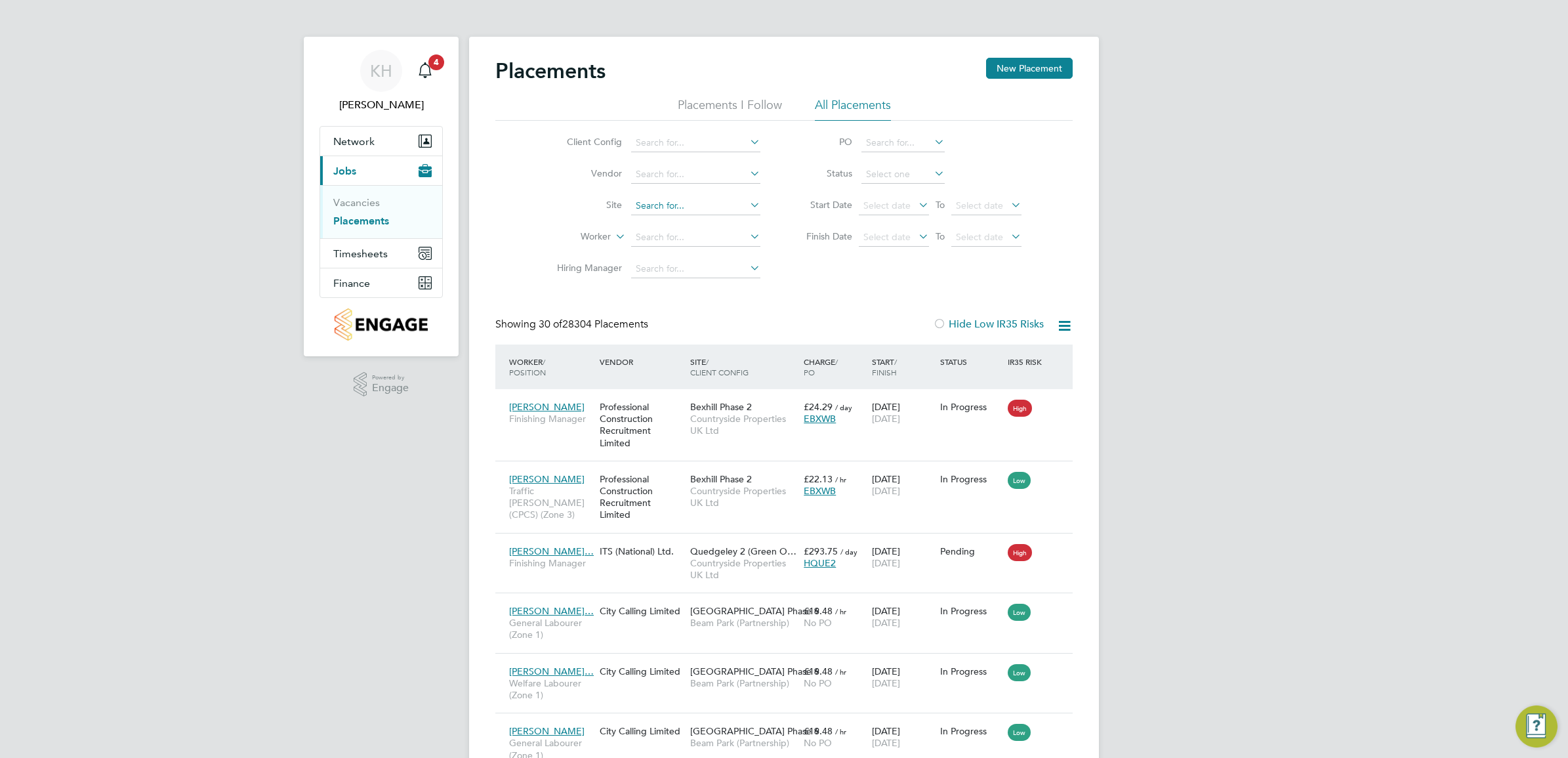
click at [647, 208] on input at bounding box center [696, 206] width 130 height 18
click at [674, 225] on li "Tithe Barn, Phase 6 (Exeter)" at bounding box center [726, 223] width 191 height 18
type input "Tithe Barn, Phase 6 ([GEOGRAPHIC_DATA])"
